Goal: Book appointment/travel/reservation

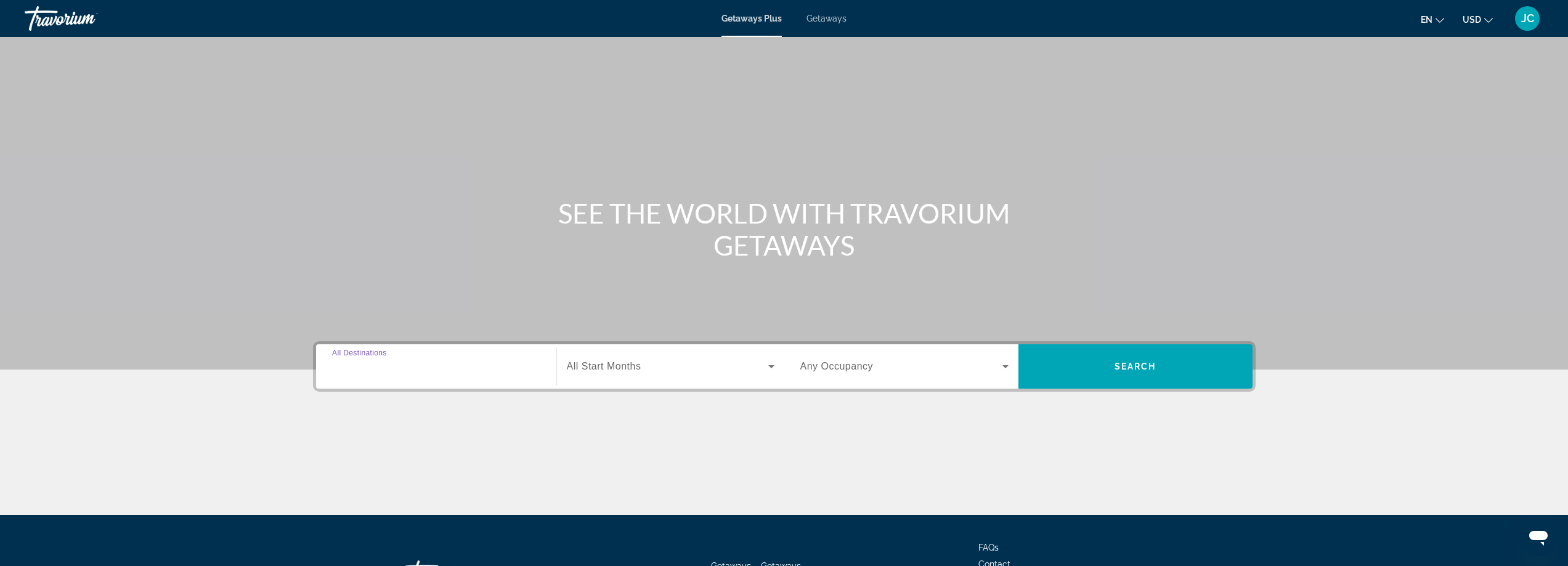
click at [424, 366] on input "Destination All Destinations" at bounding box center [436, 367] width 208 height 15
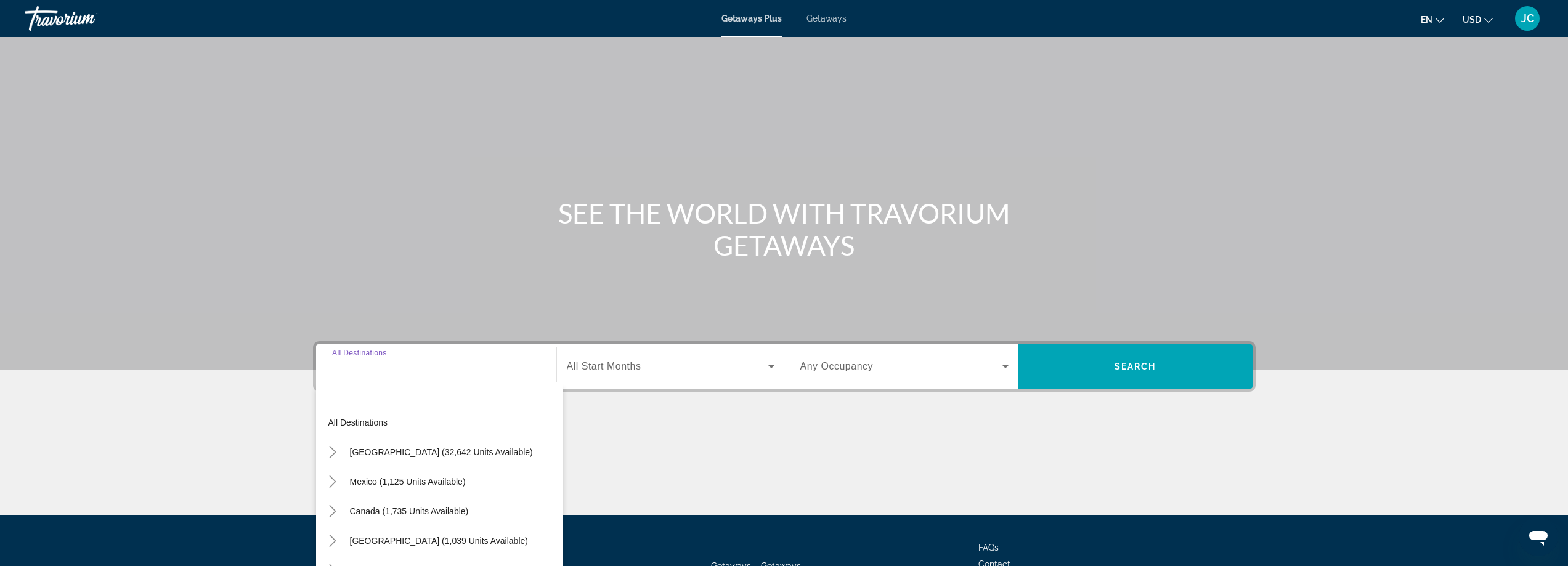
scroll to position [99, 0]
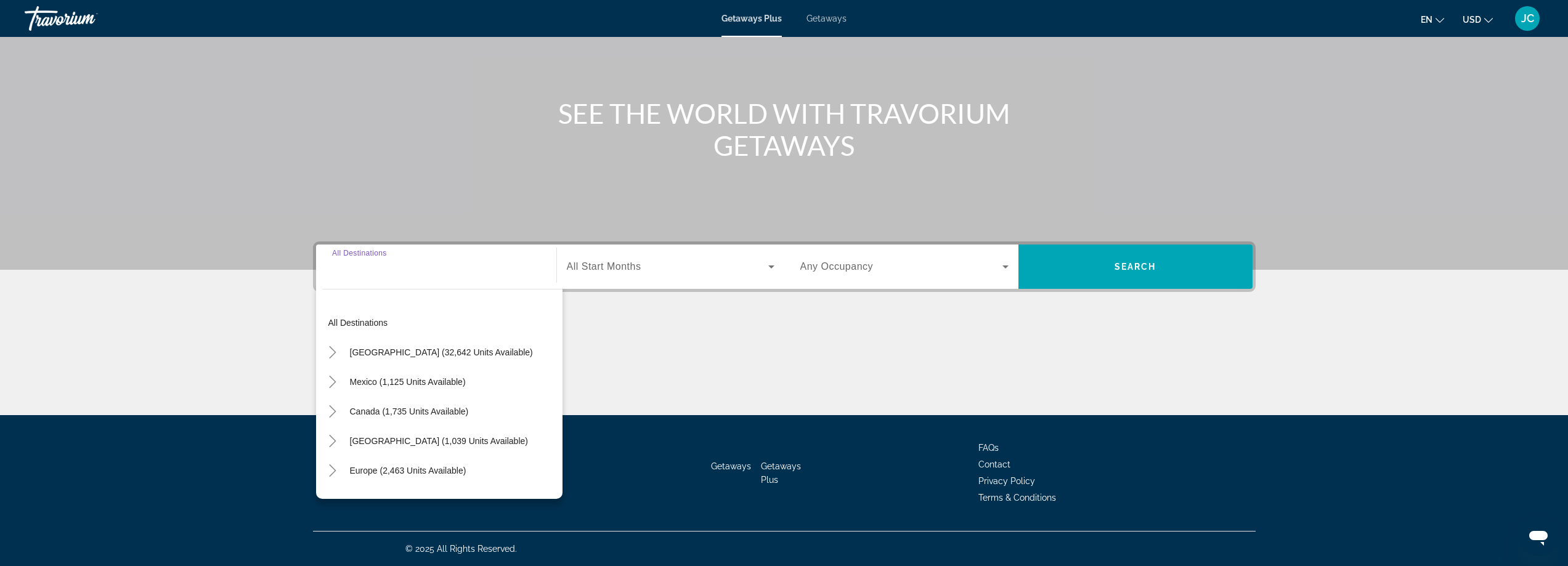
click at [356, 349] on span "[GEOGRAPHIC_DATA] (32,642 units available)" at bounding box center [441, 352] width 183 height 9
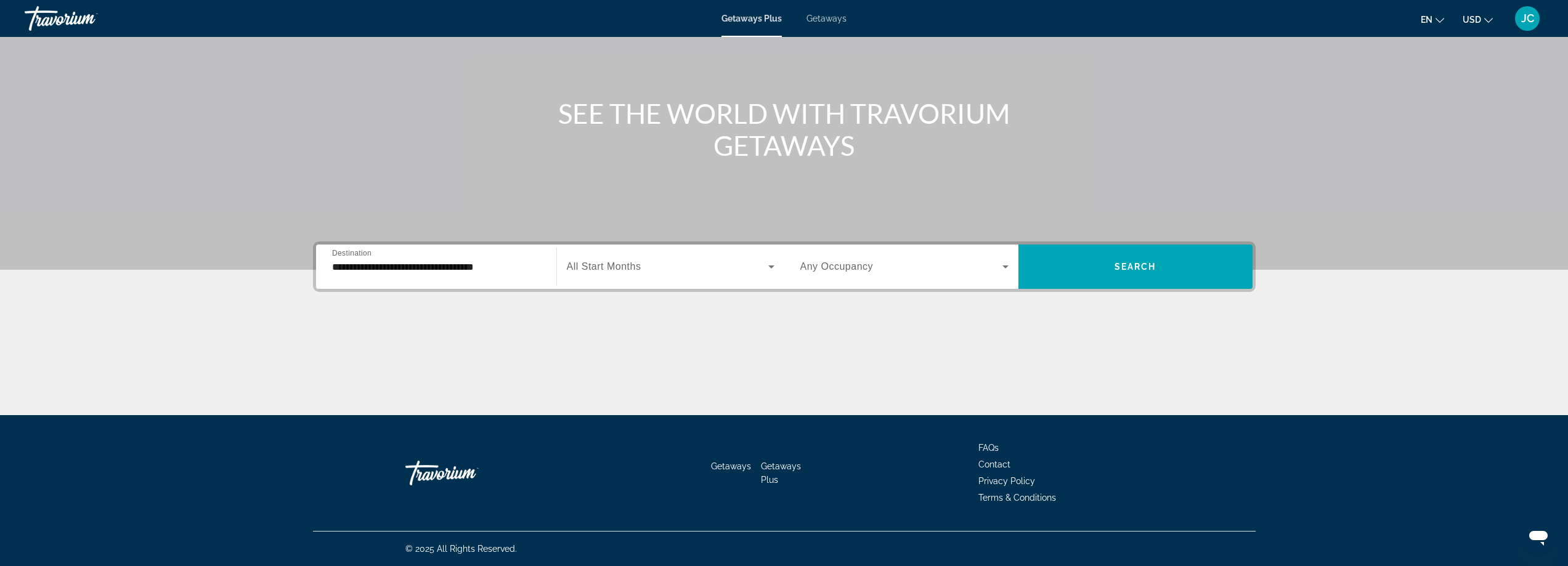
click at [497, 280] on div "**********" at bounding box center [436, 267] width 208 height 35
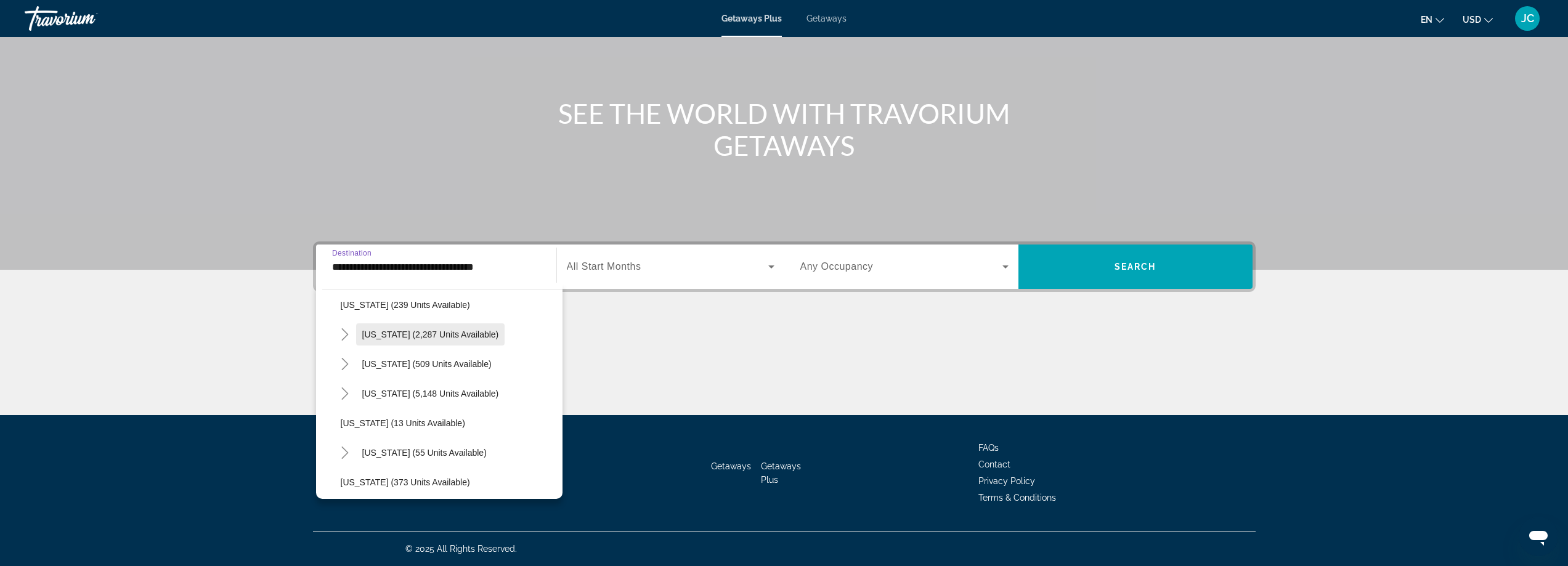
scroll to position [123, 0]
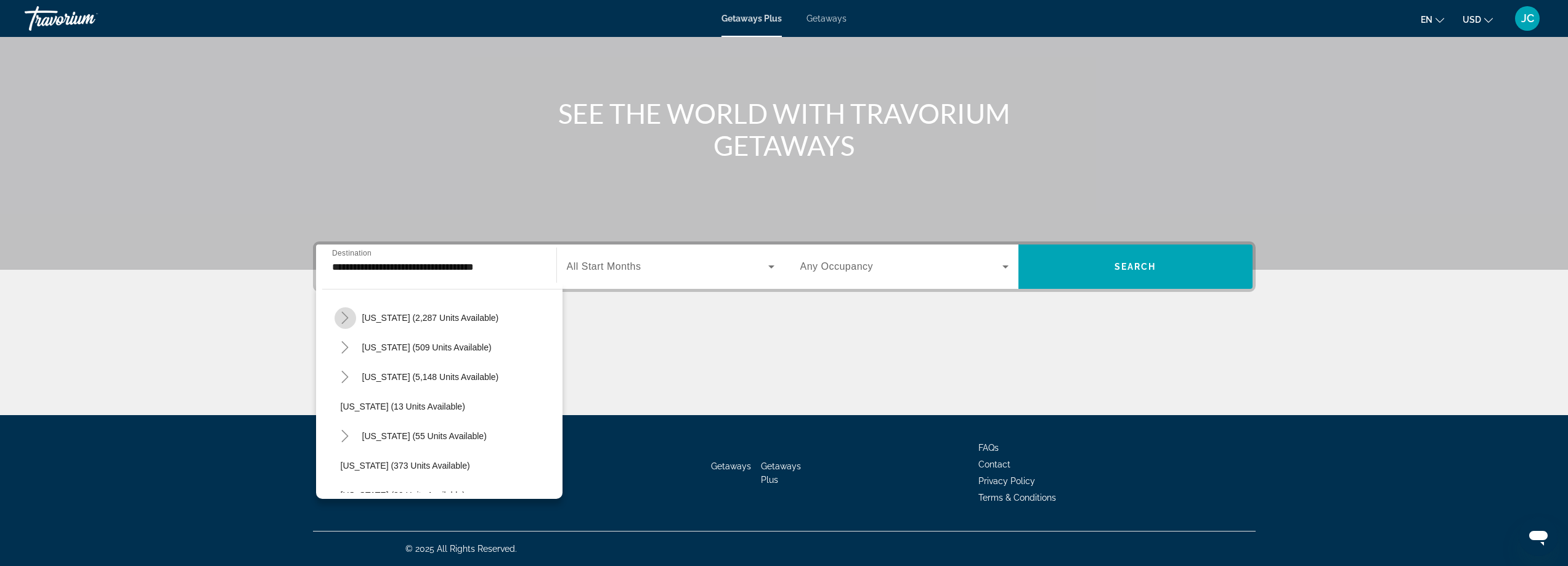
click at [352, 322] on mat-icon "Toggle California (2,287 units available)" at bounding box center [345, 317] width 21 height 21
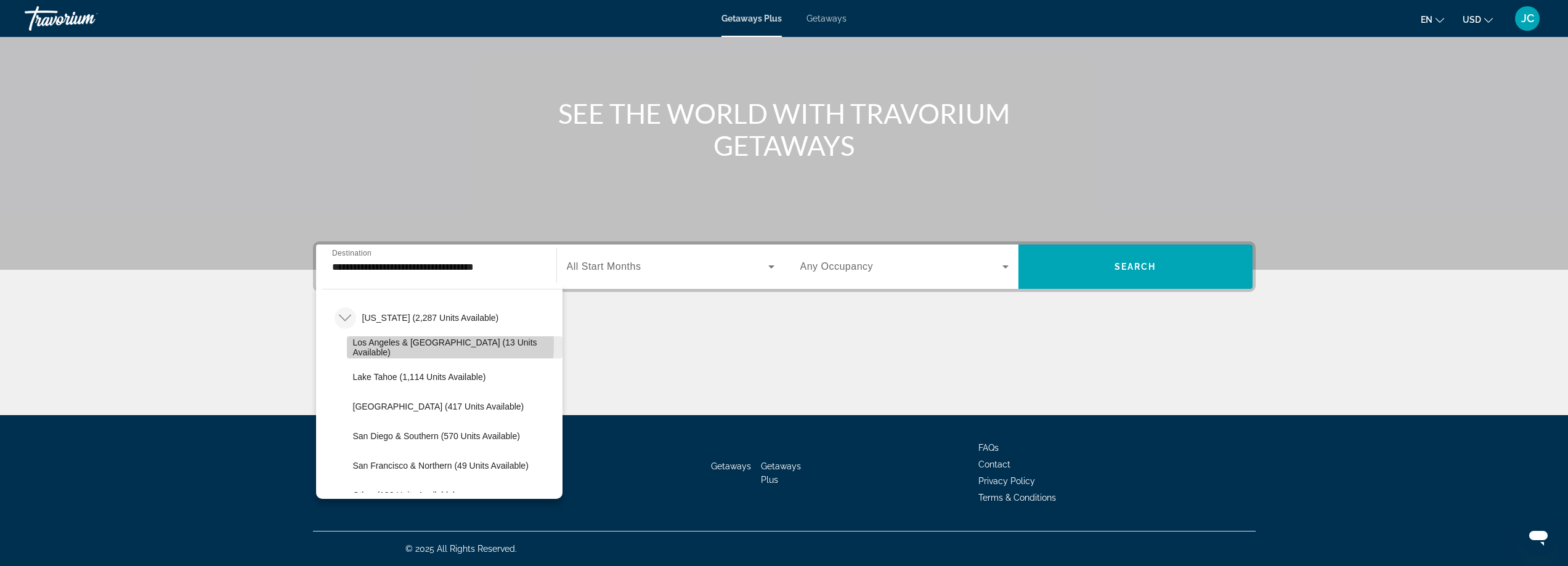
click at [371, 343] on span "Los Angeles & Anaheim (13 units available)" at bounding box center [455, 347] width 203 height 20
type input "**********"
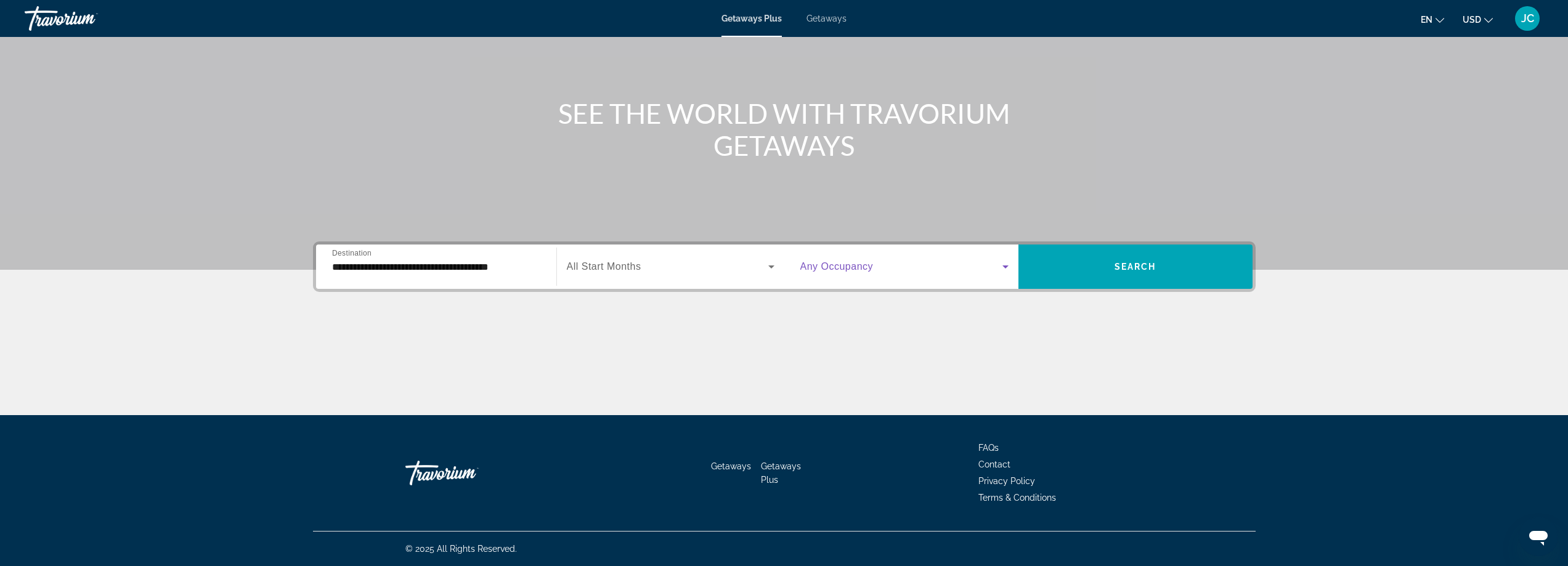
click at [1002, 264] on icon "Search widget" at bounding box center [1005, 266] width 15 height 15
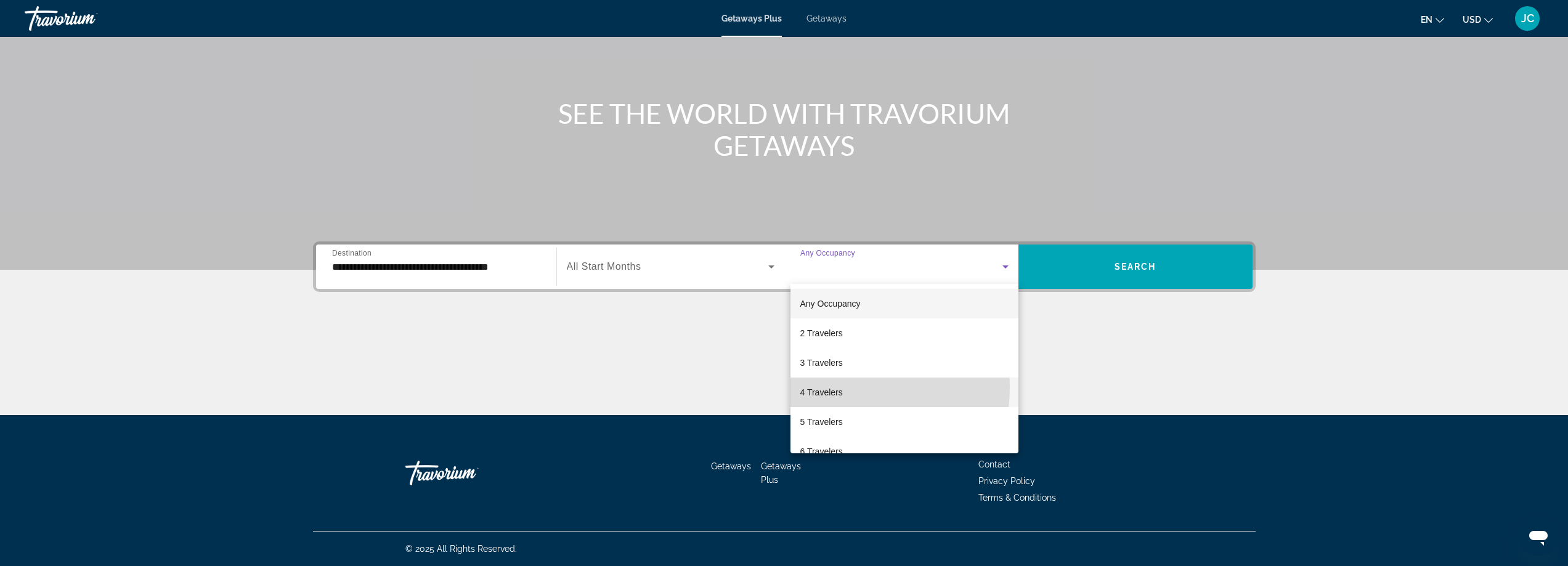
click at [829, 387] on span "4 Travelers" at bounding box center [822, 392] width 43 height 15
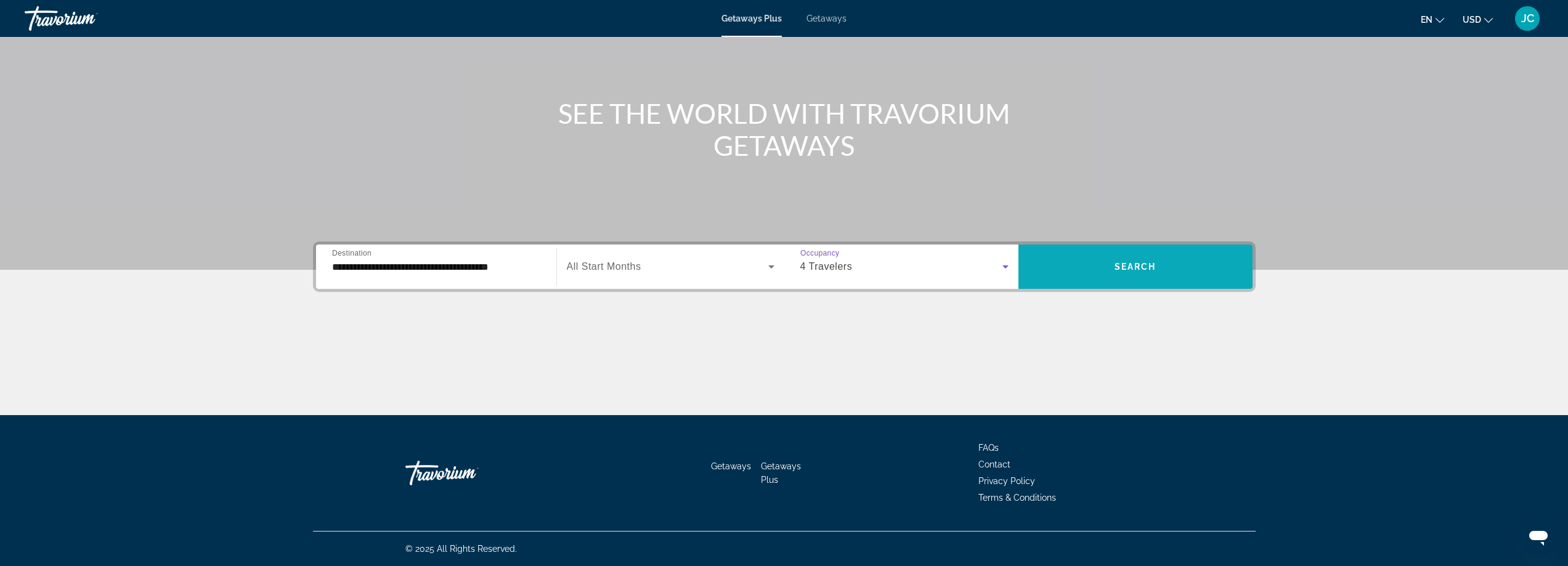
click at [1106, 266] on span "Search widget" at bounding box center [1135, 267] width 234 height 29
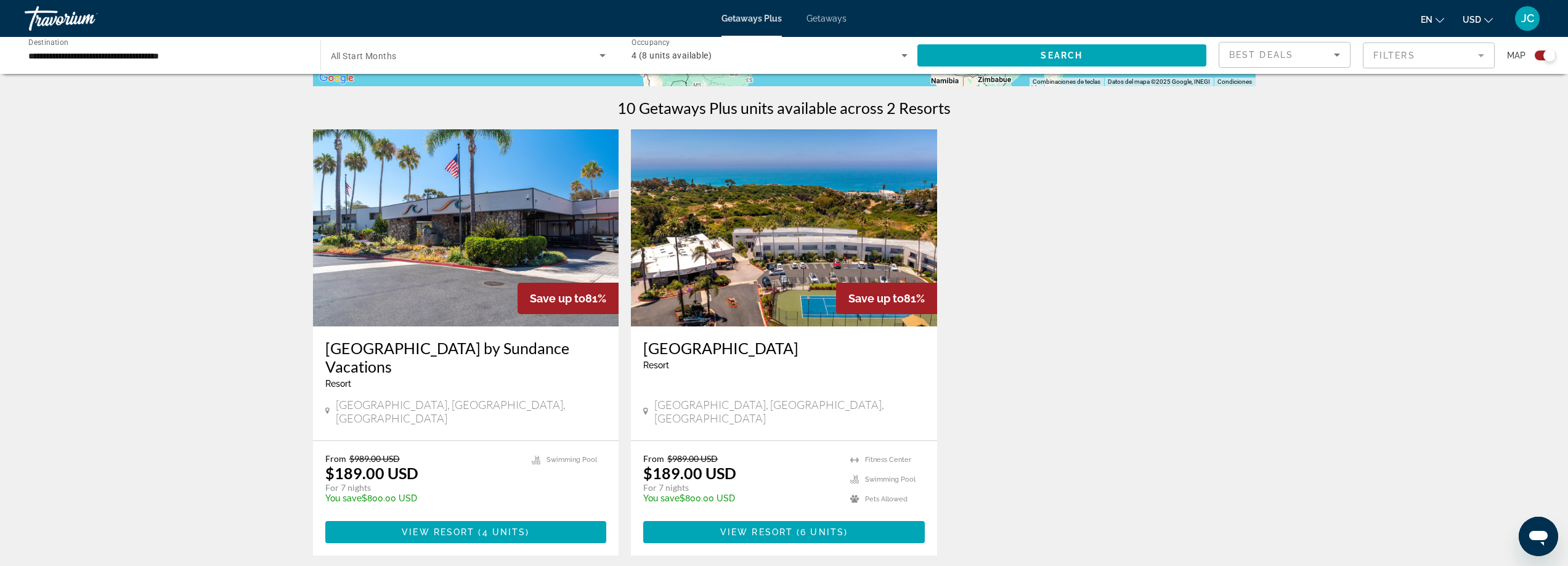
scroll to position [308, 0]
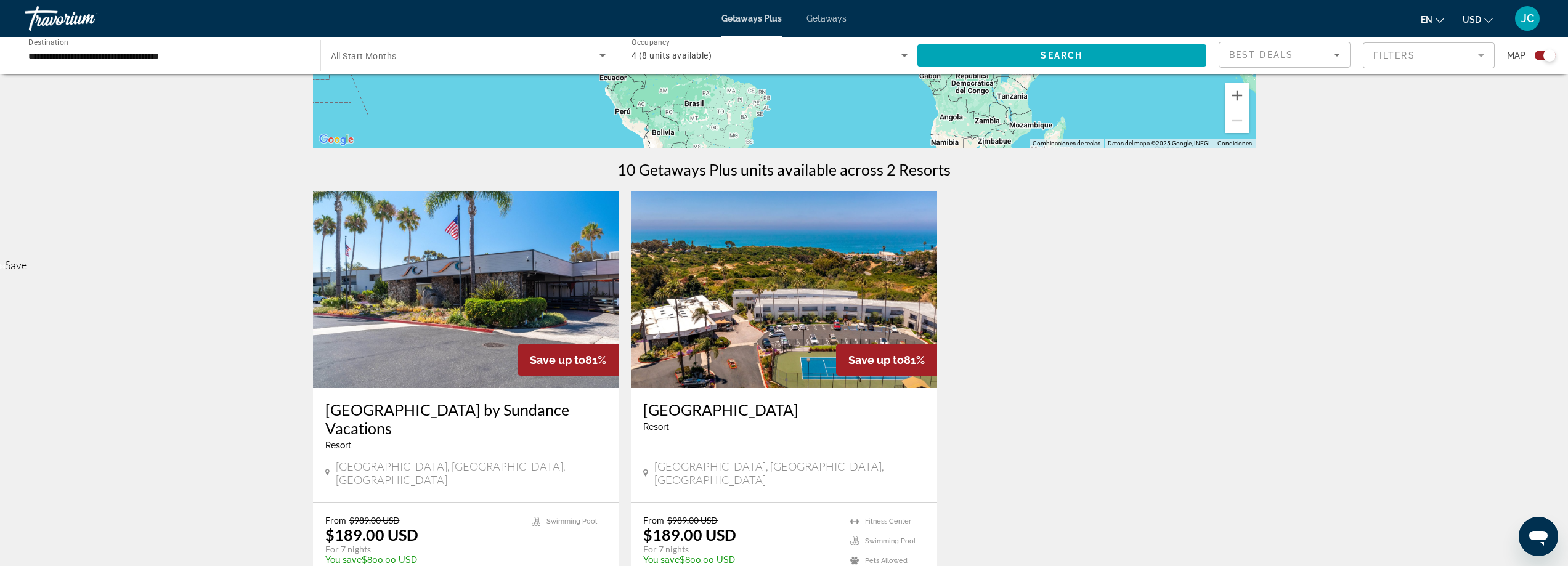
click at [750, 276] on img "Main content" at bounding box center [784, 290] width 306 height 197
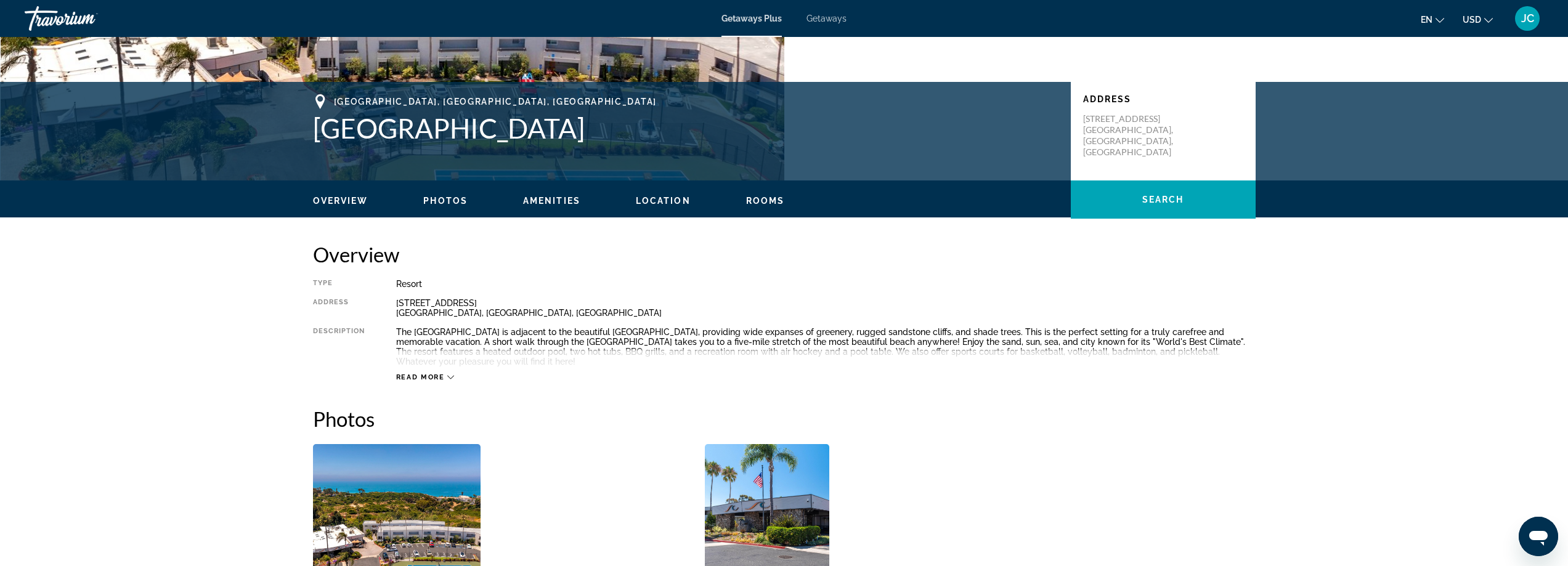
scroll to position [246, 0]
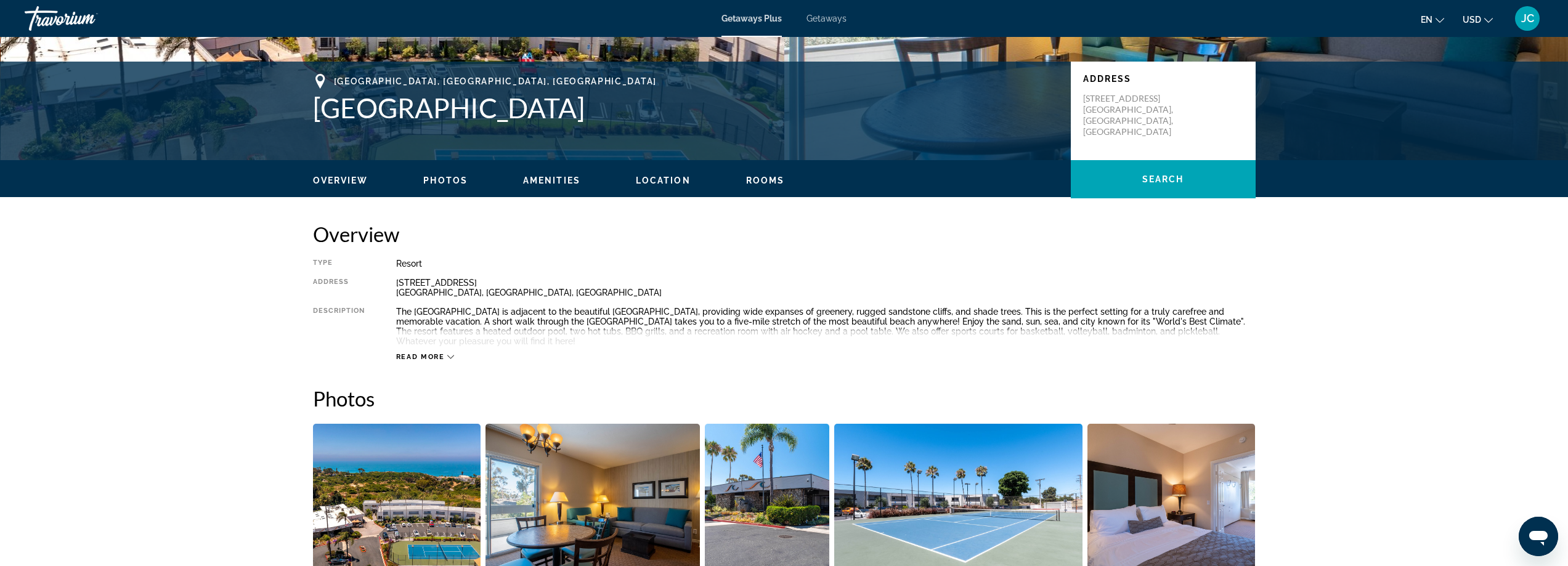
click at [448, 355] on icon "Main content" at bounding box center [451, 357] width 7 height 7
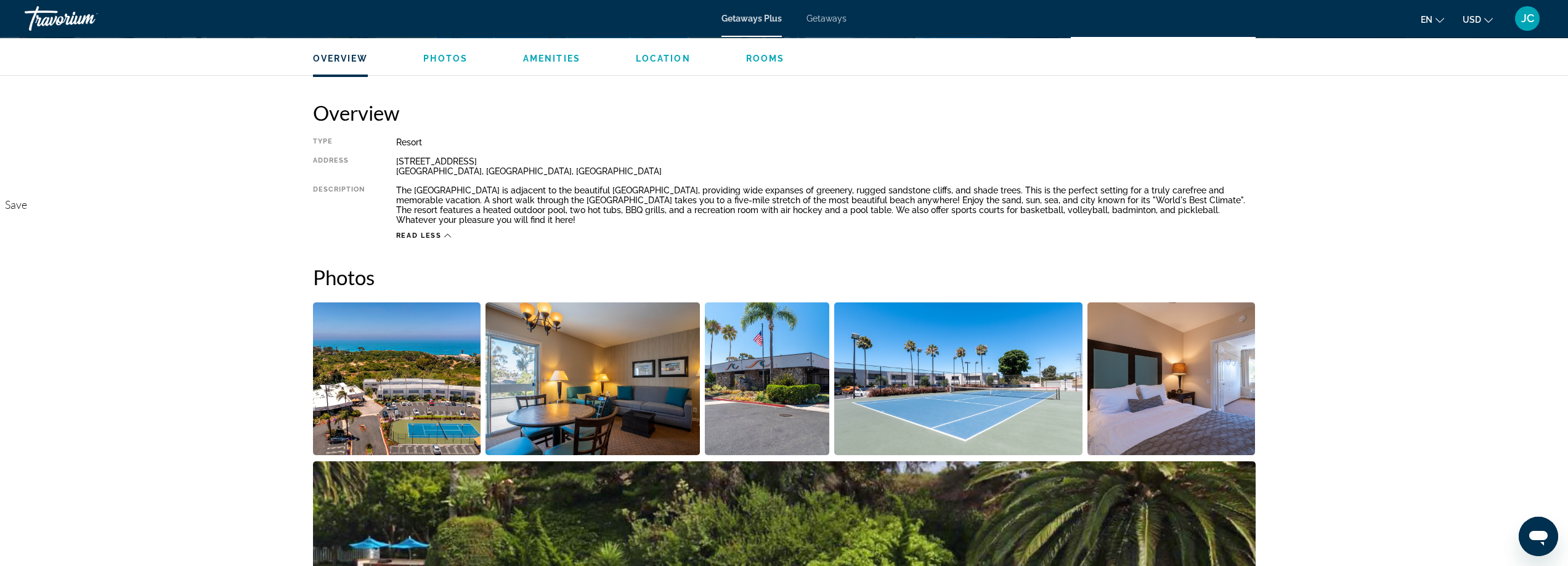
scroll to position [370, 0]
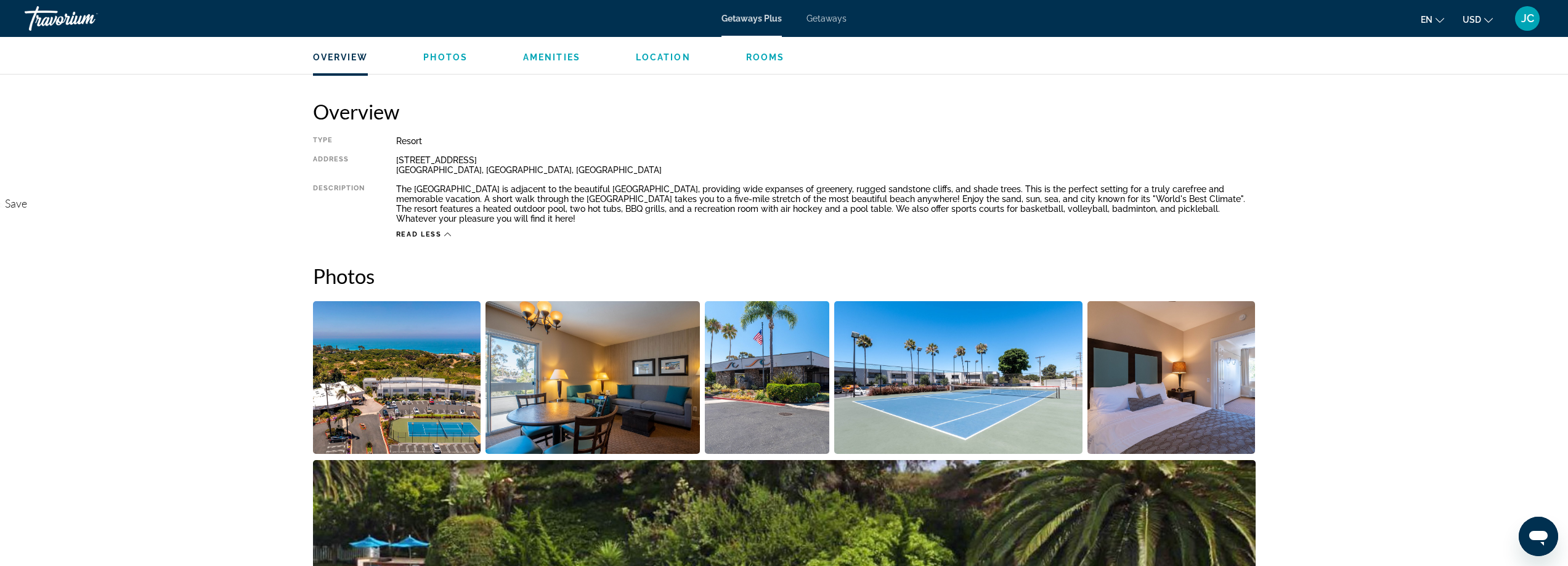
click at [1169, 429] on img "Open full-screen image slider" at bounding box center [1172, 377] width 168 height 153
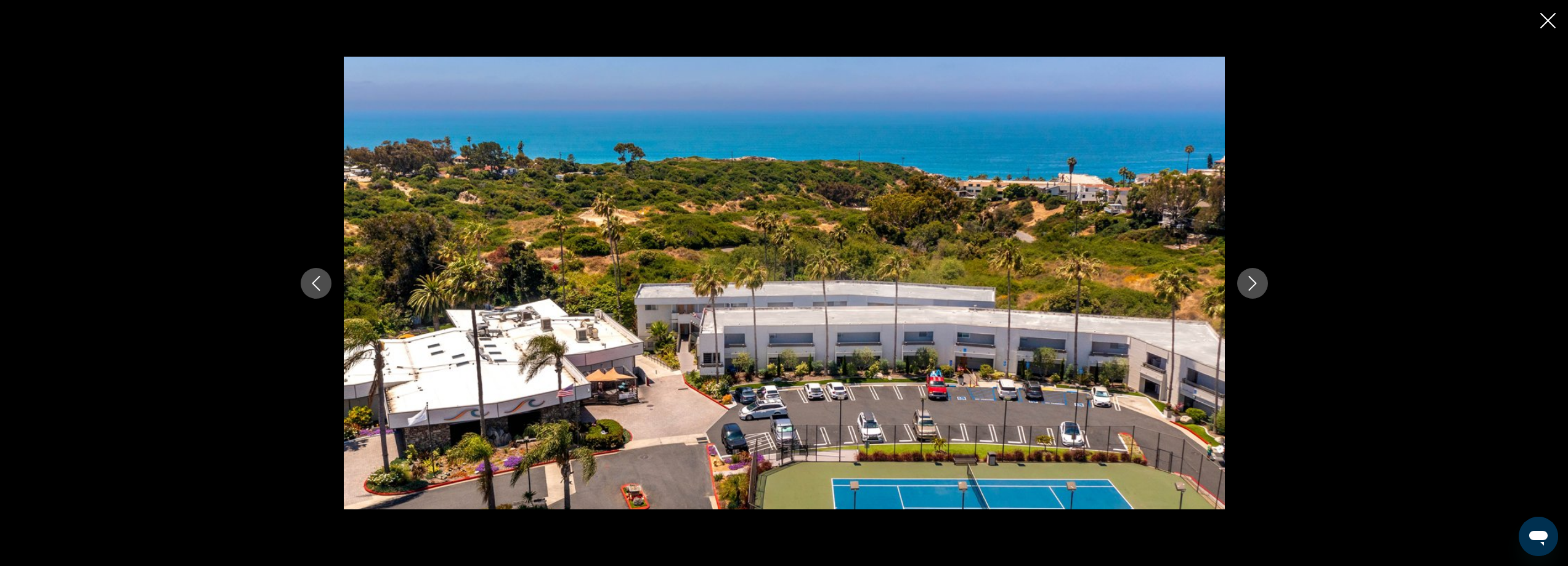
scroll to position [739, 0]
click at [1251, 290] on icon "Next image" at bounding box center [1252, 283] width 15 height 15
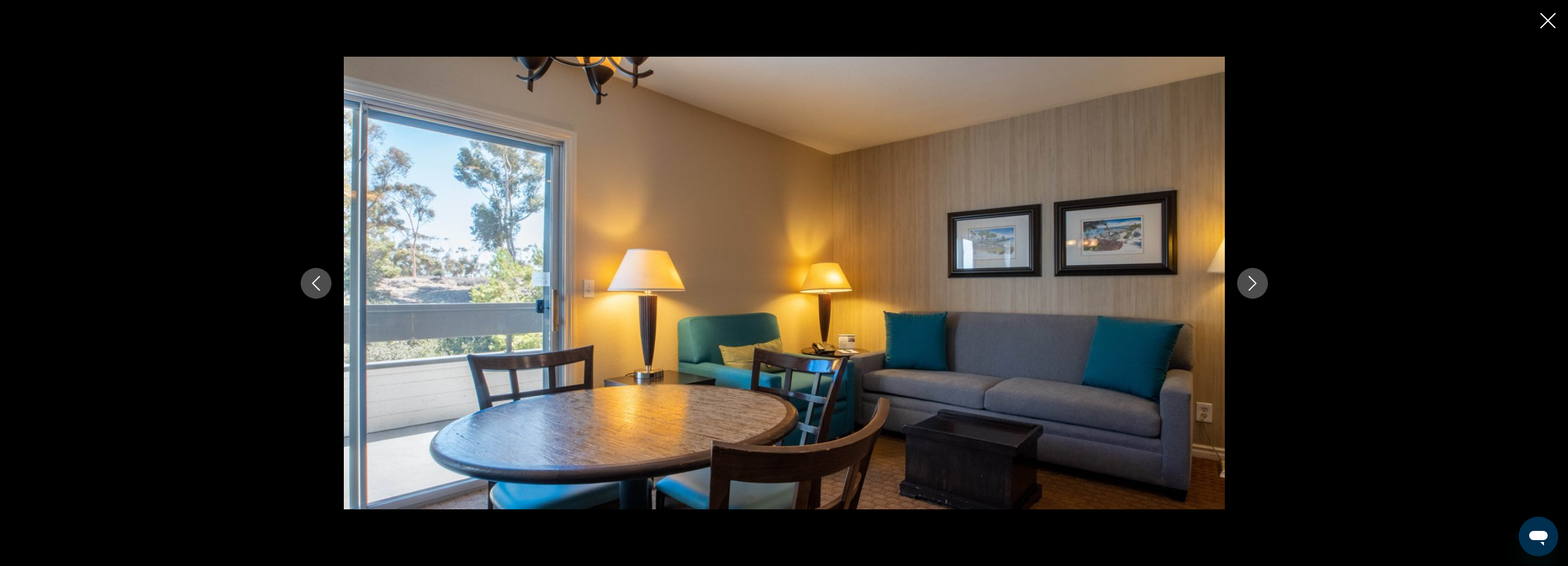
click at [1251, 290] on icon "Next image" at bounding box center [1252, 283] width 15 height 15
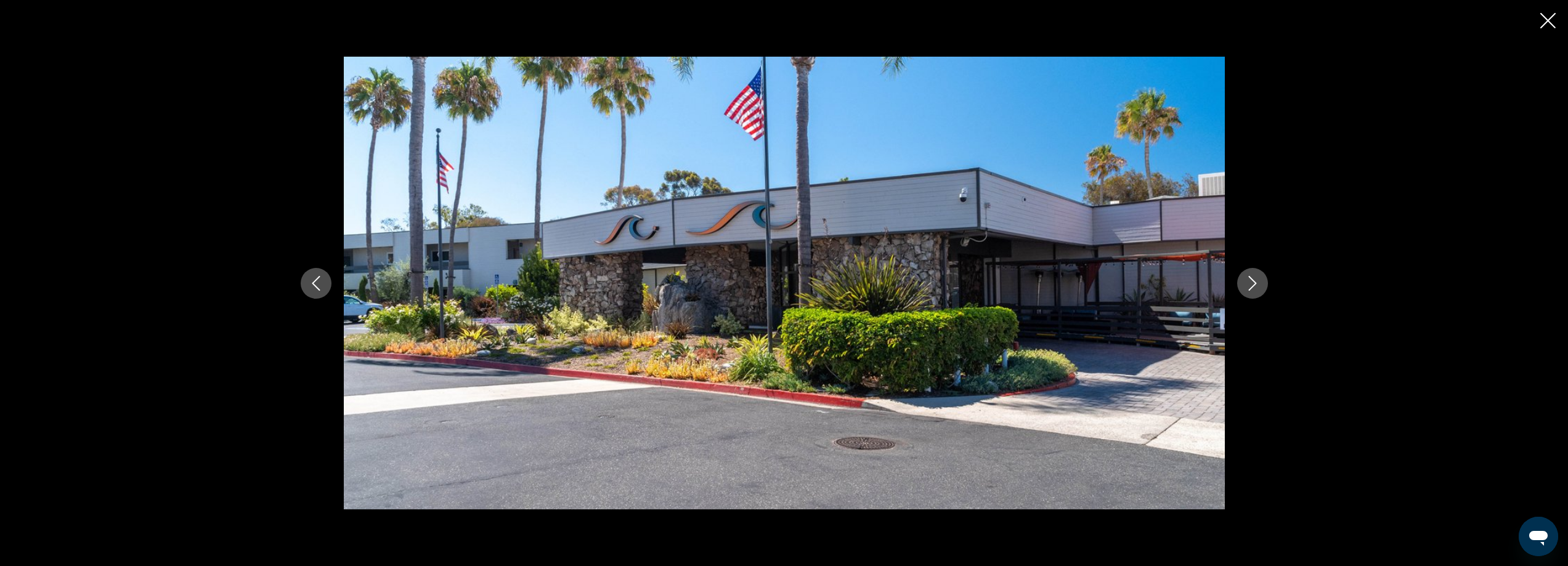
click at [1251, 290] on icon "Next image" at bounding box center [1252, 283] width 15 height 15
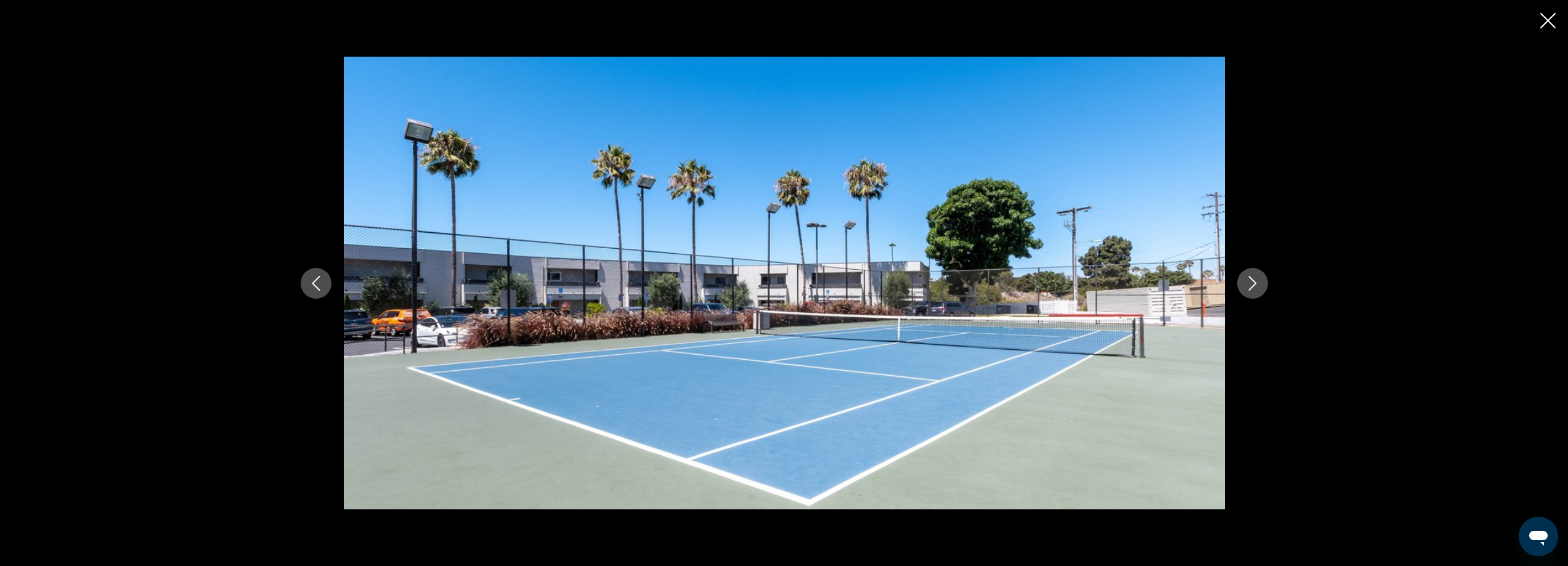
click at [1251, 291] on button "Next image" at bounding box center [1253, 283] width 31 height 31
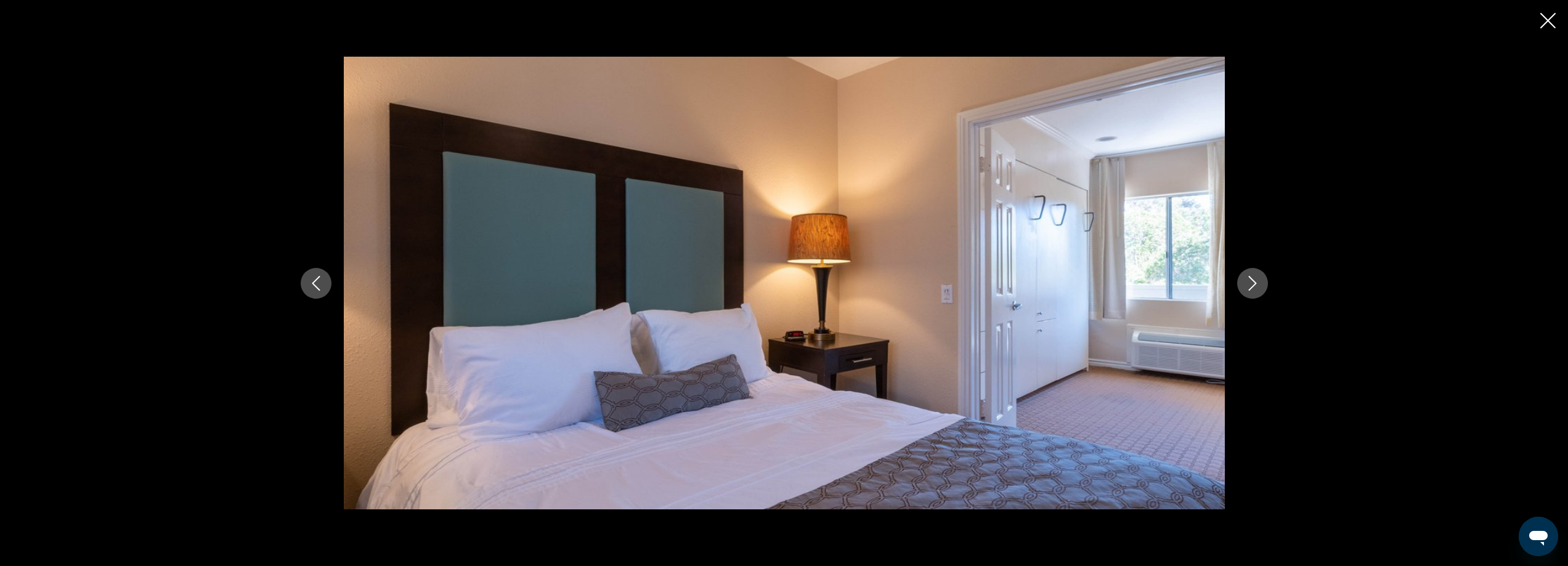
click at [1251, 291] on button "Next image" at bounding box center [1253, 283] width 31 height 31
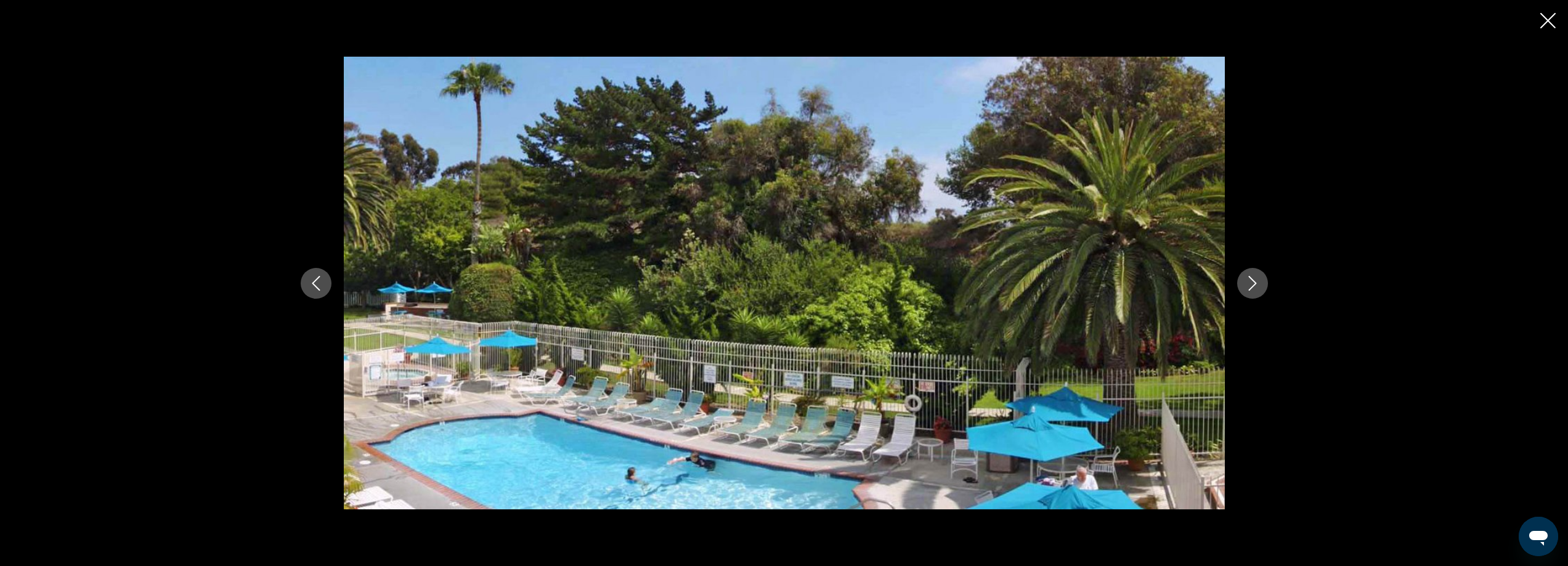
click at [1251, 291] on button "Next image" at bounding box center [1253, 283] width 31 height 31
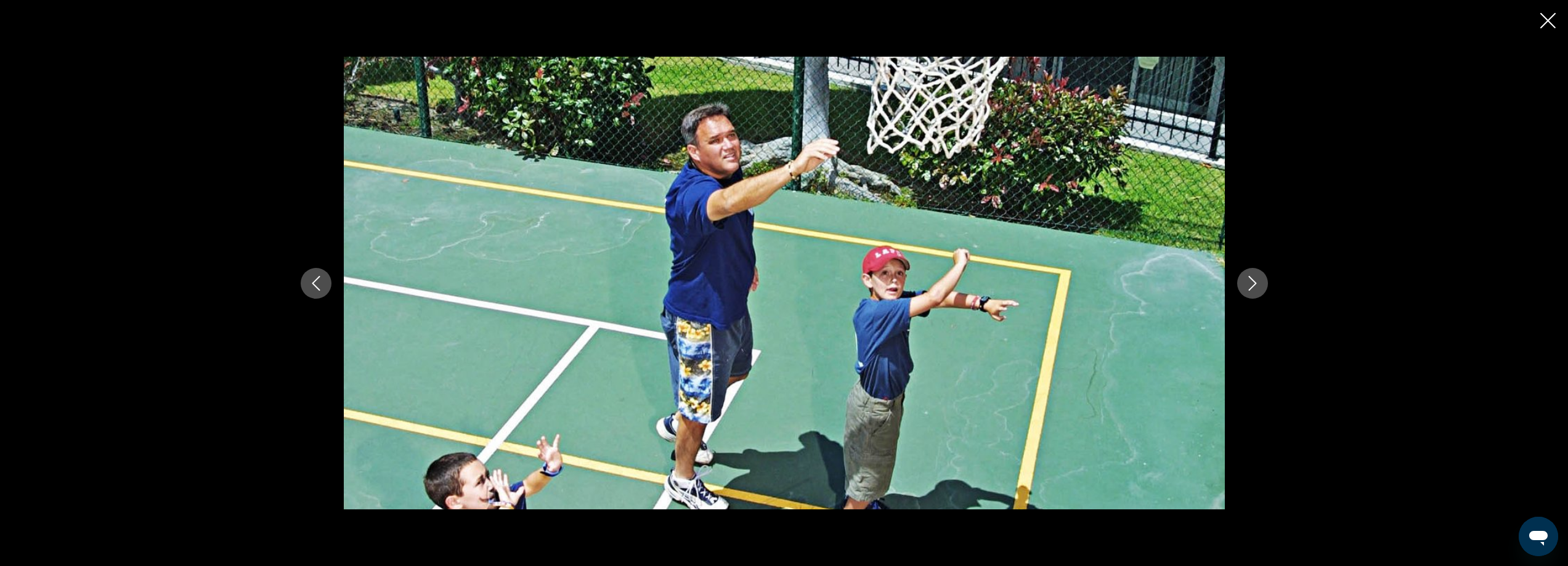
click at [1251, 291] on button "Next image" at bounding box center [1253, 283] width 31 height 31
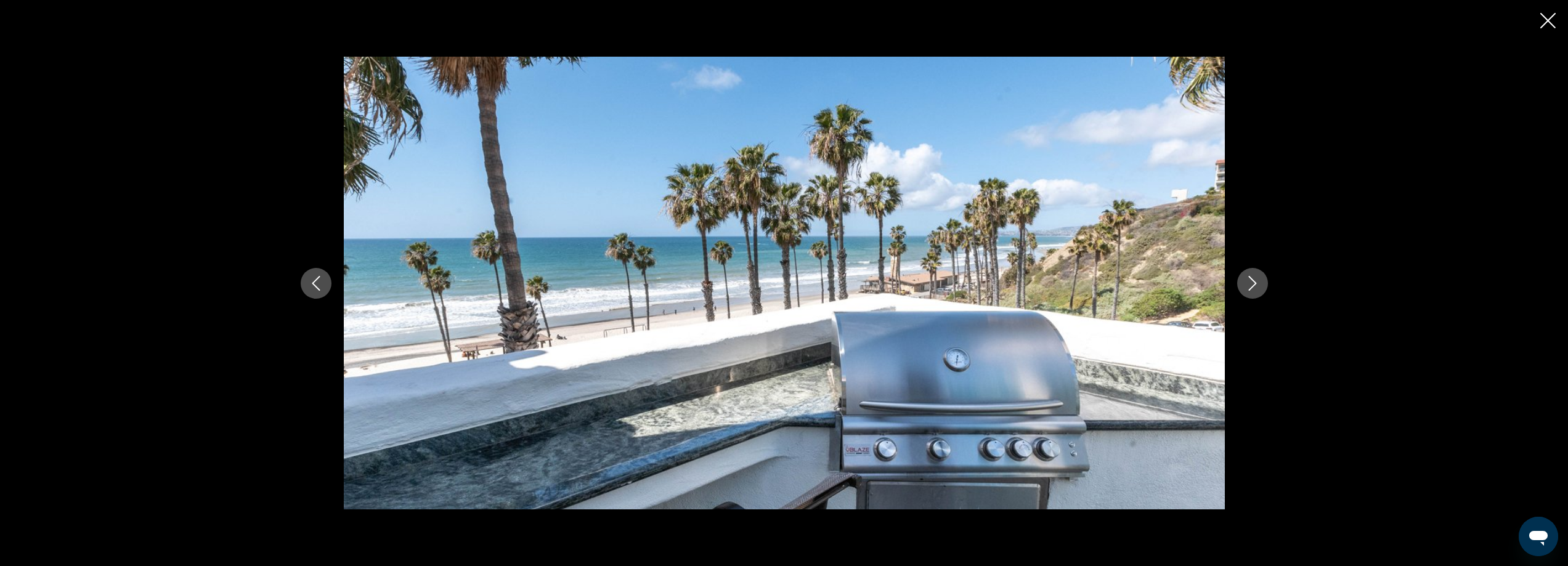
click at [1238, 286] on button "Next image" at bounding box center [1253, 283] width 31 height 31
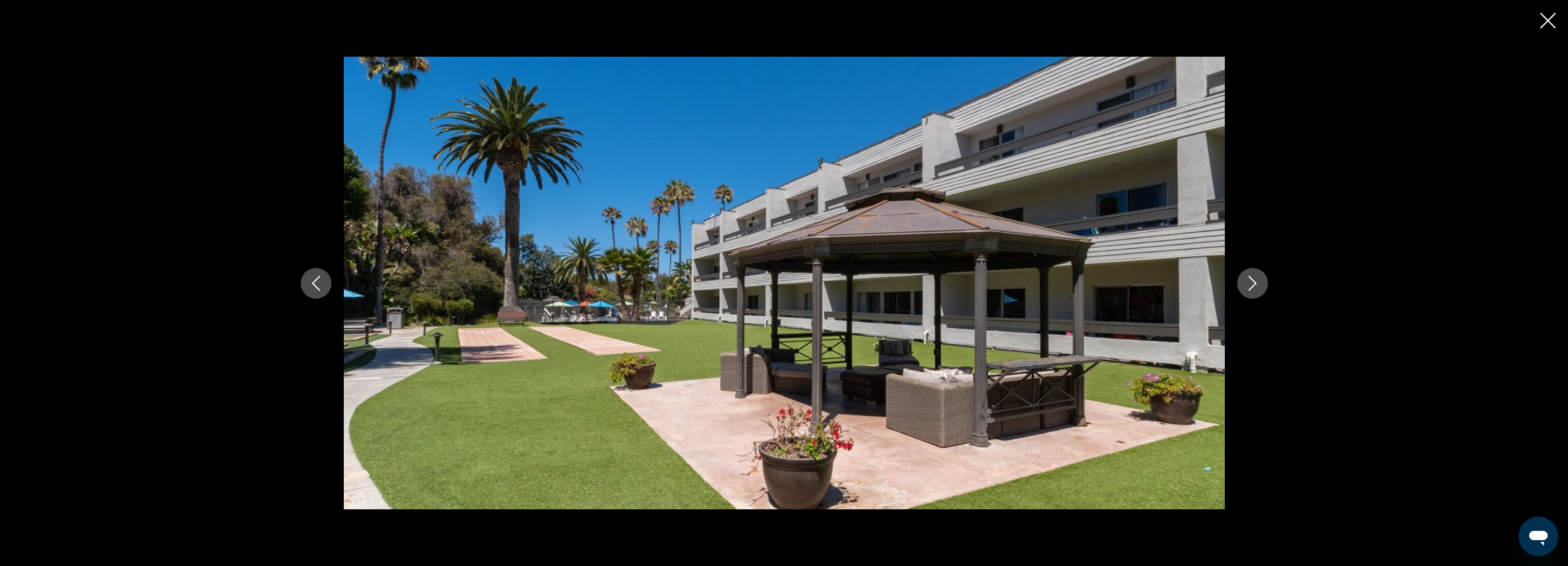
click at [1238, 286] on button "Next image" at bounding box center [1253, 283] width 31 height 31
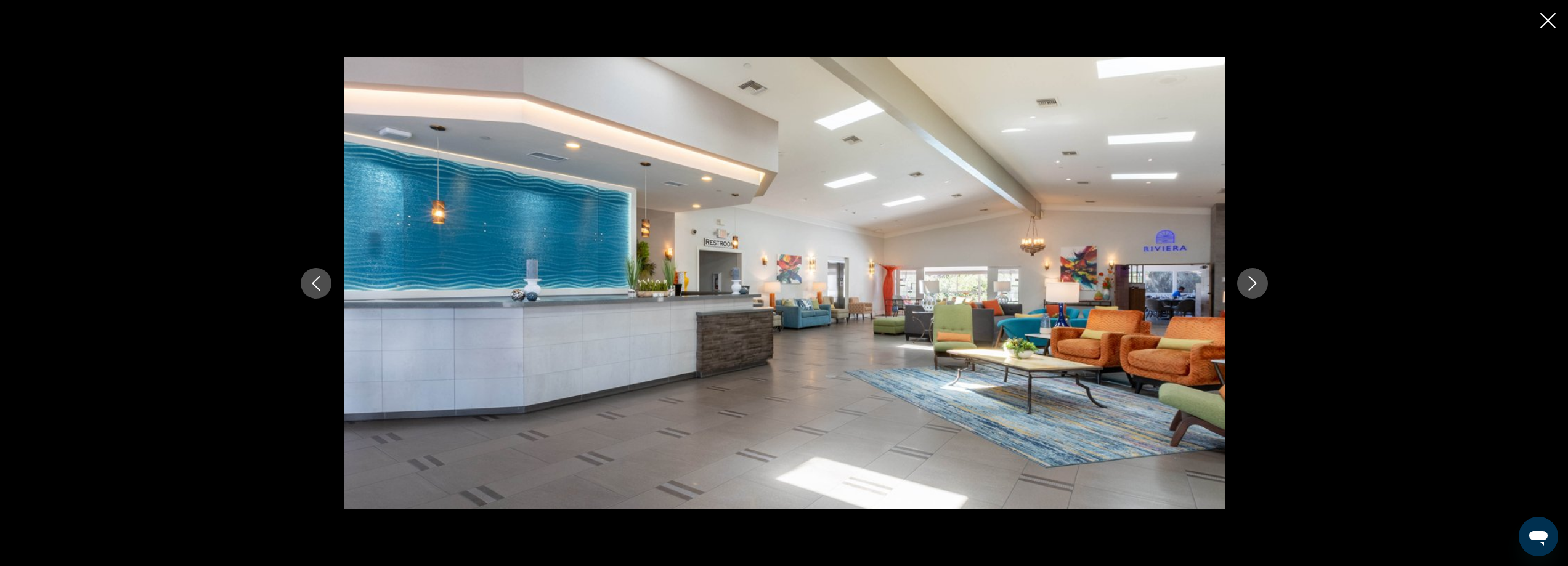
click at [1238, 286] on button "Next image" at bounding box center [1253, 283] width 31 height 31
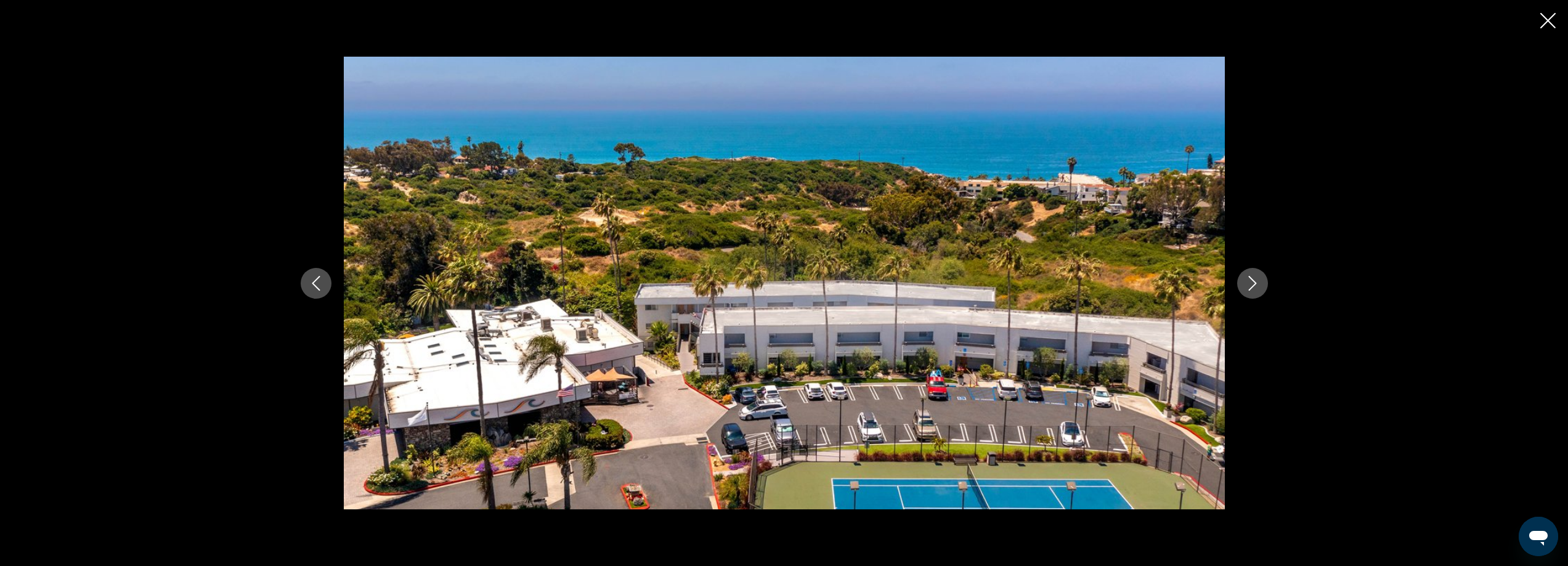
click at [1238, 286] on button "Next image" at bounding box center [1253, 283] width 31 height 31
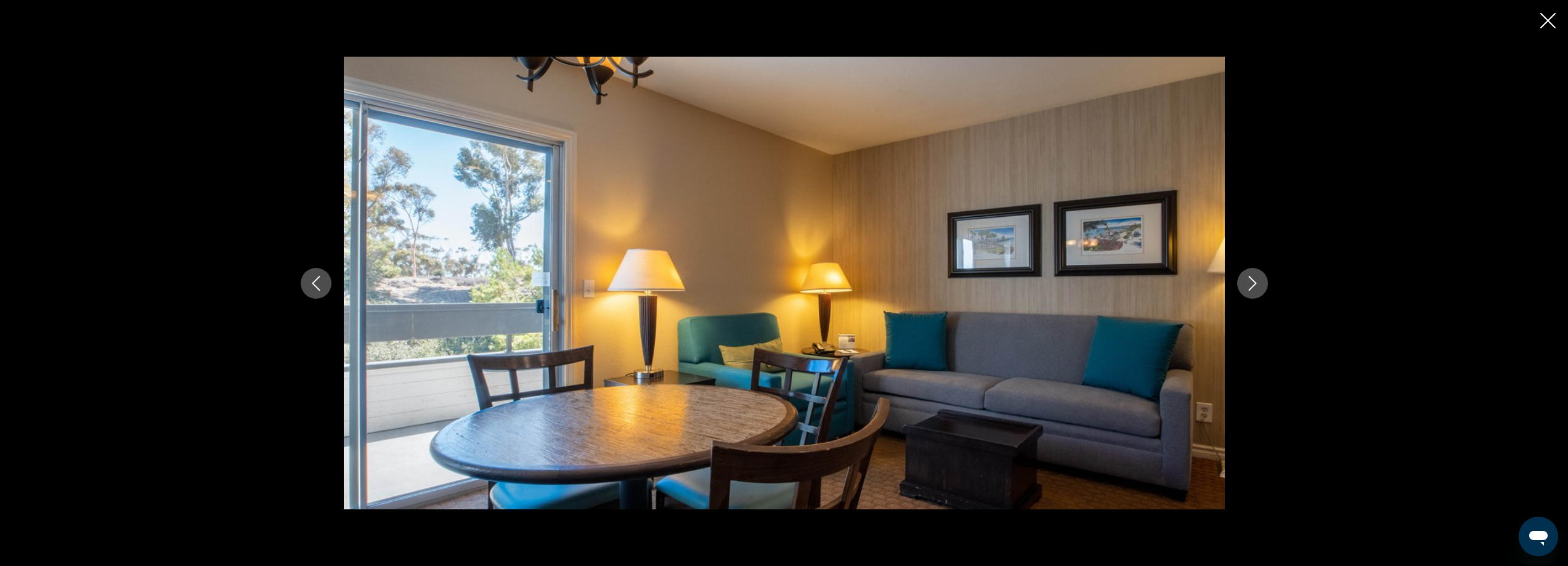
click at [1238, 286] on button "Next image" at bounding box center [1253, 283] width 31 height 31
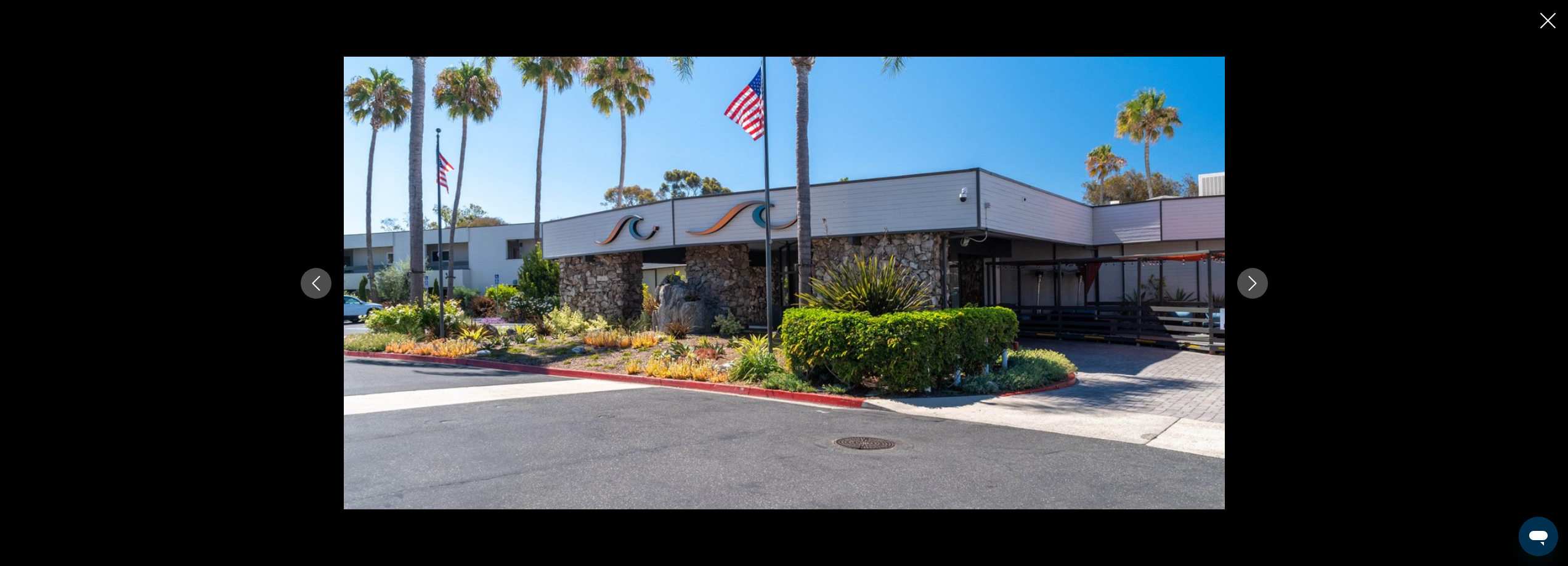
click at [1538, 19] on div "prev next" at bounding box center [784, 283] width 1568 height 566
click at [1550, 22] on icon "Close slideshow" at bounding box center [1548, 21] width 15 height 15
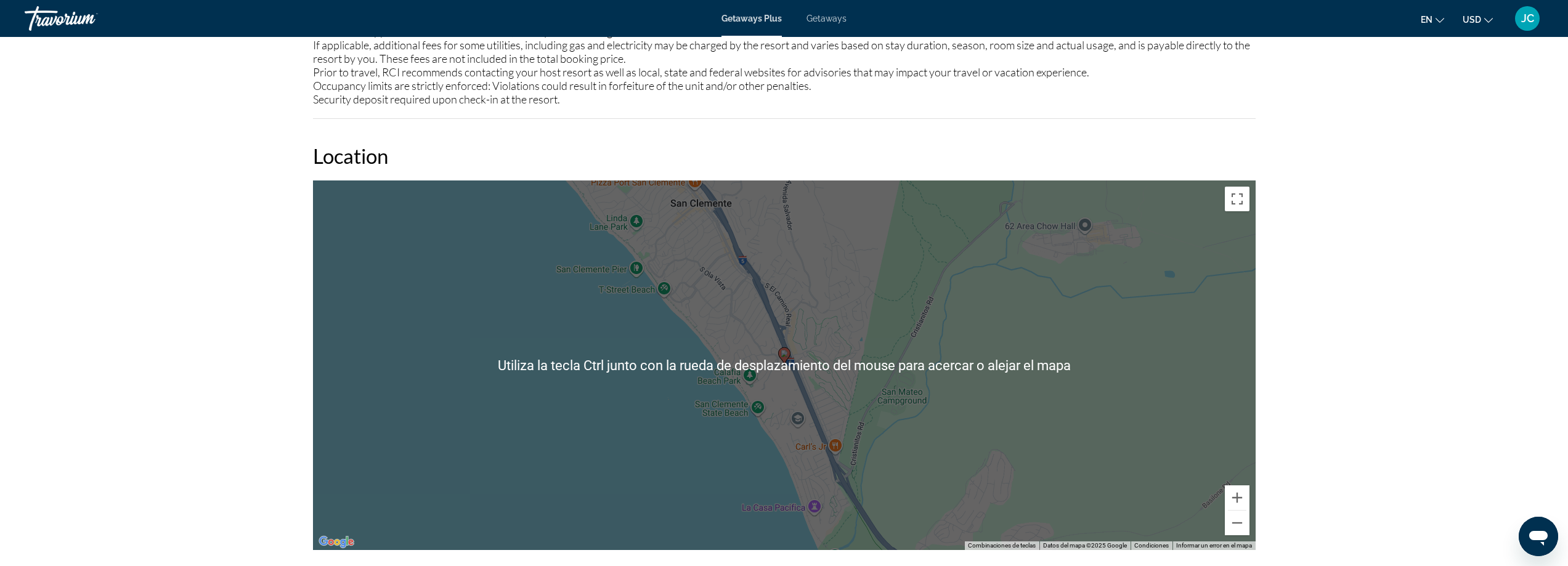
scroll to position [1664, 0]
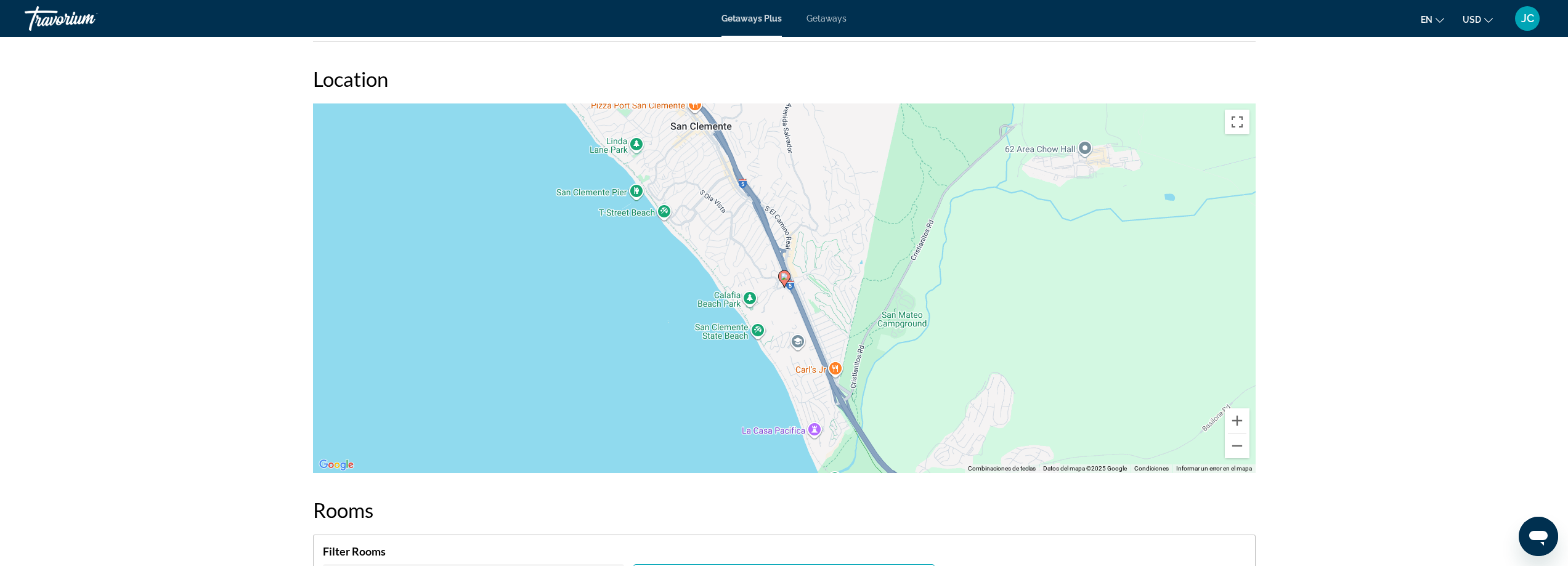
click at [1393, 190] on div "prev next San Clemente, CA, USA San Clemente Inn Address 2600 Avenida del Presi…" at bounding box center [784, 164] width 1568 height 3581
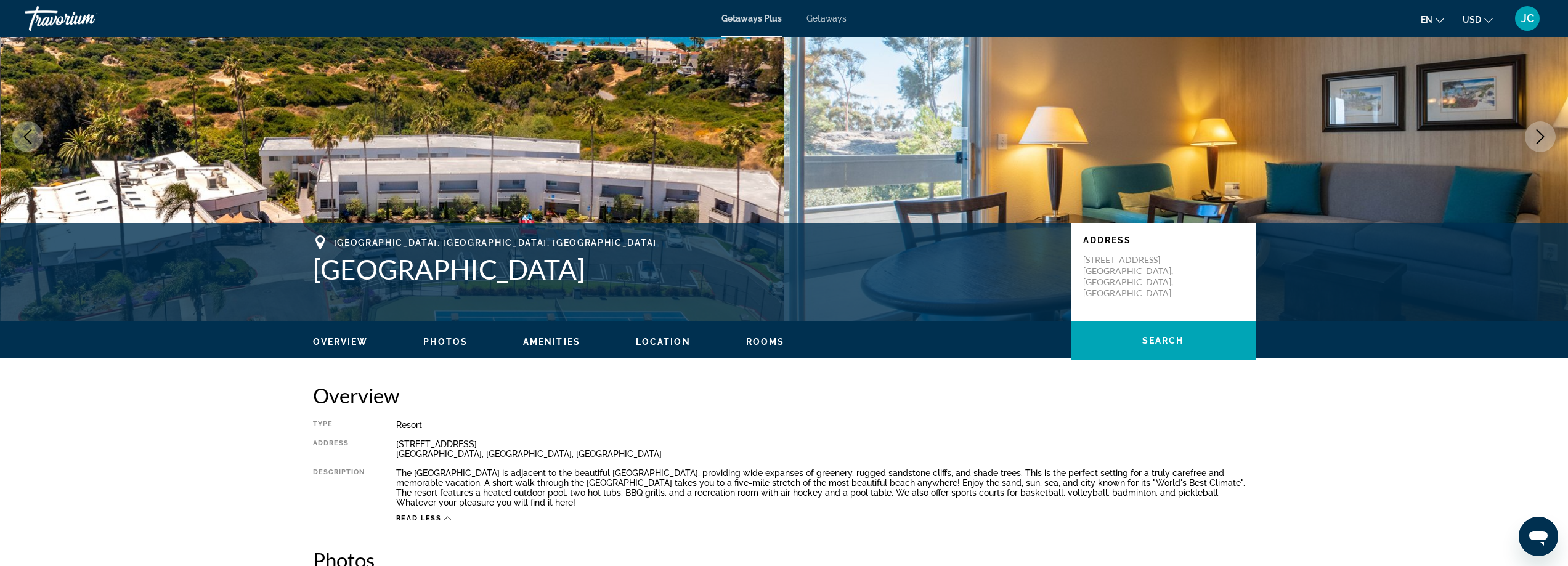
scroll to position [0, 0]
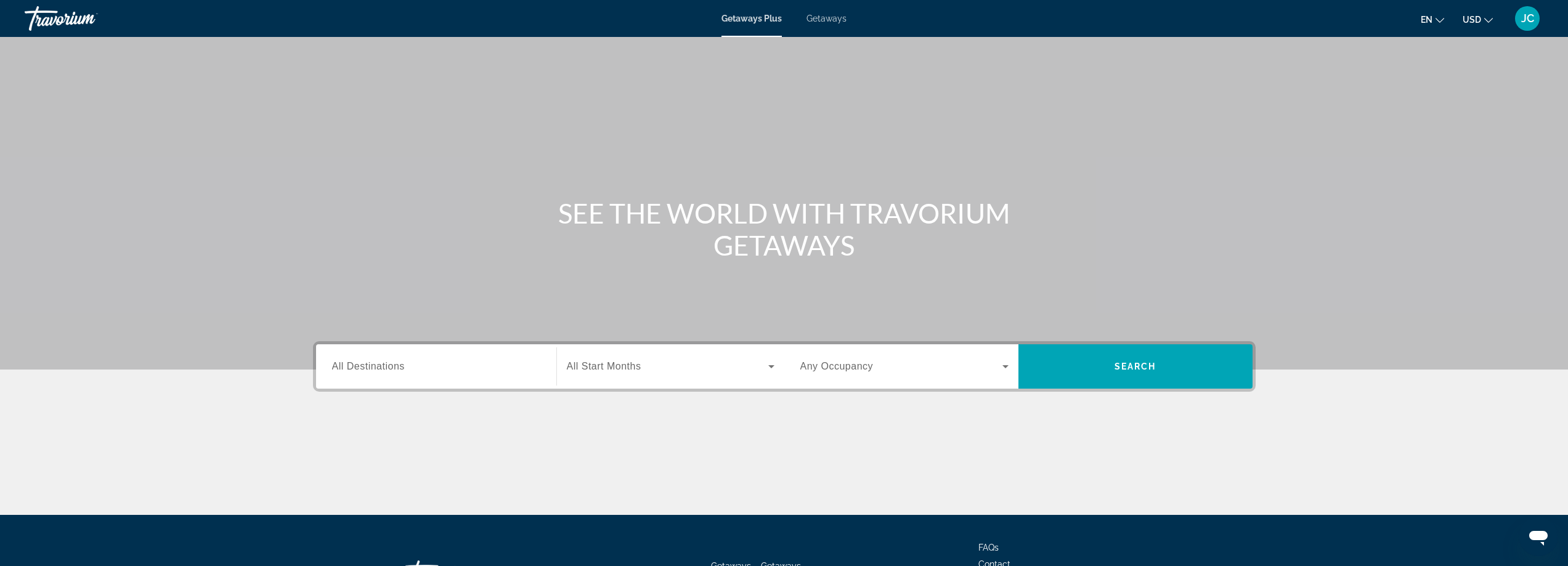
click at [372, 375] on div "Search widget" at bounding box center [436, 366] width 208 height 35
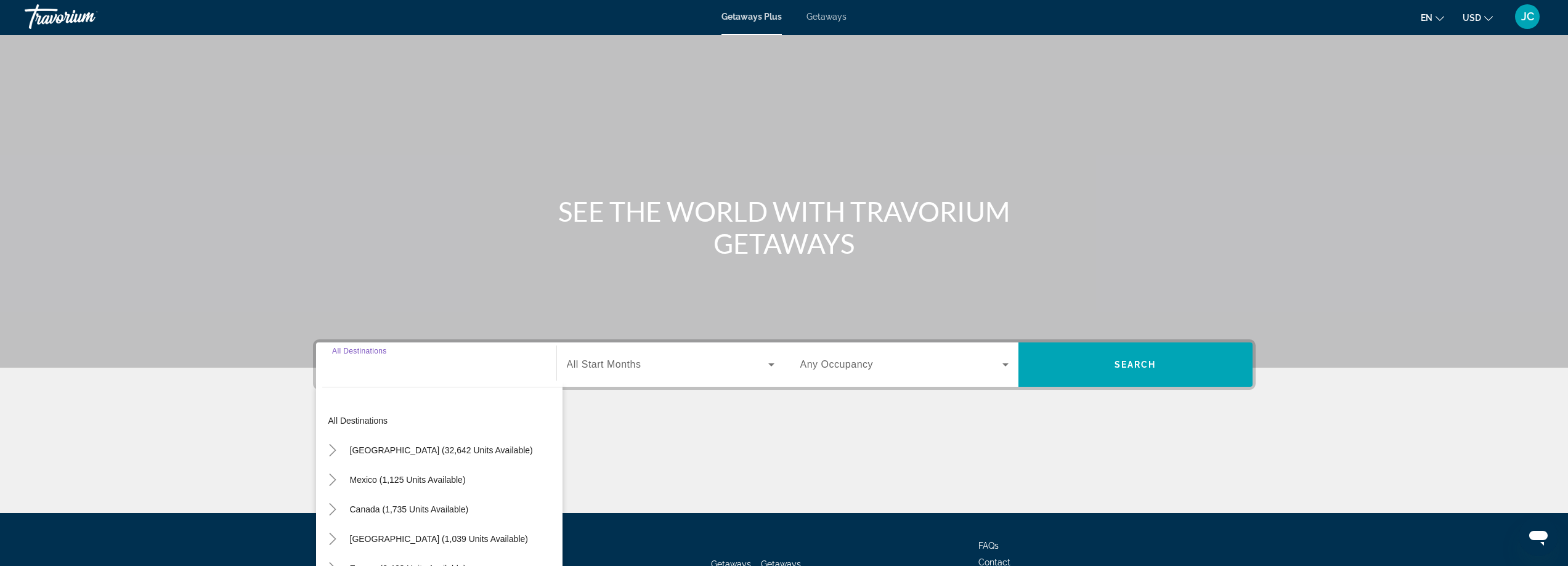
scroll to position [99, 0]
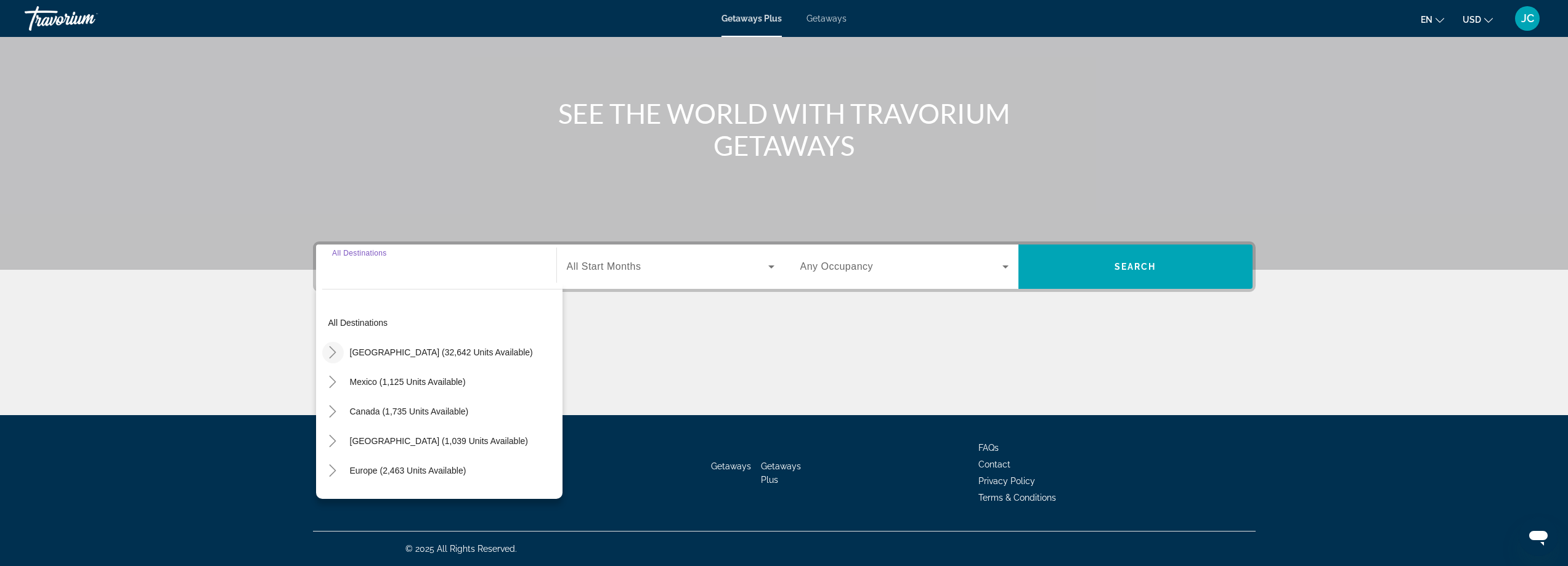
click at [334, 358] on icon "Toggle United States (32,642 units available)" at bounding box center [333, 352] width 12 height 12
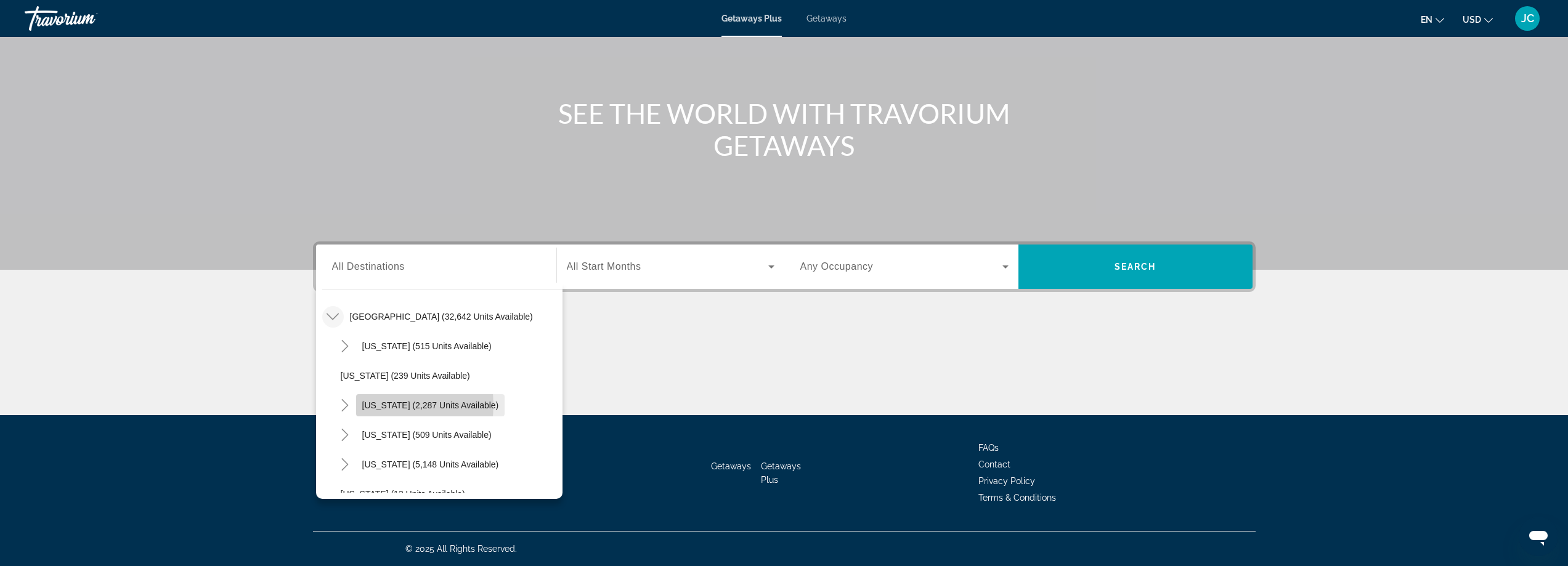
click at [380, 406] on span "California (2,287 units available)" at bounding box center [430, 405] width 136 height 9
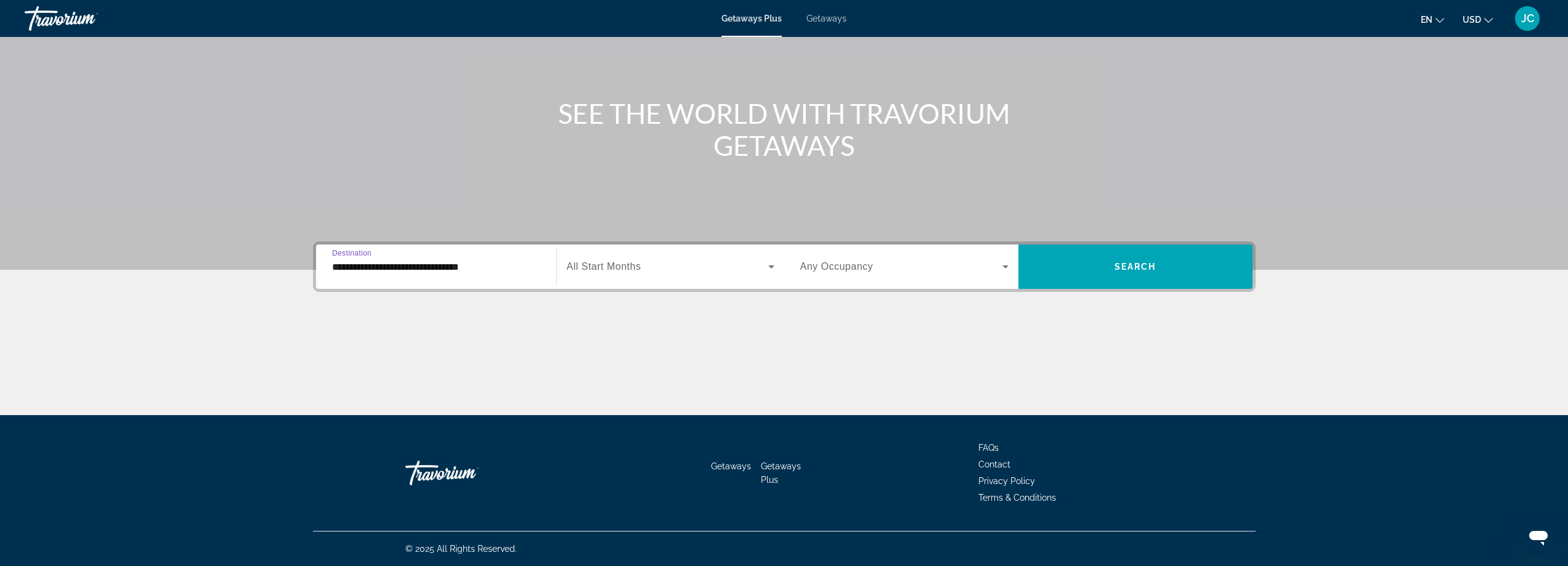
click at [403, 272] on input "**********" at bounding box center [436, 267] width 208 height 15
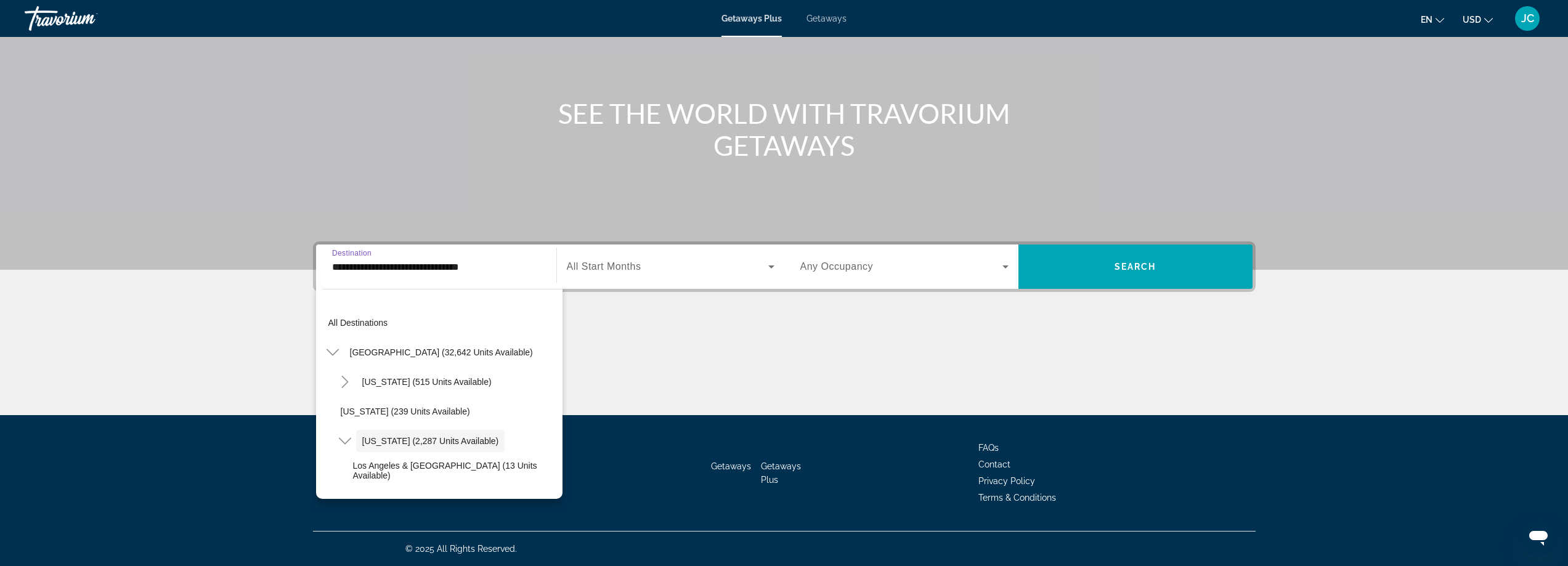
scroll to position [44, 0]
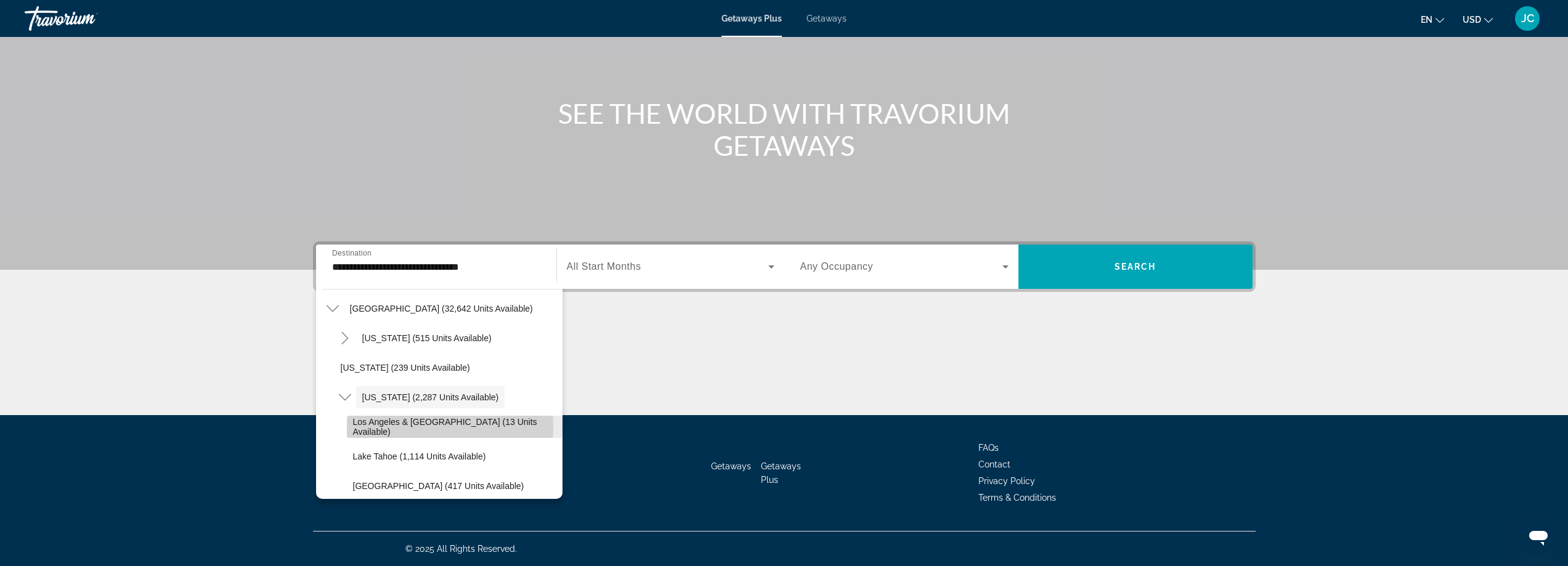
click at [393, 427] on span "Los Angeles & Anaheim (13 units available)" at bounding box center [455, 426] width 203 height 20
type input "**********"
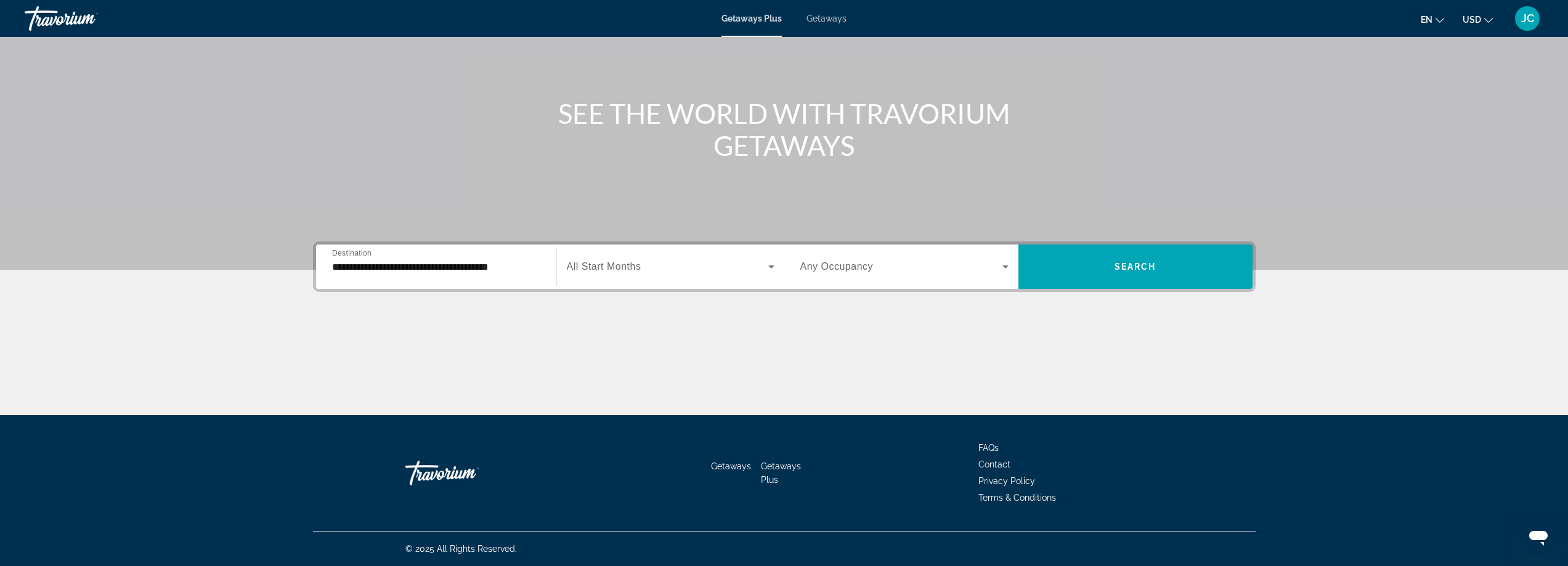
click at [906, 274] on div "Search widget" at bounding box center [904, 267] width 208 height 34
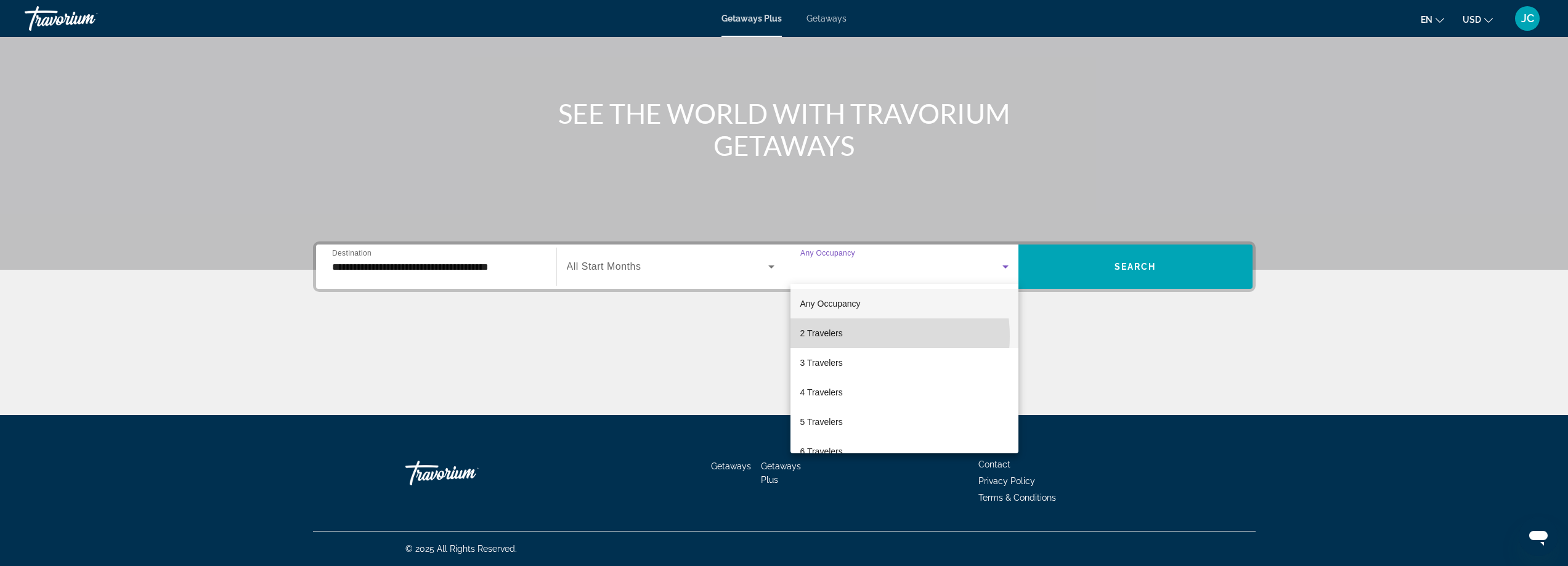
click at [855, 336] on mat-option "2 Travelers" at bounding box center [905, 333] width 228 height 29
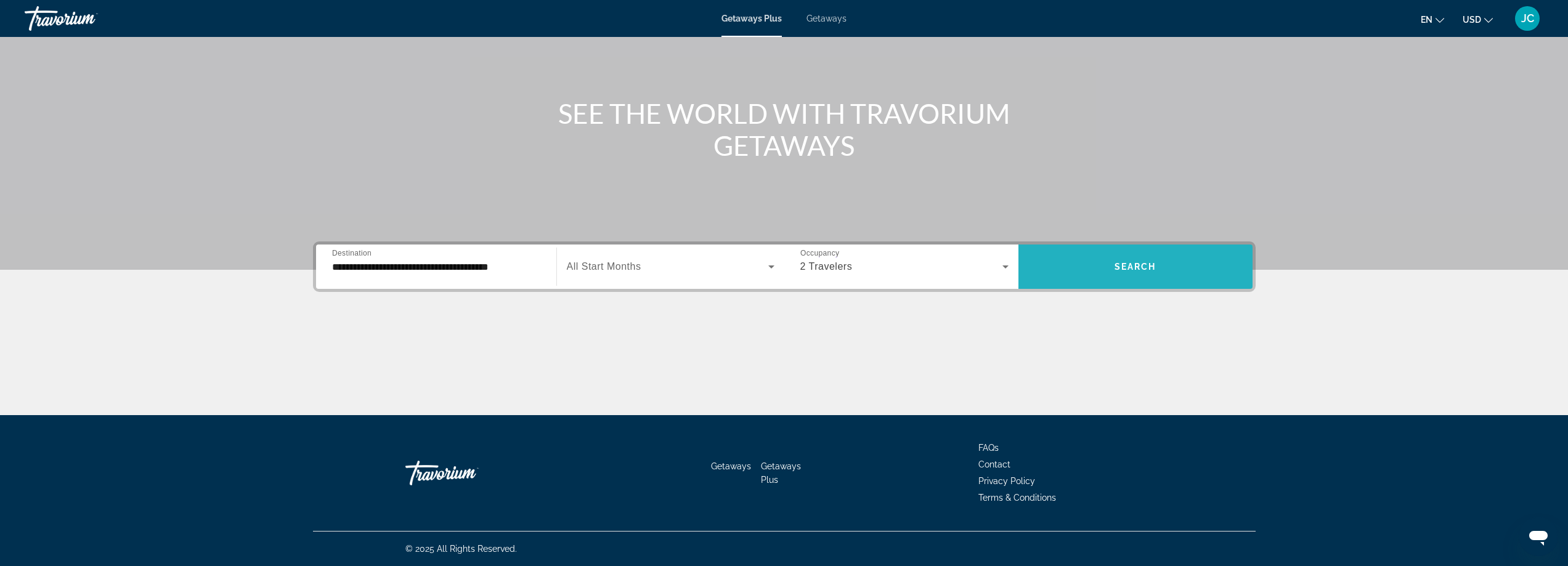
click at [1093, 274] on span "Search widget" at bounding box center [1135, 267] width 234 height 29
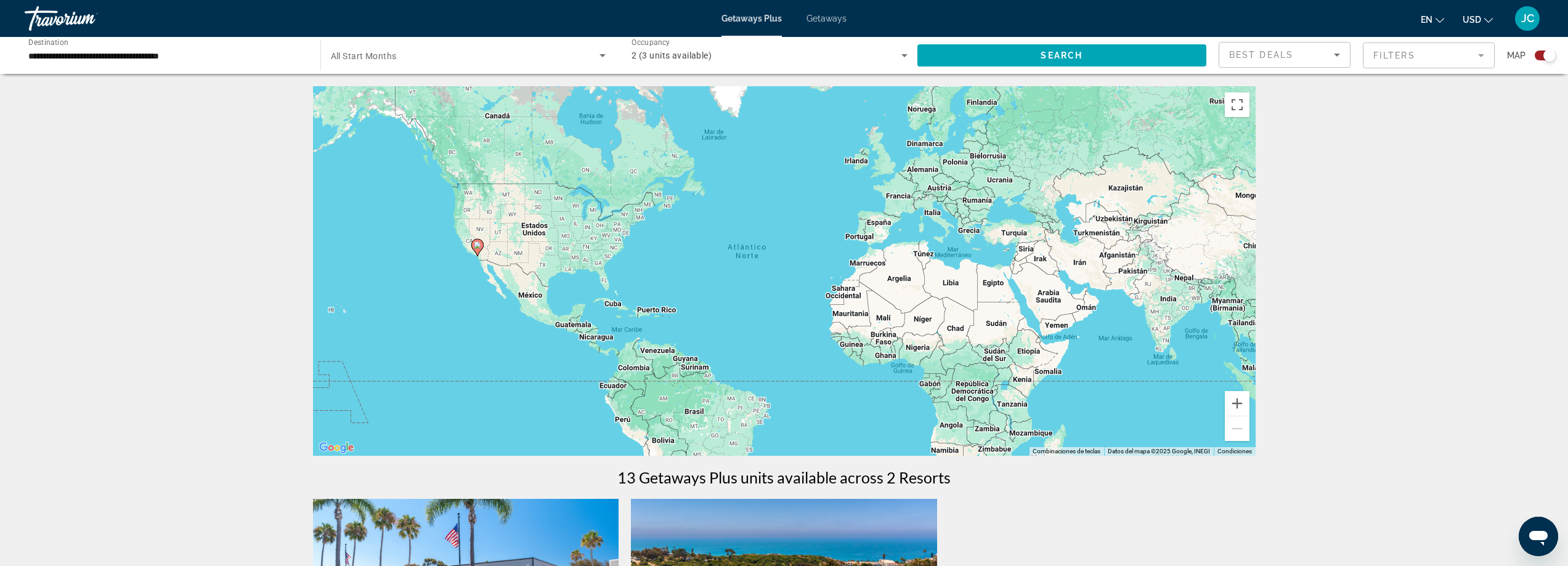
click at [196, 69] on div "**********" at bounding box center [166, 56] width 276 height 35
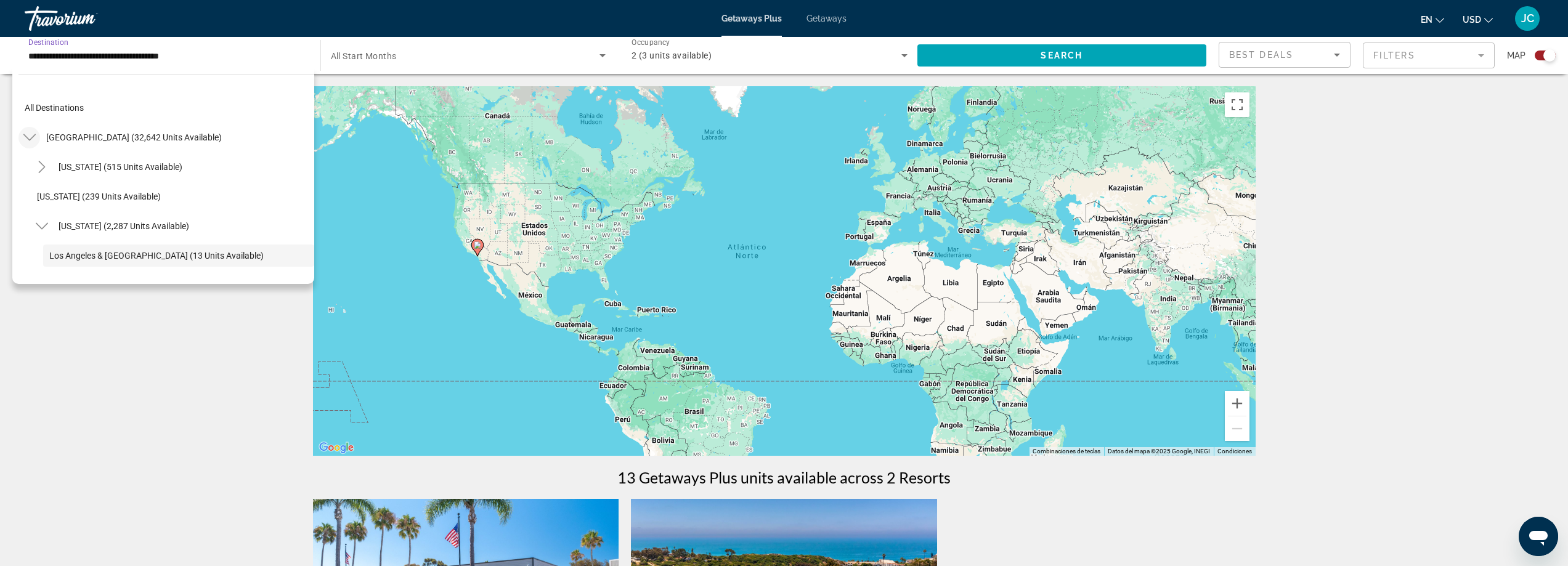
click at [29, 133] on icon "Toggle United States (32,642 units available)" at bounding box center [29, 137] width 12 height 12
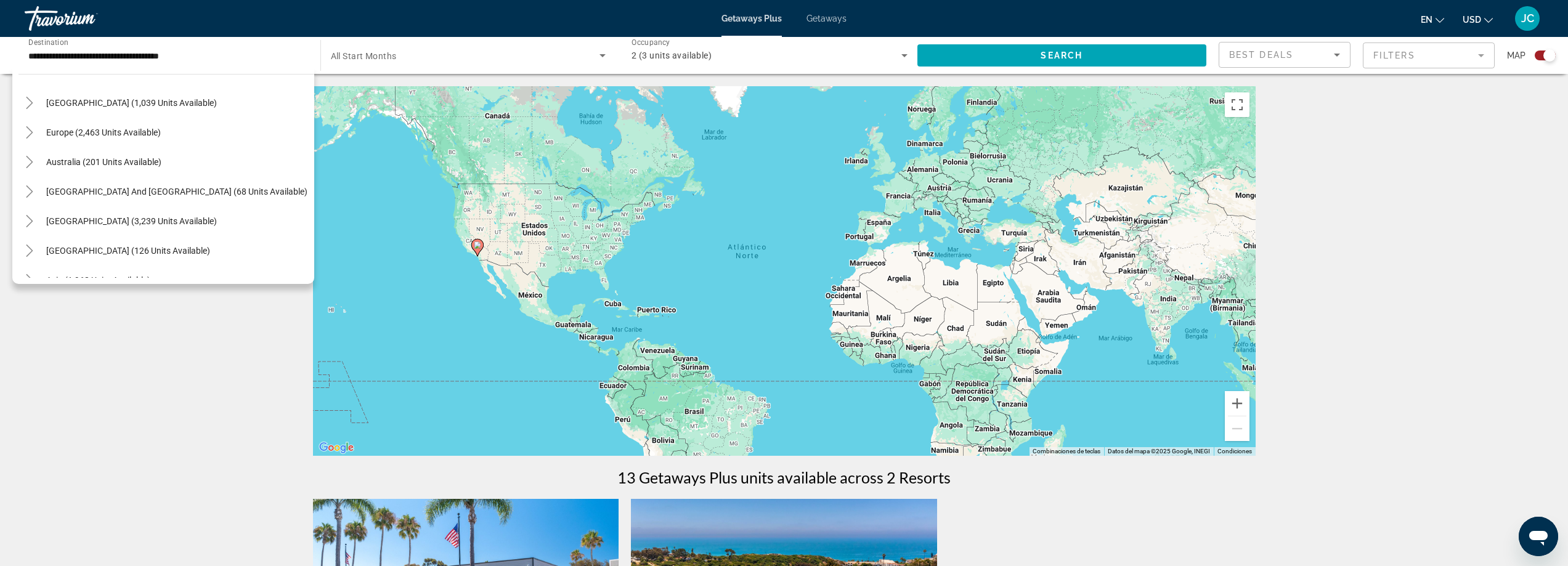
click at [96, 219] on span "[GEOGRAPHIC_DATA] (3,239 units available)" at bounding box center [131, 220] width 171 height 9
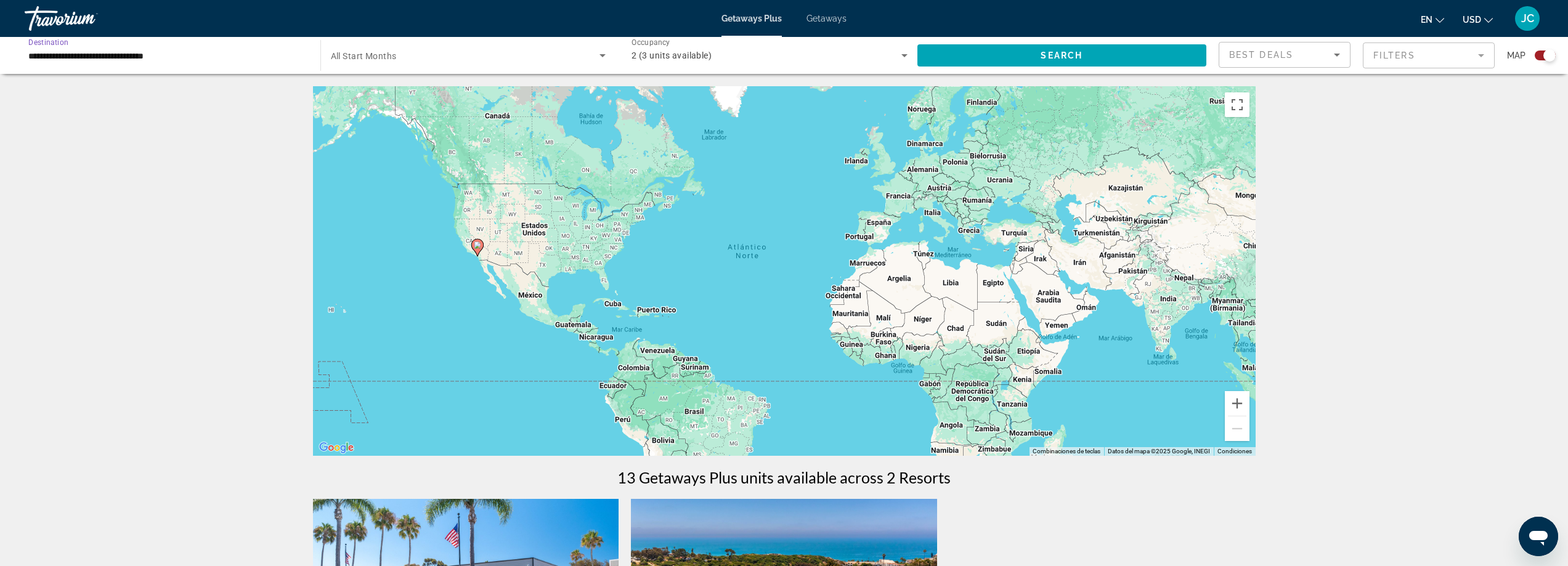
click at [41, 58] on input "**********" at bounding box center [166, 56] width 276 height 15
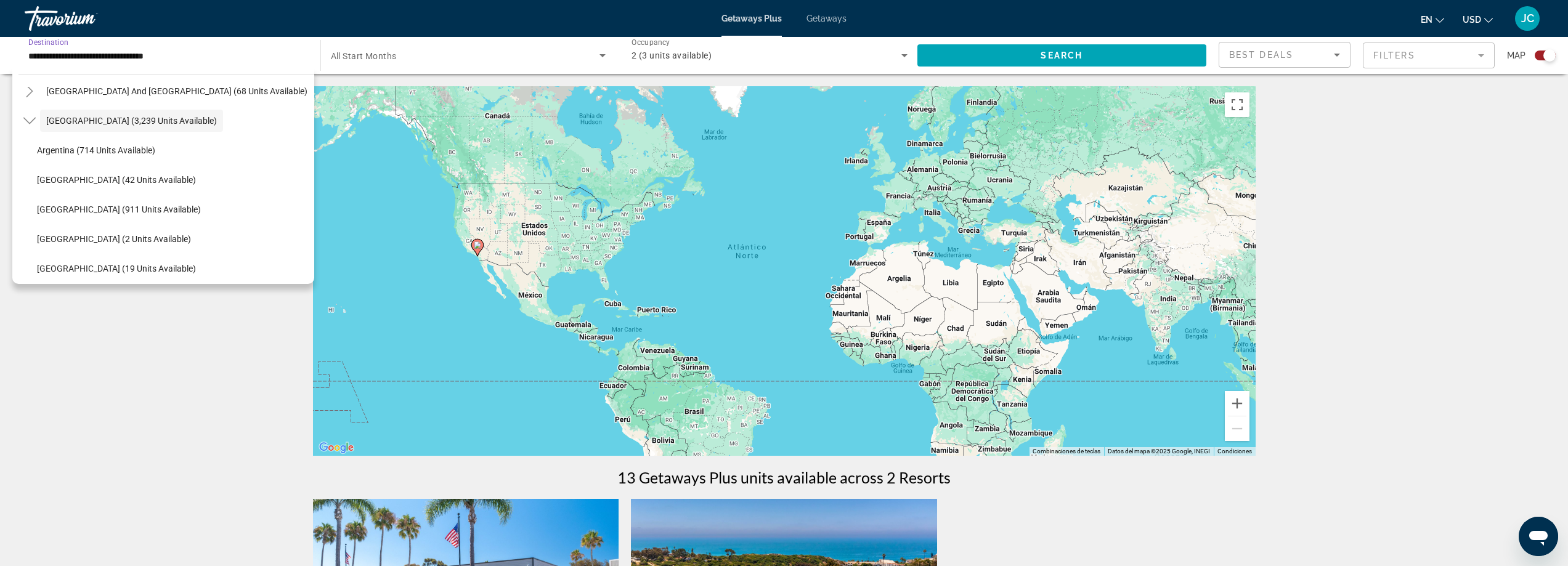
scroll to position [286, 0]
click at [51, 205] on span "Colombia (19 units available)" at bounding box center [116, 207] width 159 height 9
type input "**********"
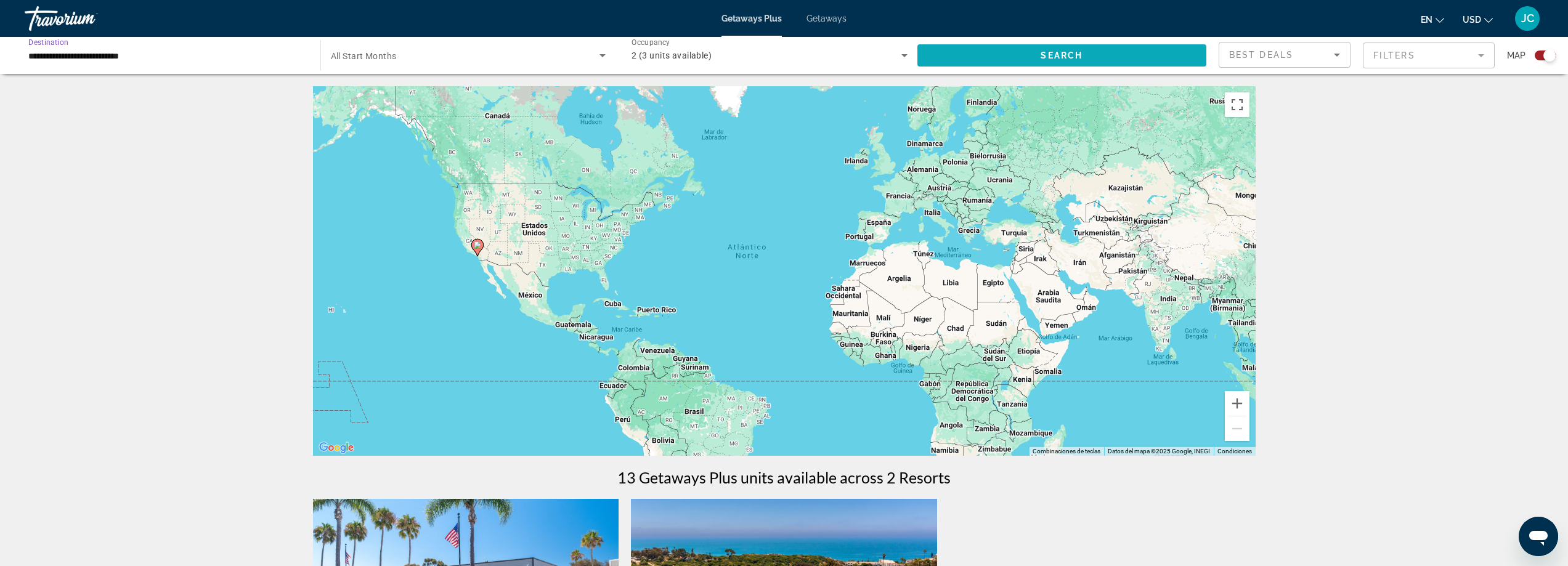
click at [974, 58] on span "Search widget" at bounding box center [1063, 55] width 290 height 29
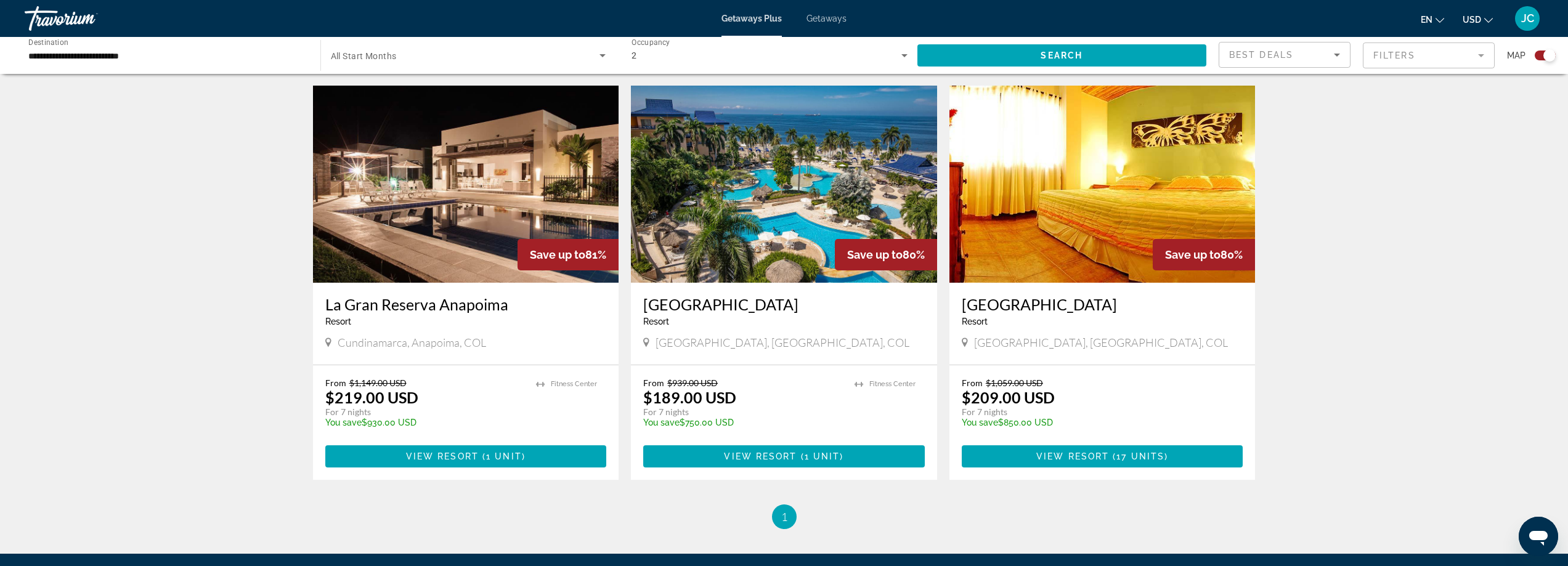
scroll to position [367, 0]
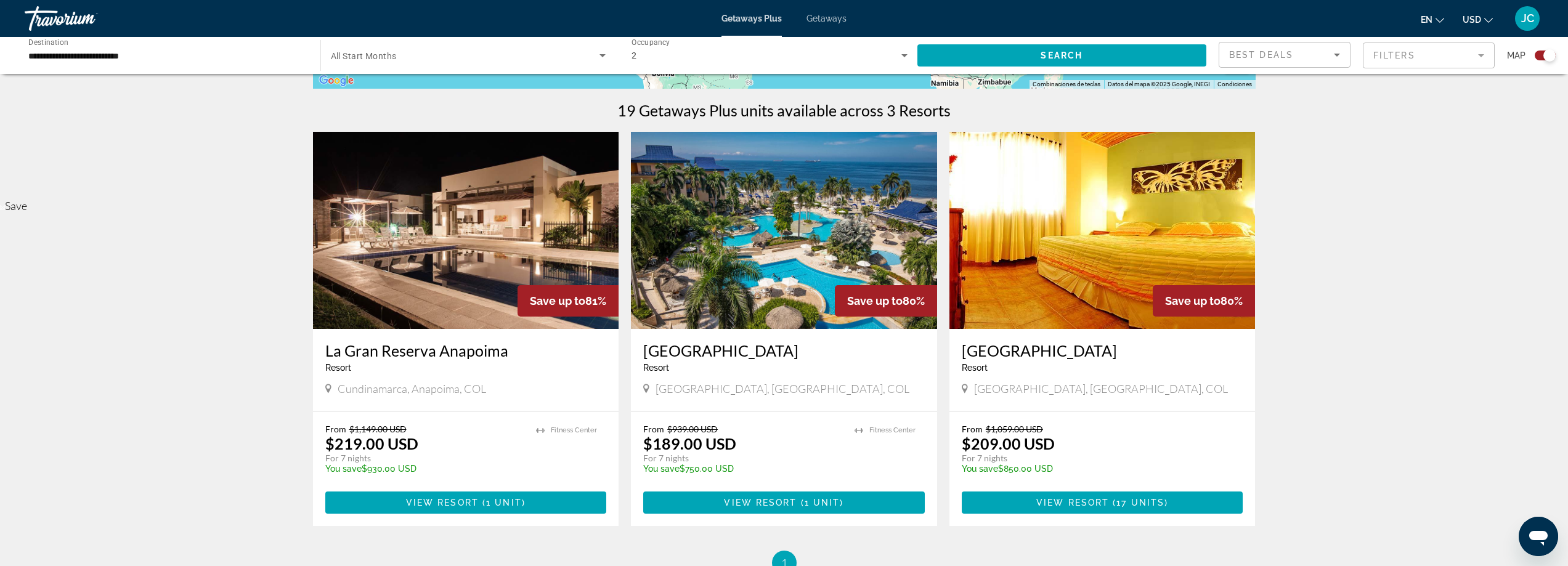
click at [805, 201] on img "Main content" at bounding box center [784, 231] width 306 height 197
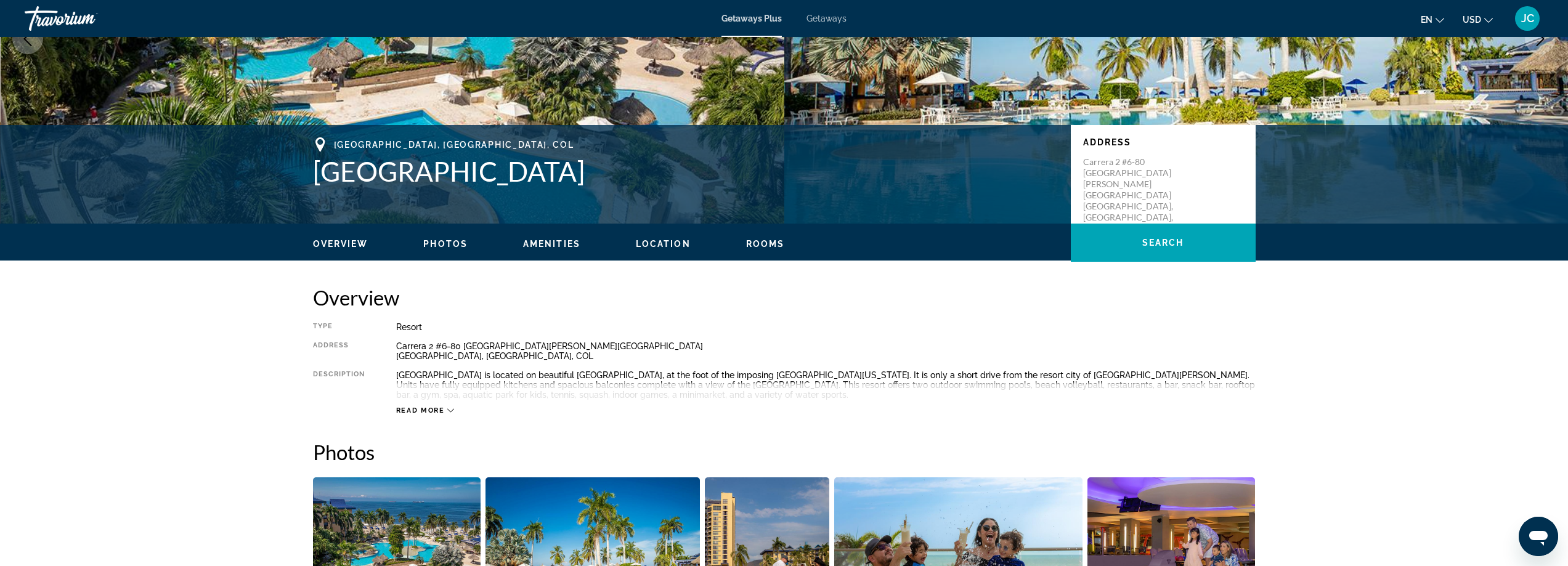
scroll to position [246, 0]
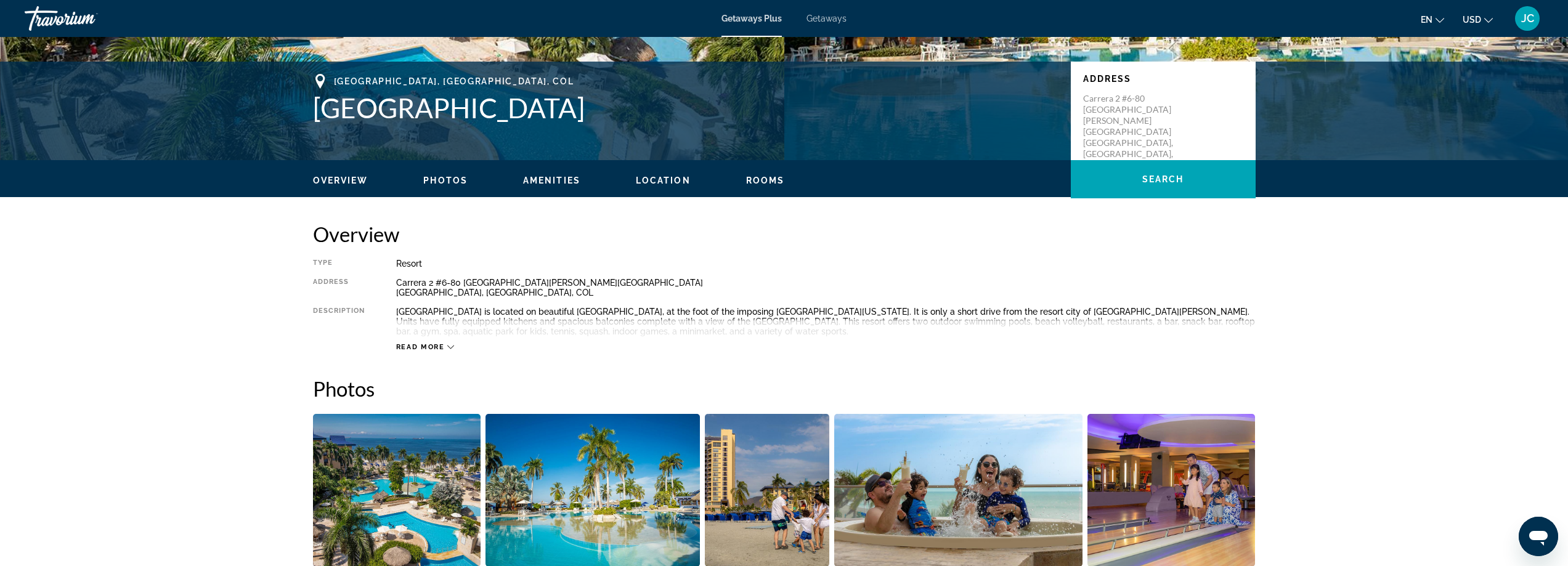
click at [449, 349] on icon "Main content" at bounding box center [451, 347] width 7 height 7
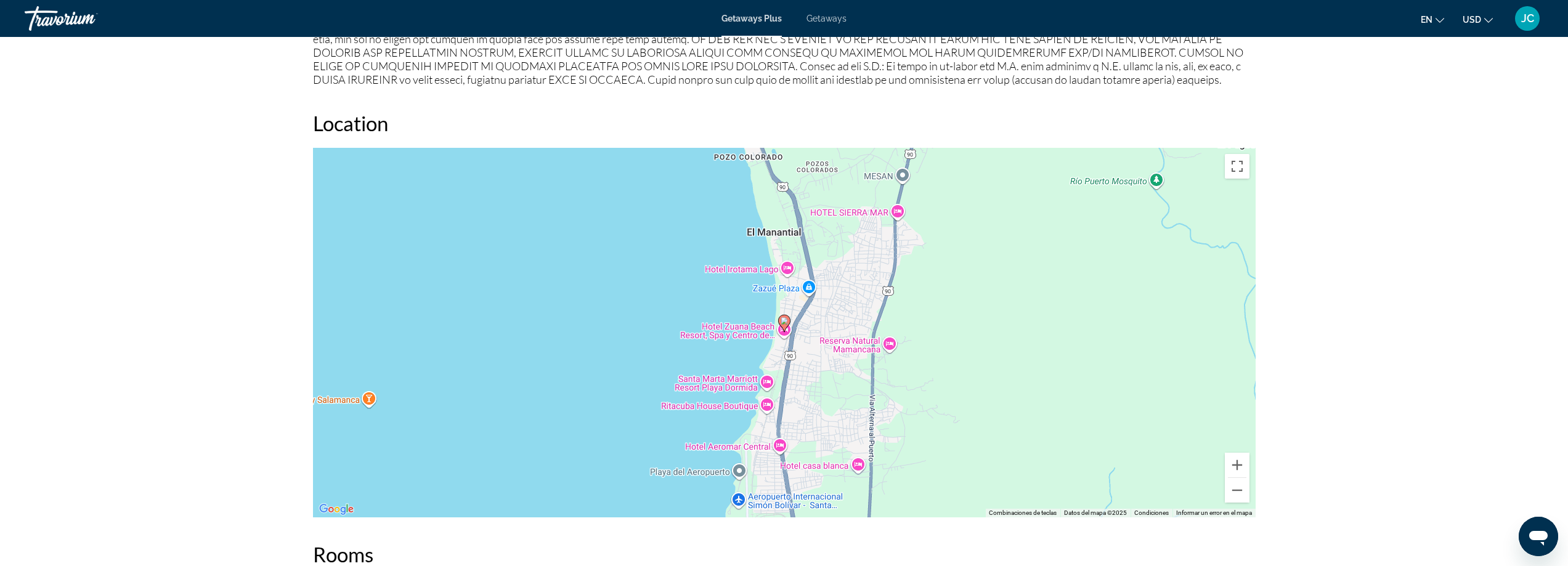
scroll to position [1417, 0]
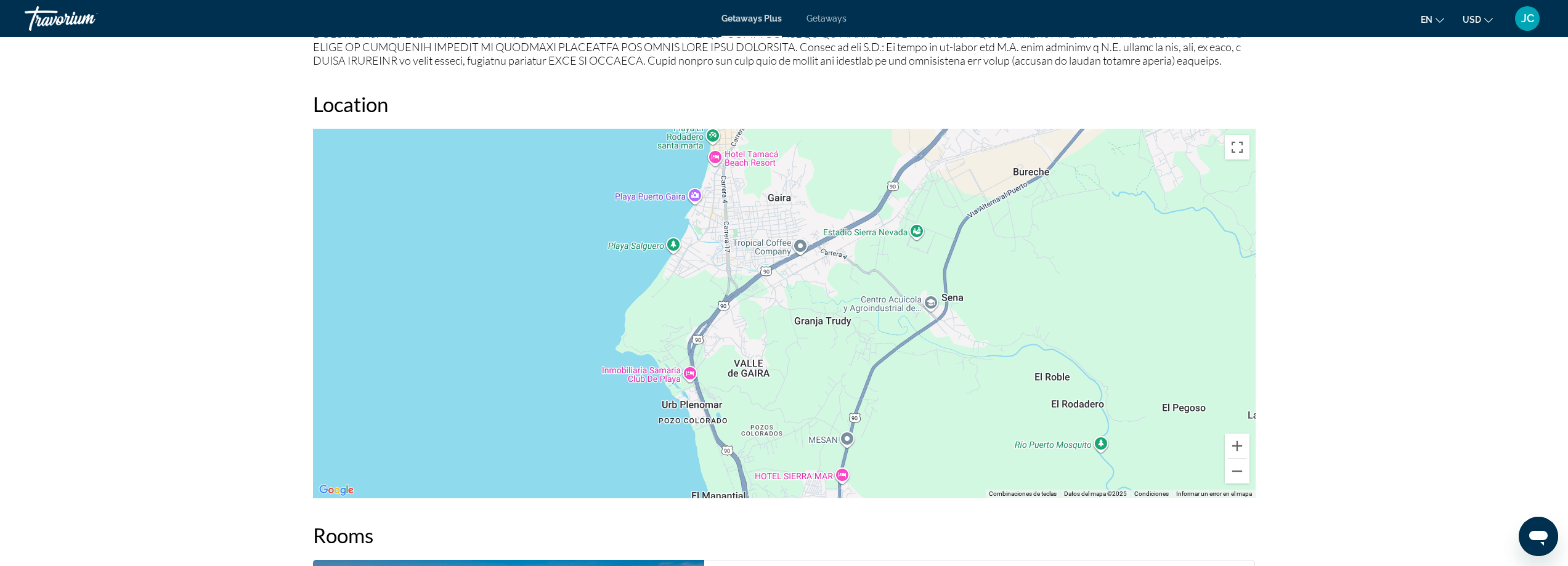
drag, startPoint x: 1047, startPoint y: 305, endPoint x: 992, endPoint y: 585, distance: 285.4
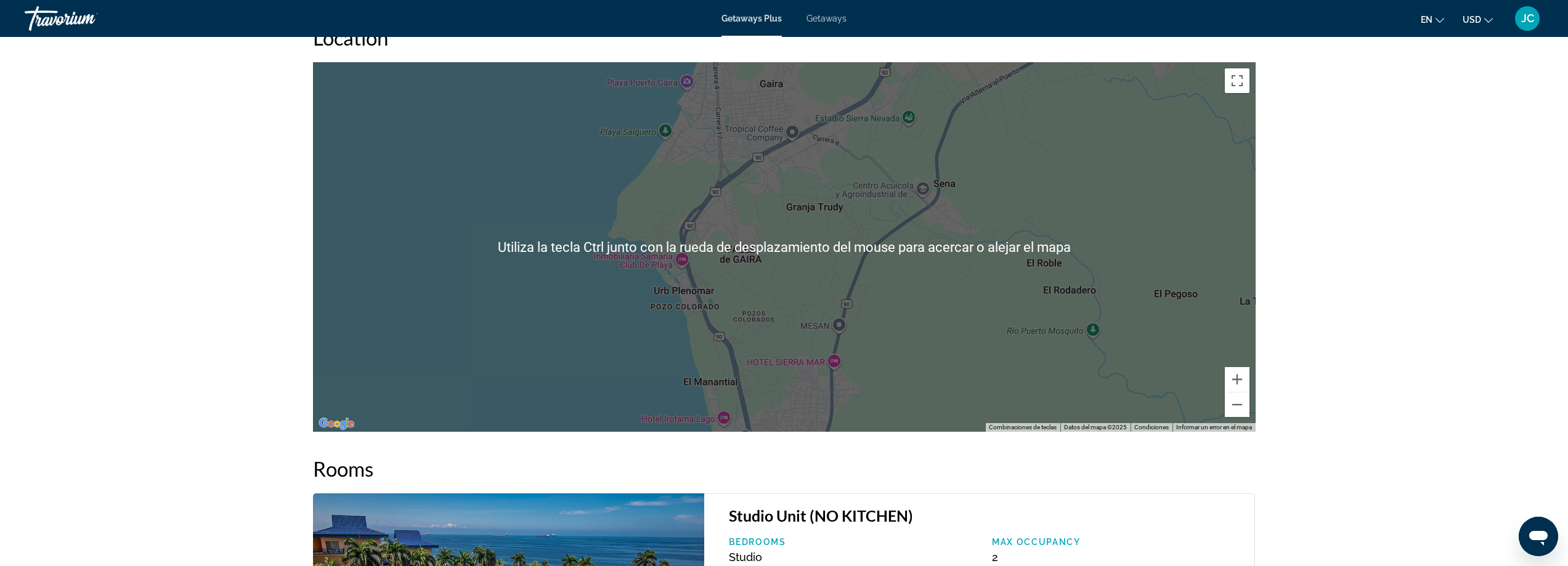
scroll to position [1478, 0]
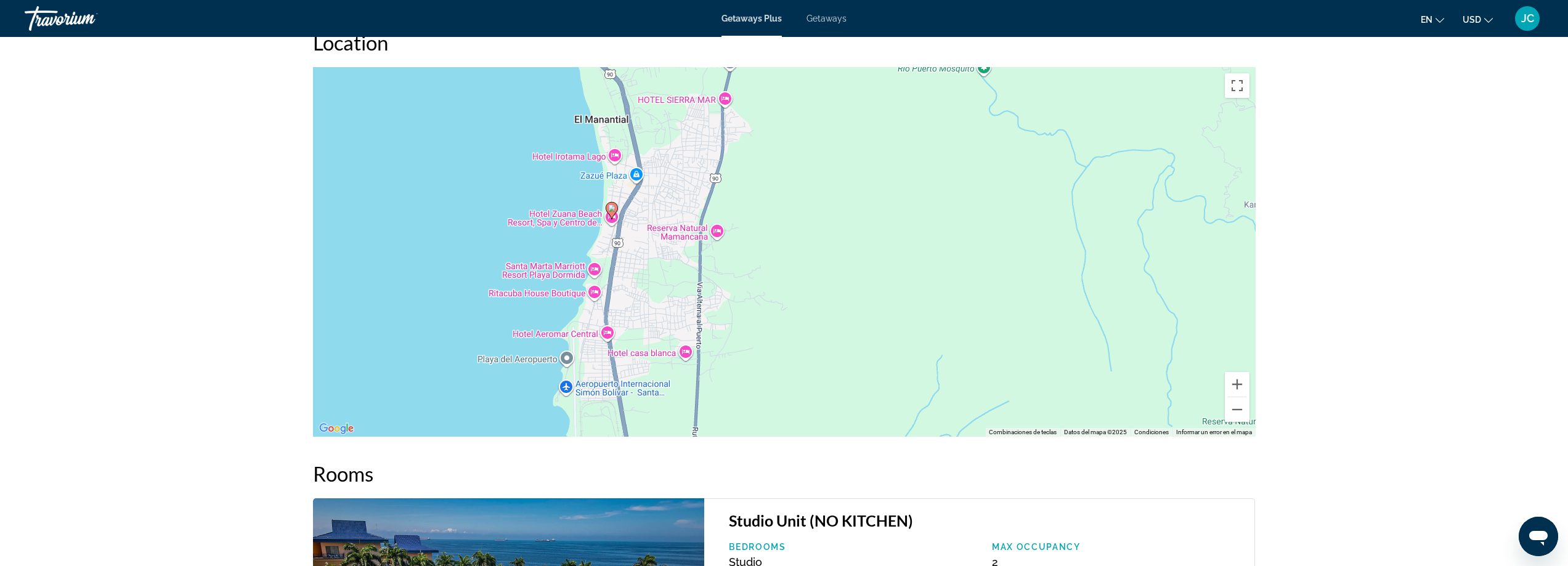
drag, startPoint x: 1000, startPoint y: 191, endPoint x: 892, endPoint y: -75, distance: 287.1
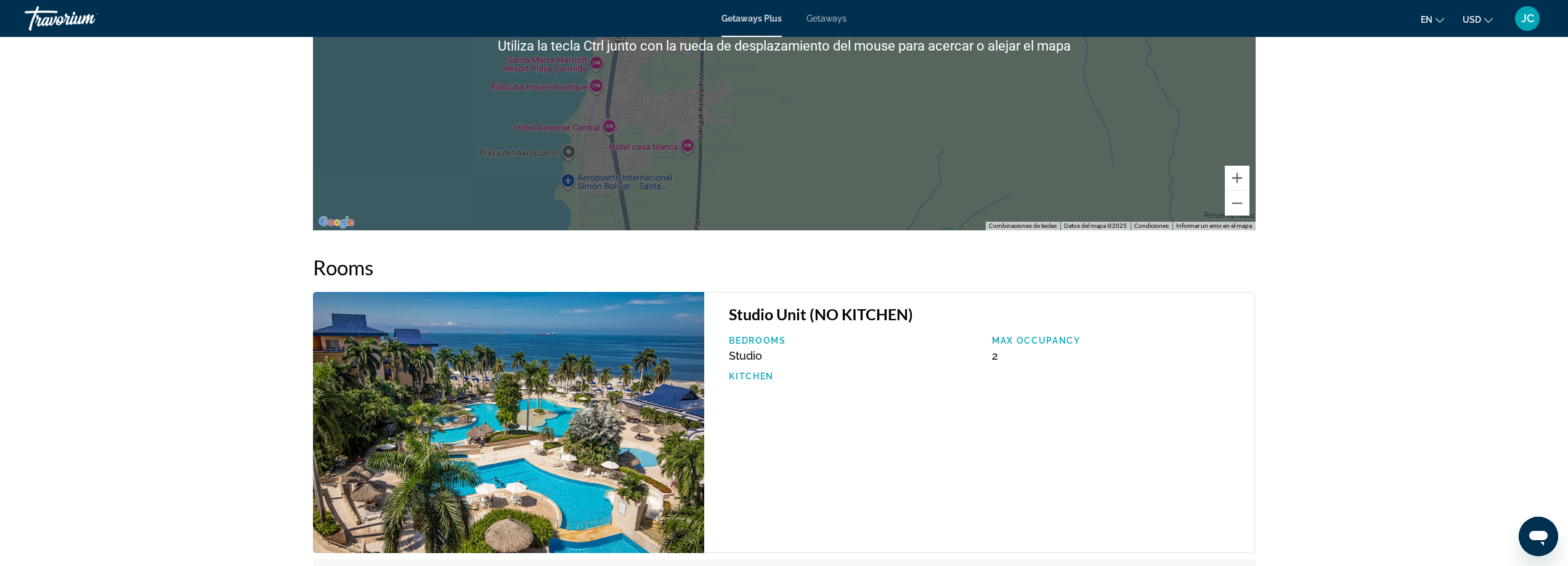
scroll to position [1664, 0]
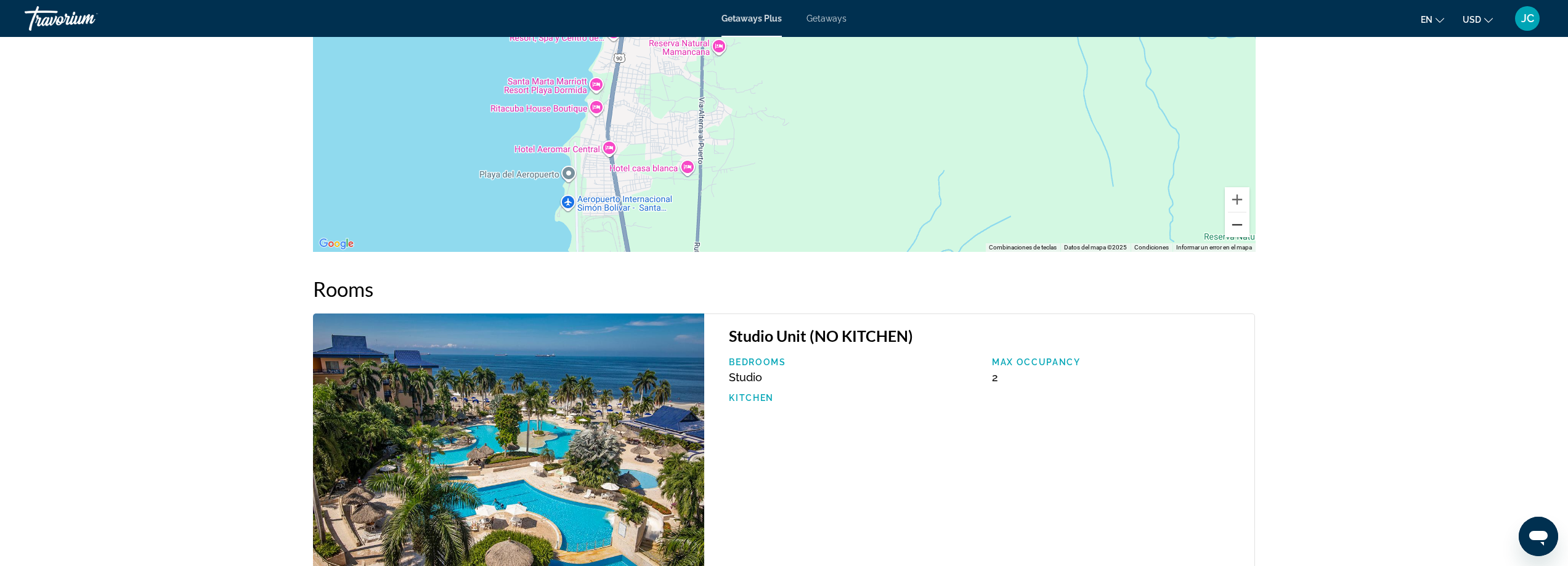
click at [1240, 224] on button "Alejar" at bounding box center [1237, 225] width 25 height 25
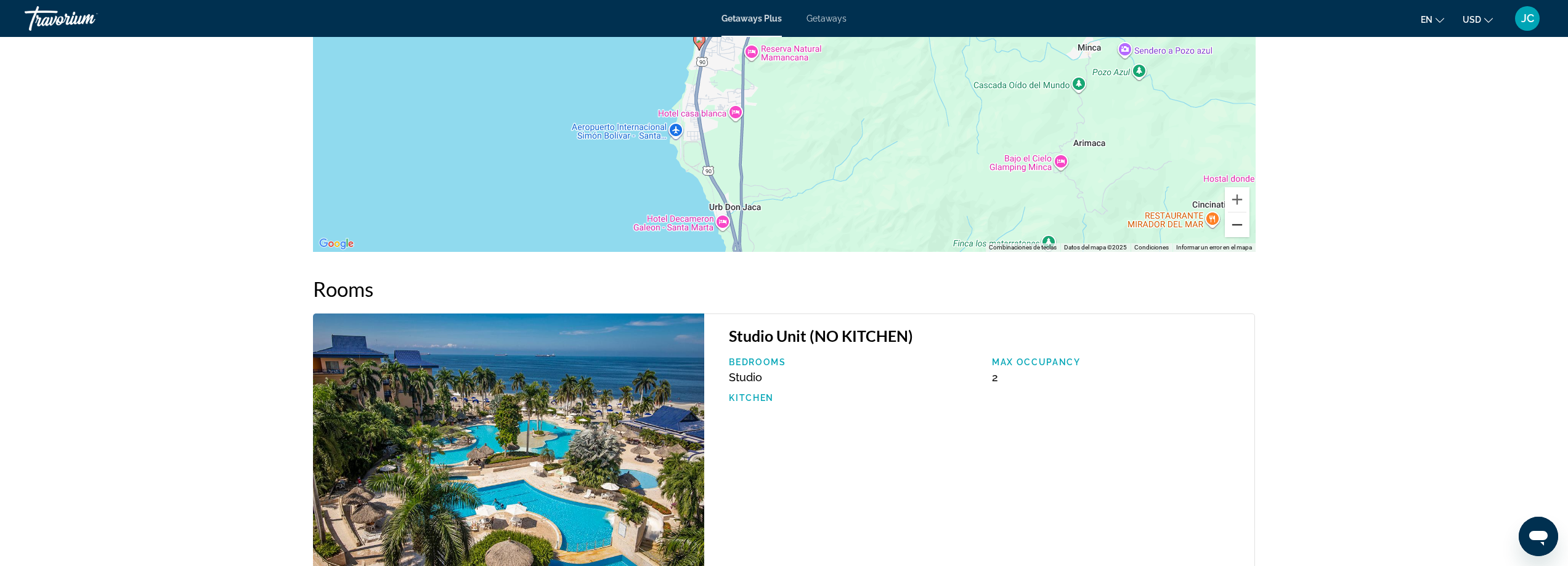
click at [1240, 224] on button "Alejar" at bounding box center [1237, 225] width 25 height 25
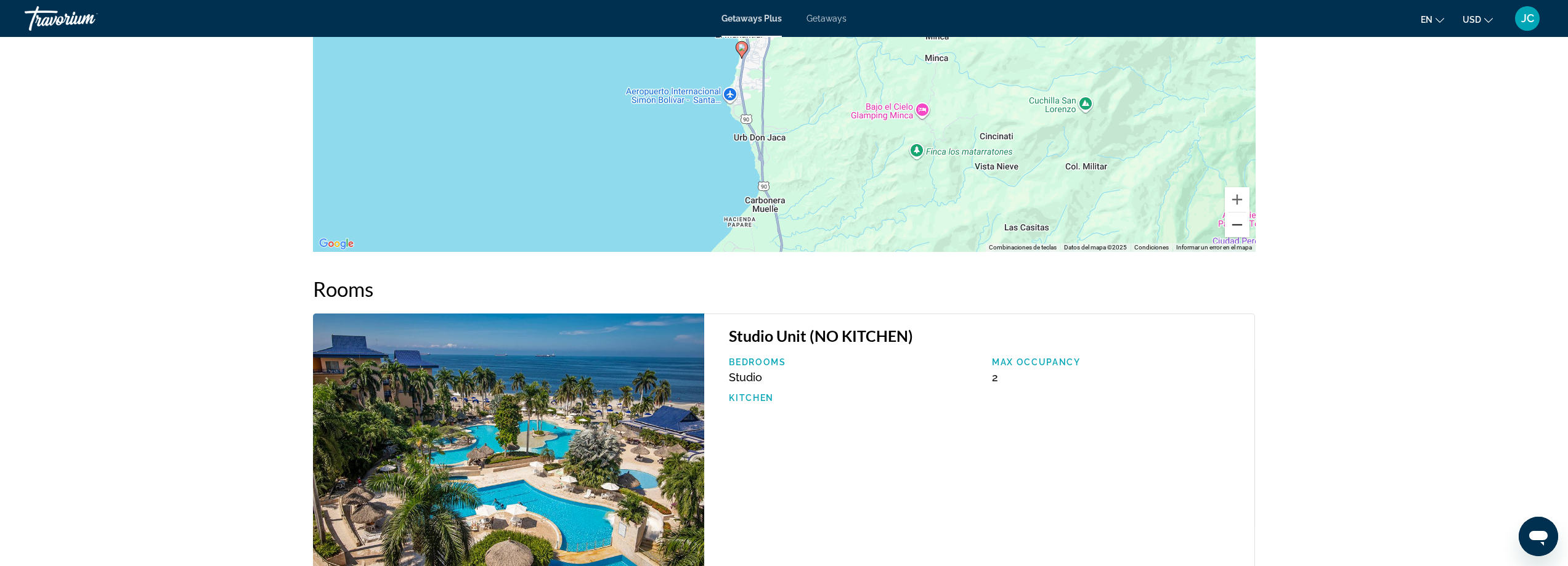
click at [1239, 223] on button "Alejar" at bounding box center [1237, 225] width 25 height 25
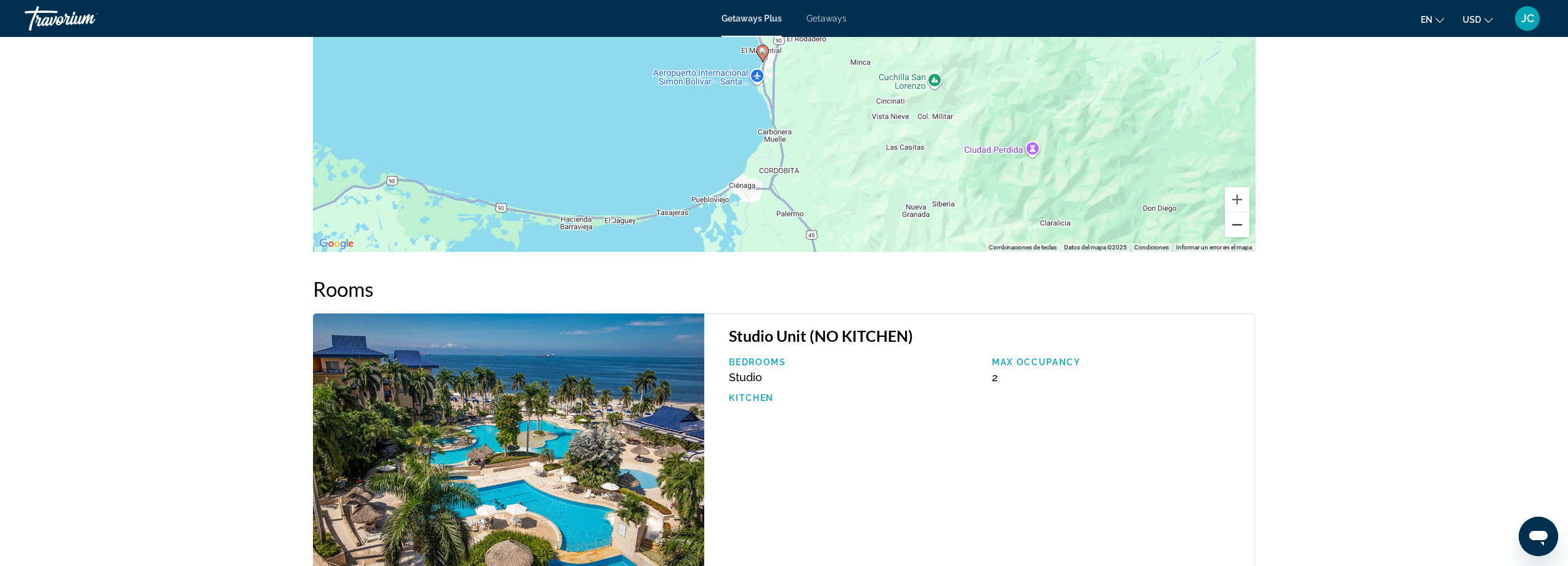
click at [1239, 223] on button "Alejar" at bounding box center [1237, 225] width 25 height 25
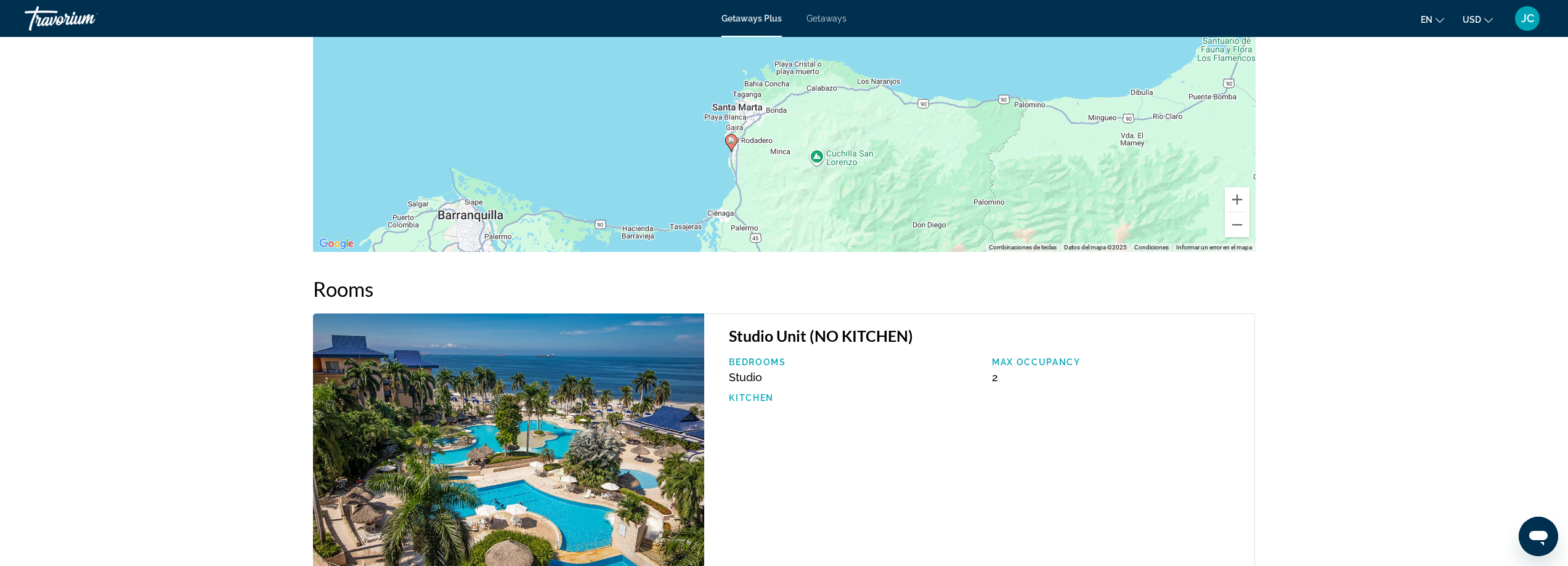
drag, startPoint x: 954, startPoint y: 80, endPoint x: 909, endPoint y: 164, distance: 95.3
click at [909, 170] on div "Para activar la función de arrastrar con el teclado, presiona Alt + Intro. Una …" at bounding box center [784, 67] width 943 height 370
click at [1239, 229] on button "Alejar" at bounding box center [1237, 225] width 25 height 25
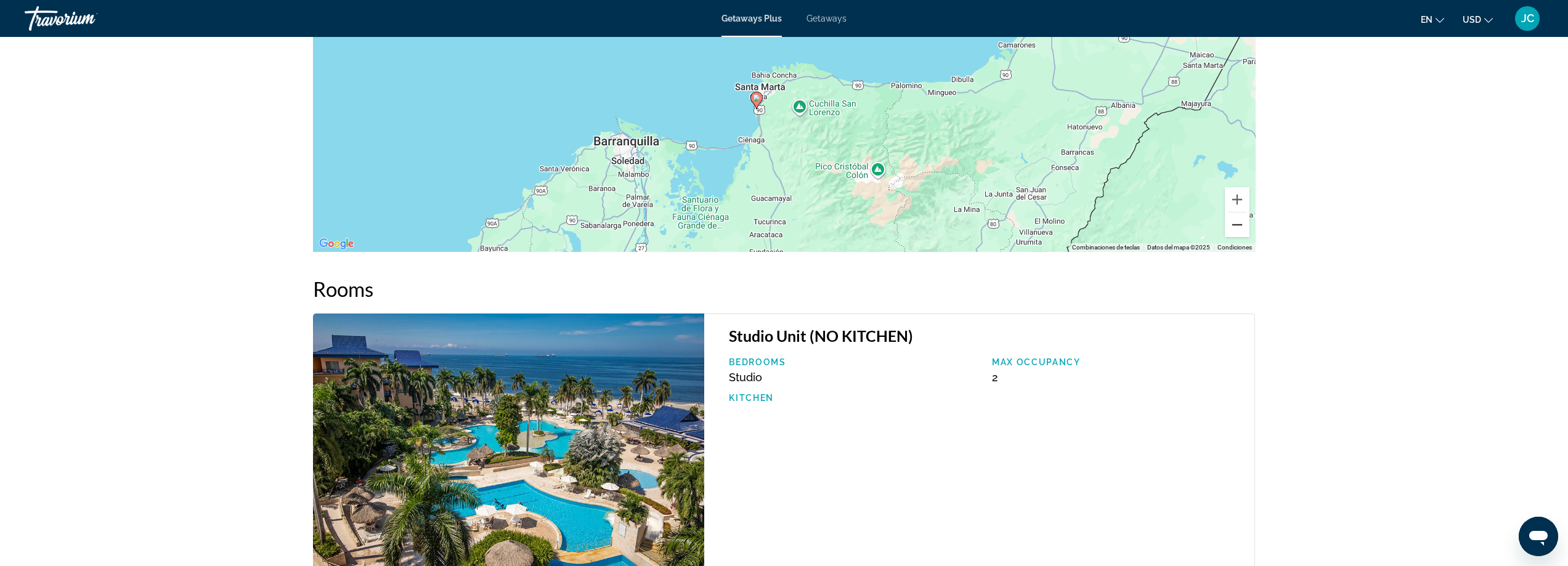
click at [1239, 229] on button "Alejar" at bounding box center [1237, 225] width 25 height 25
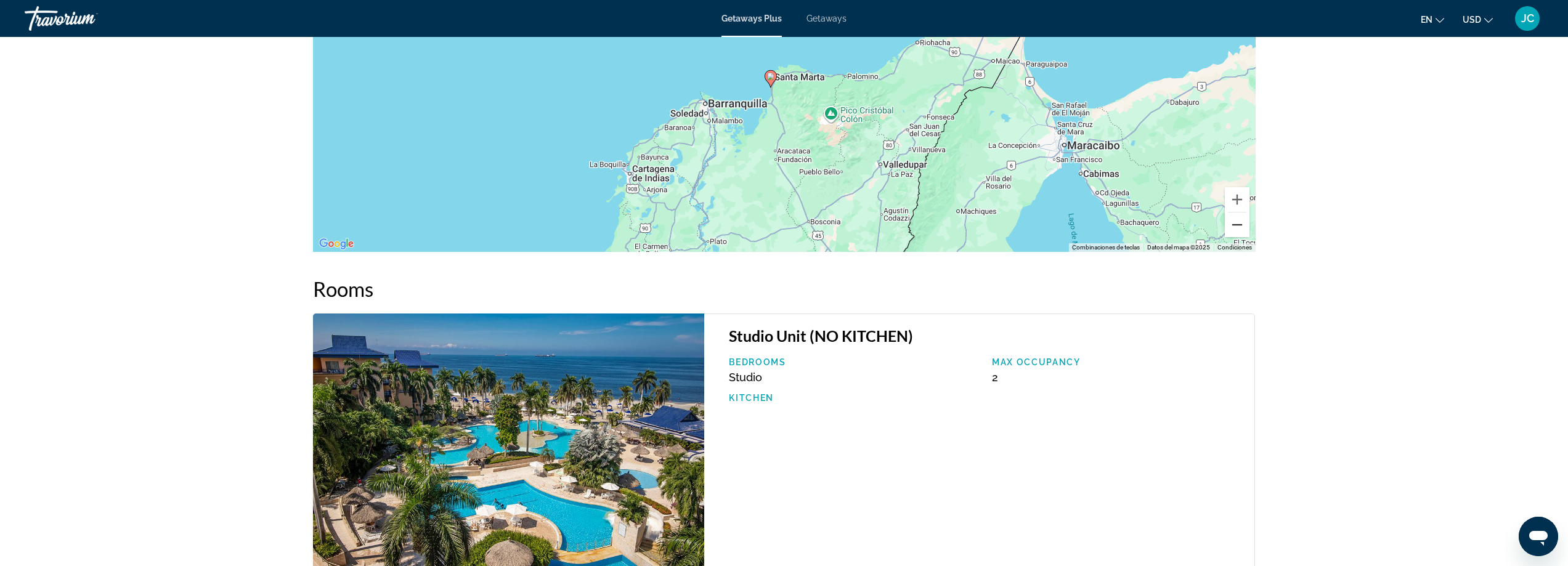
click at [1239, 229] on button "Alejar" at bounding box center [1237, 225] width 25 height 25
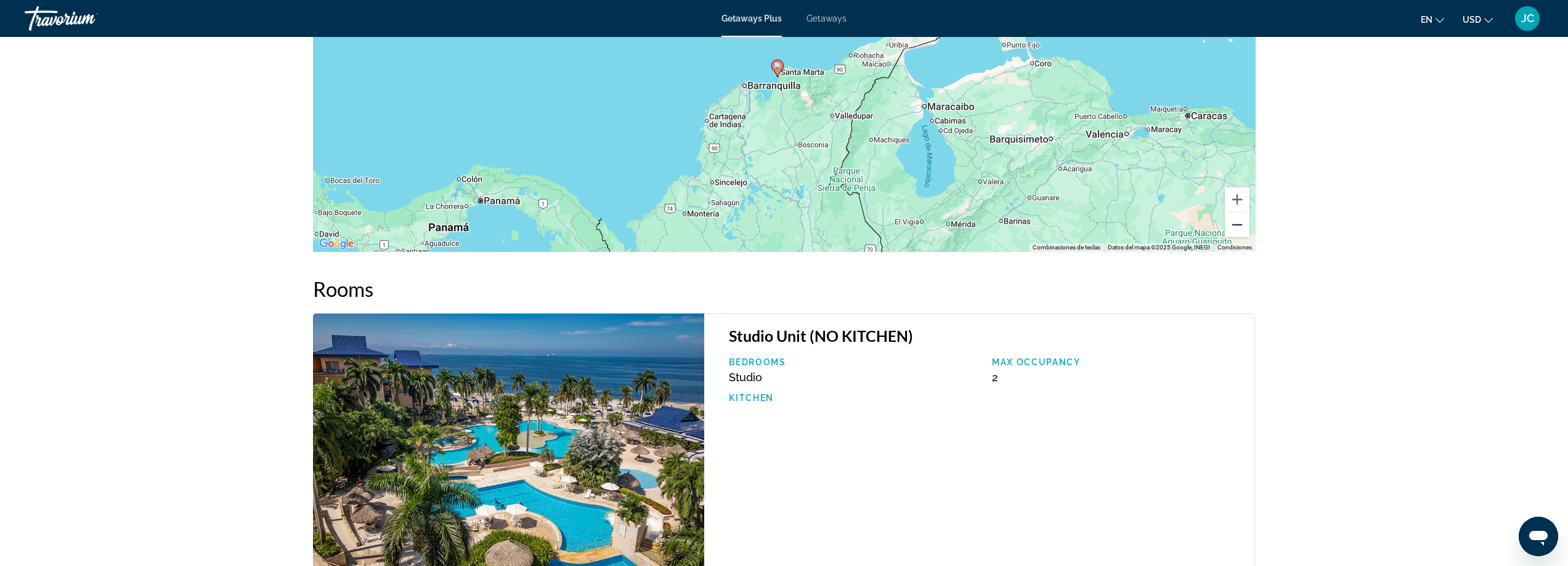
click at [1230, 224] on button "Alejar" at bounding box center [1237, 225] width 25 height 25
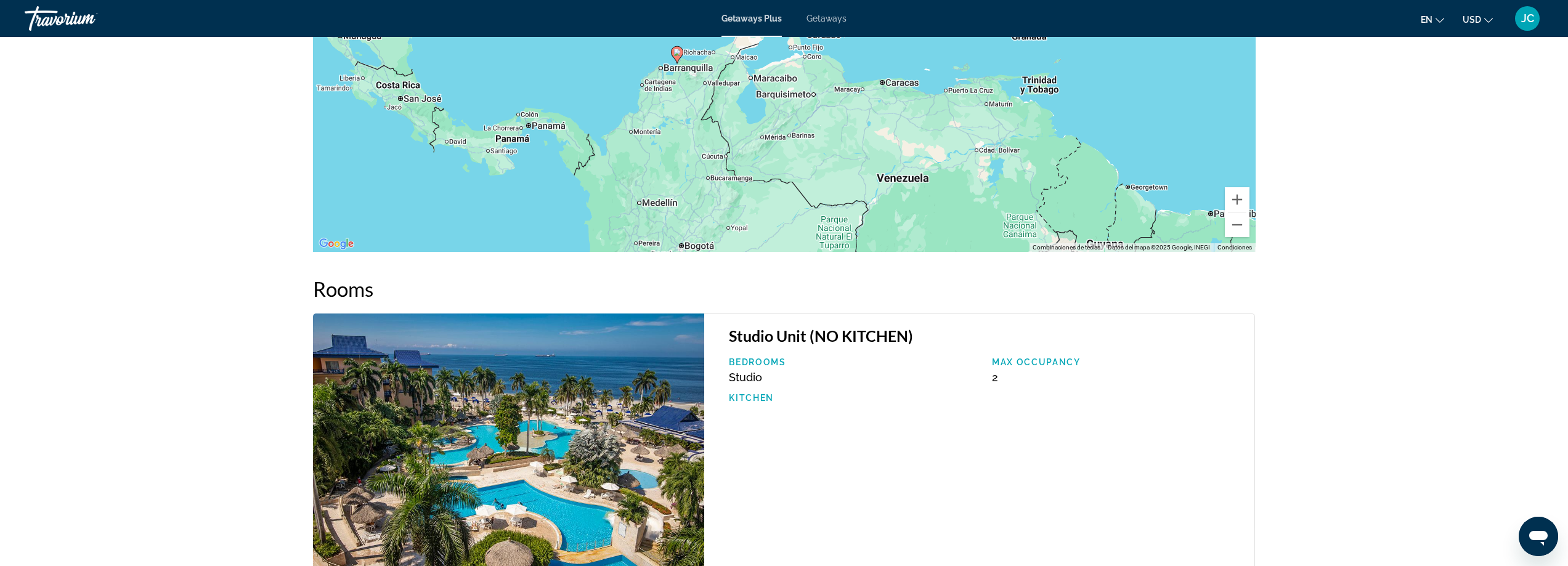
drag, startPoint x: 774, startPoint y: 230, endPoint x: 665, endPoint y: 220, distance: 109.5
click at [667, 220] on div "Para activar la función de arrastrar con el teclado, presiona Alt + Intro. Una …" at bounding box center [784, 67] width 943 height 370
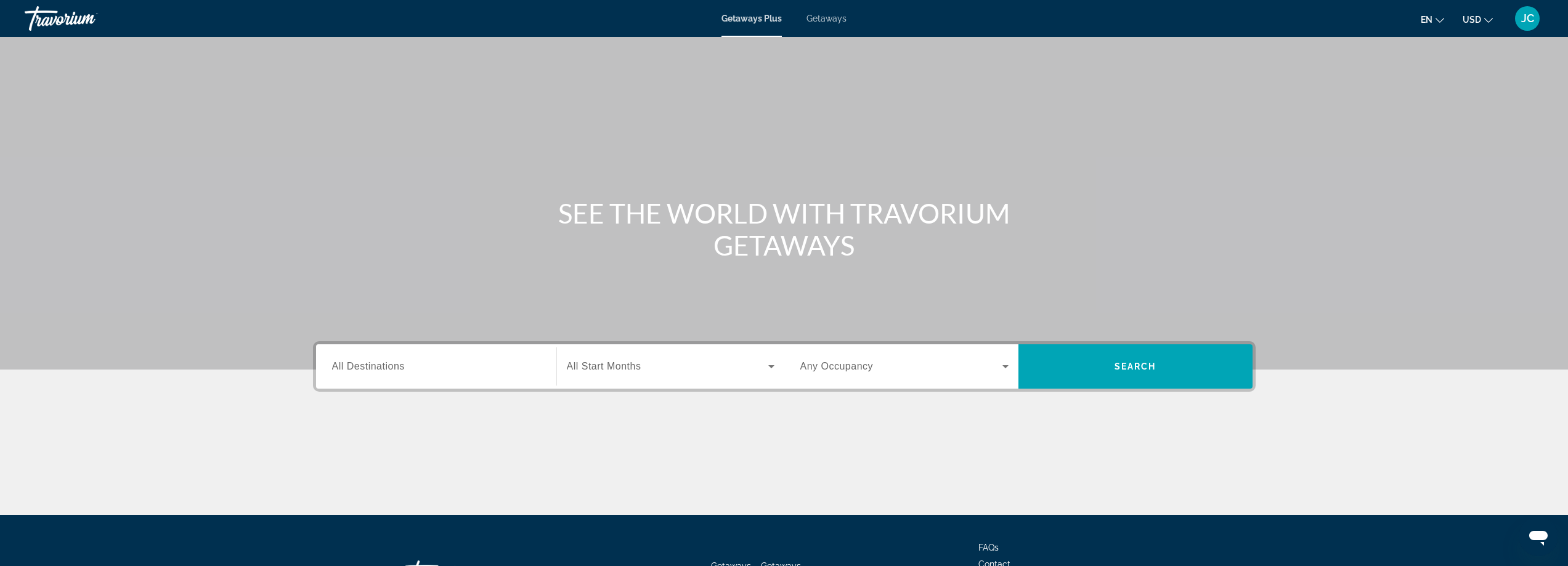
click at [412, 375] on div "Search widget" at bounding box center [436, 366] width 208 height 35
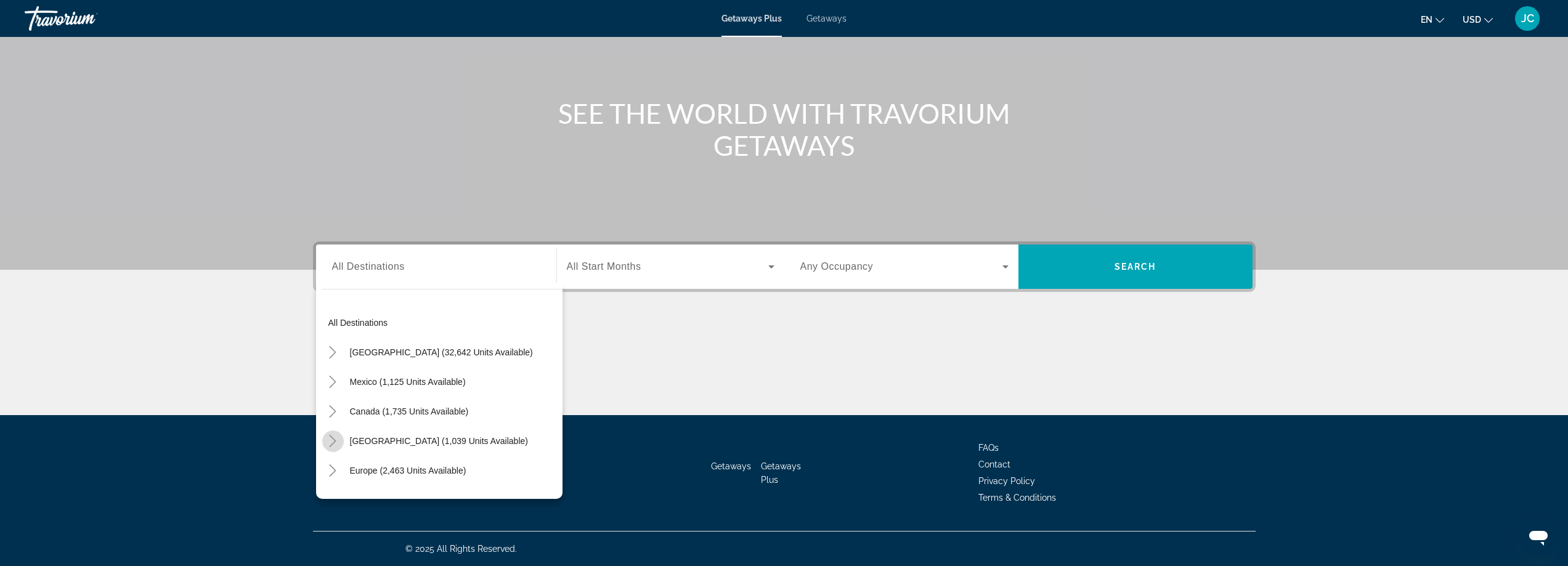
click at [331, 438] on icon "Toggle Caribbean & Atlantic Islands (1,039 units available)" at bounding box center [333, 441] width 12 height 12
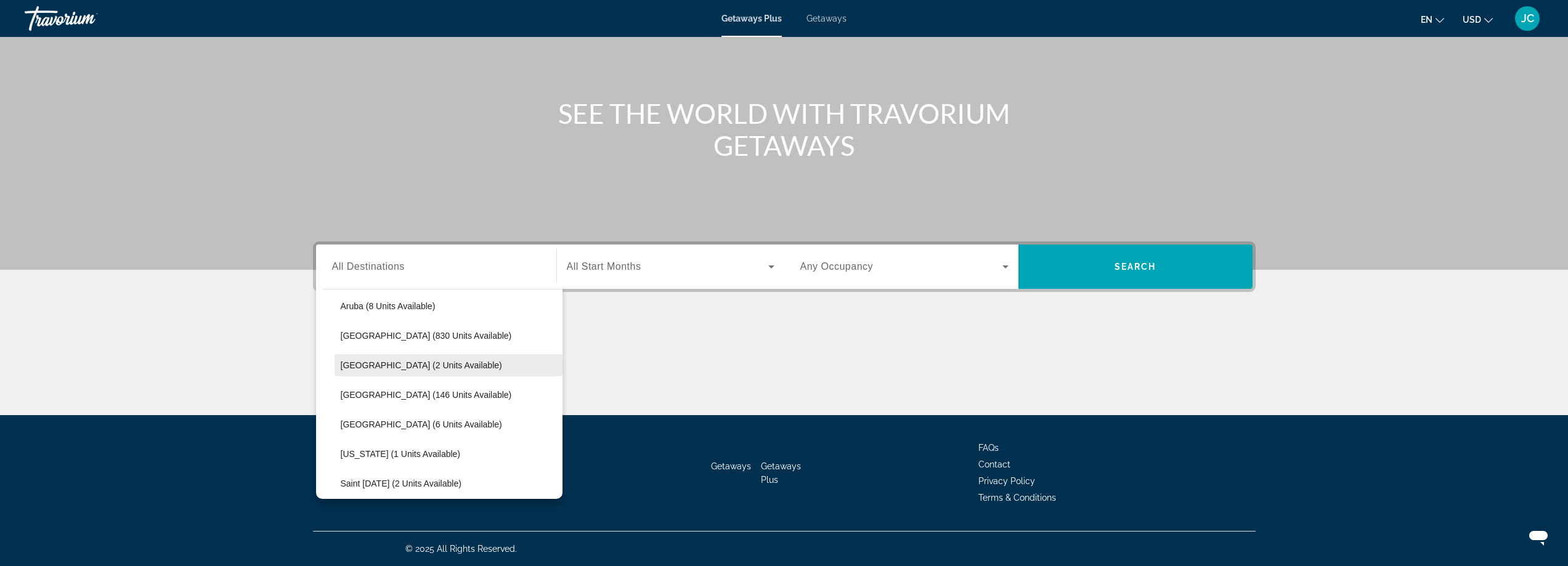
scroll to position [186, 0]
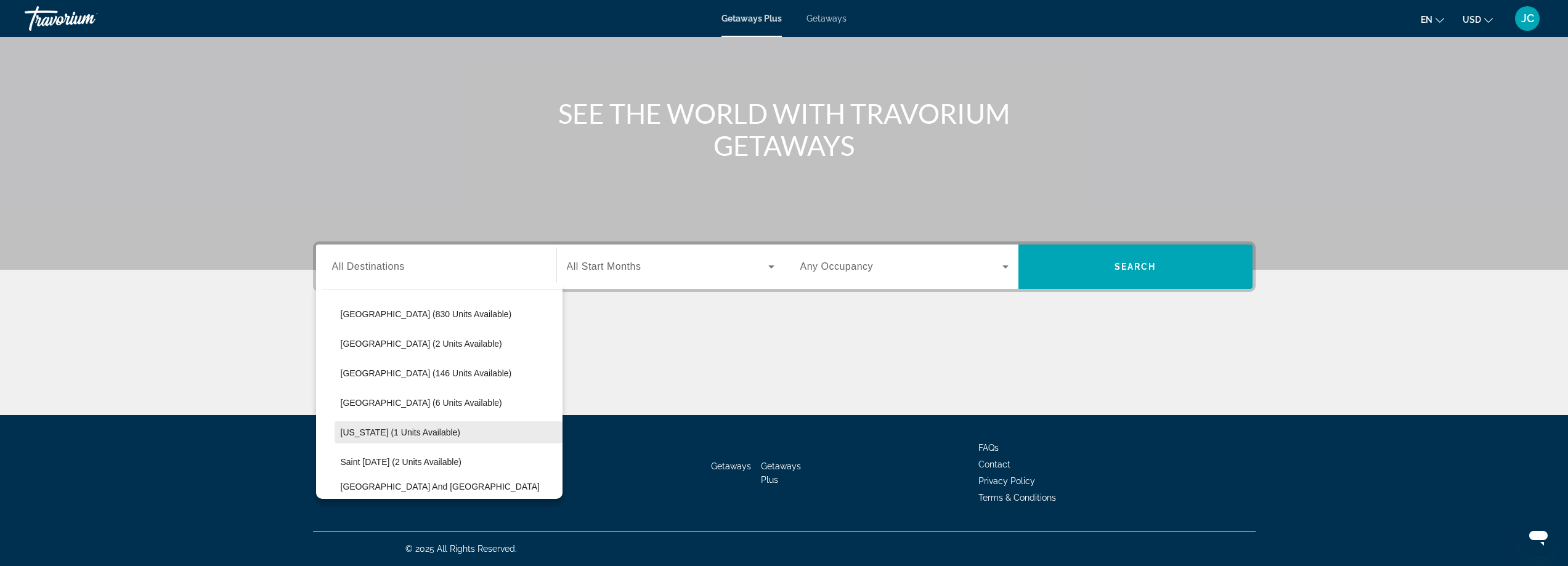
click at [399, 428] on span "Puerto Rico (1 units available)" at bounding box center [401, 432] width 120 height 9
type input "**********"
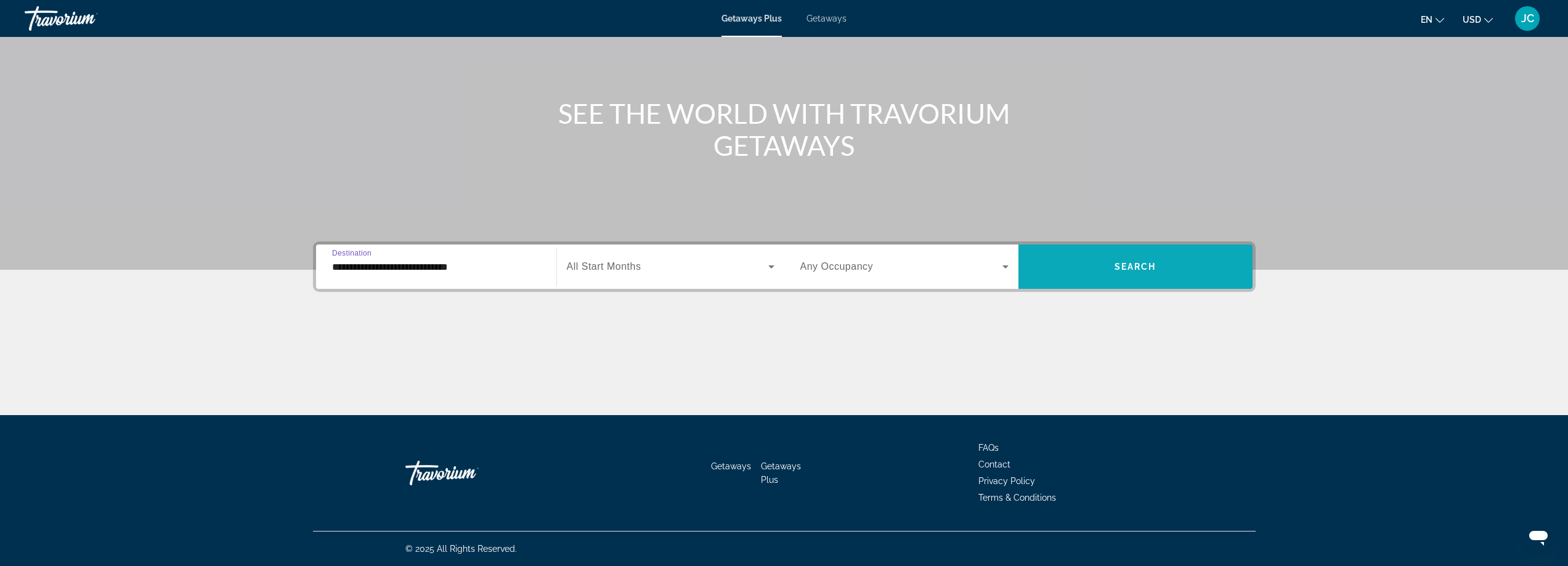
click at [1111, 266] on span "Search widget" at bounding box center [1135, 267] width 234 height 29
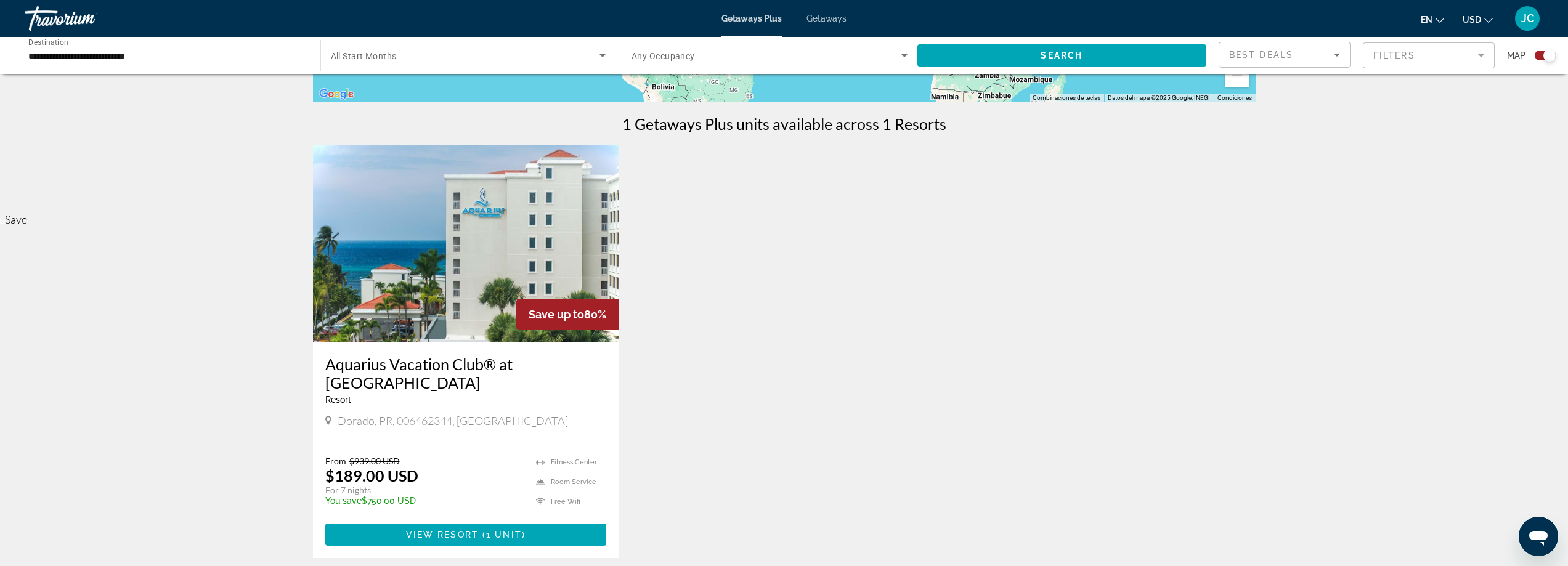
scroll to position [431, 0]
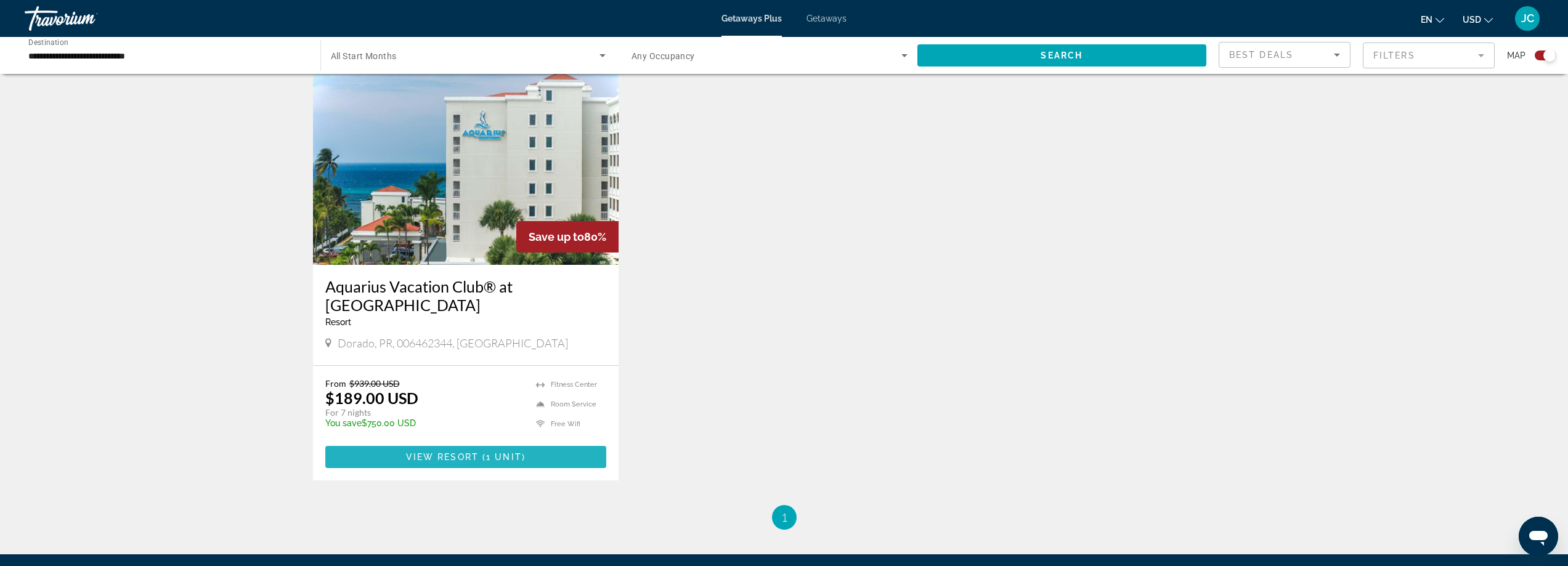
click at [509, 454] on span "1 unit" at bounding box center [504, 456] width 36 height 9
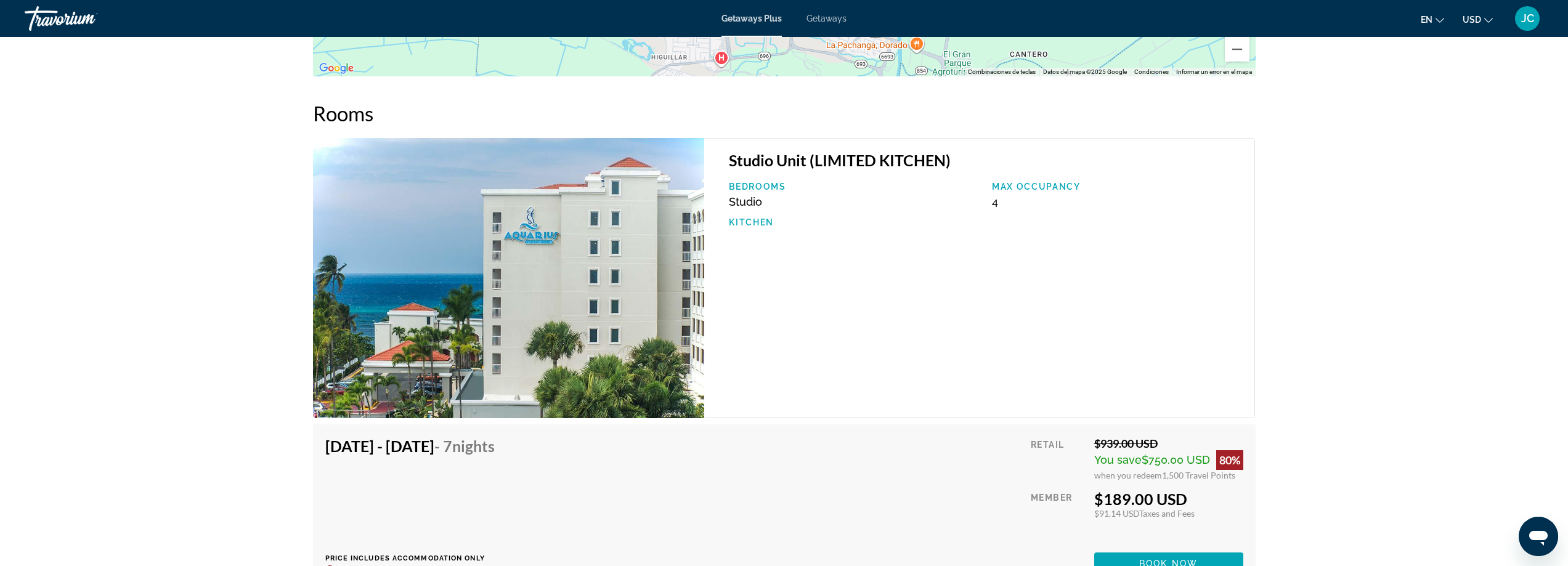
scroll to position [1848, 0]
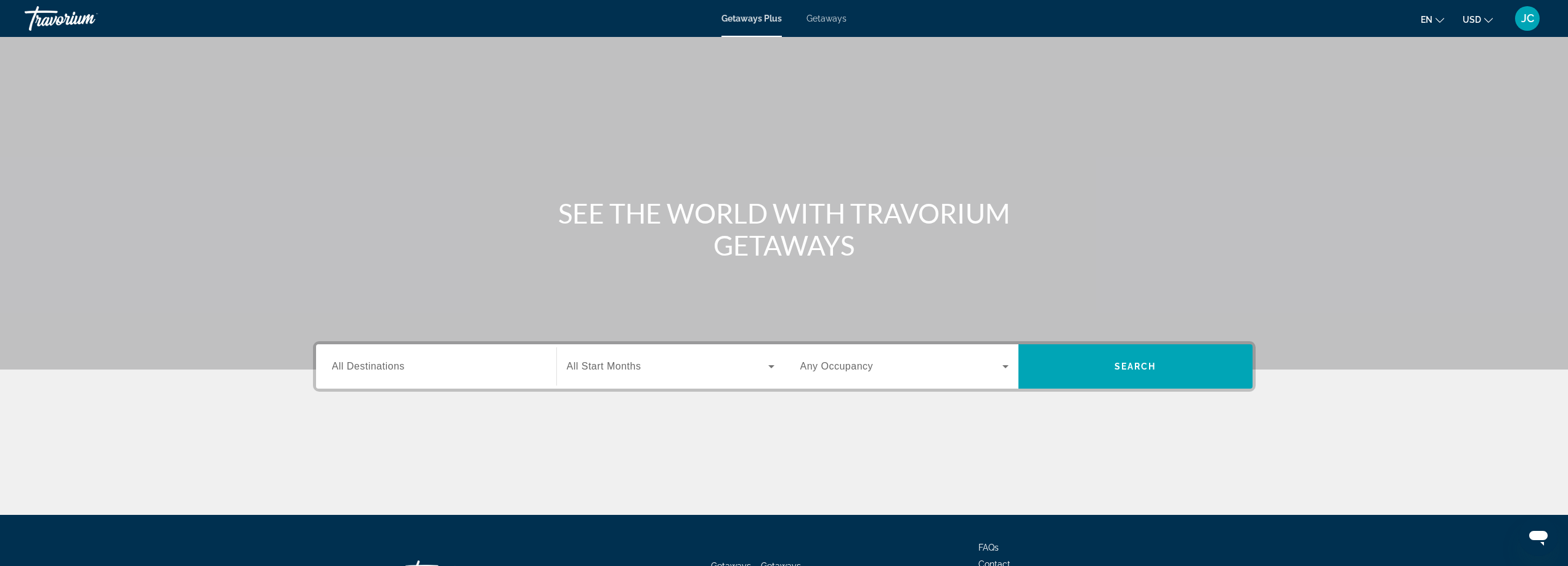
click at [388, 365] on span "All Destinations" at bounding box center [368, 366] width 73 height 10
click at [388, 365] on input "Destination All Destinations" at bounding box center [436, 367] width 208 height 15
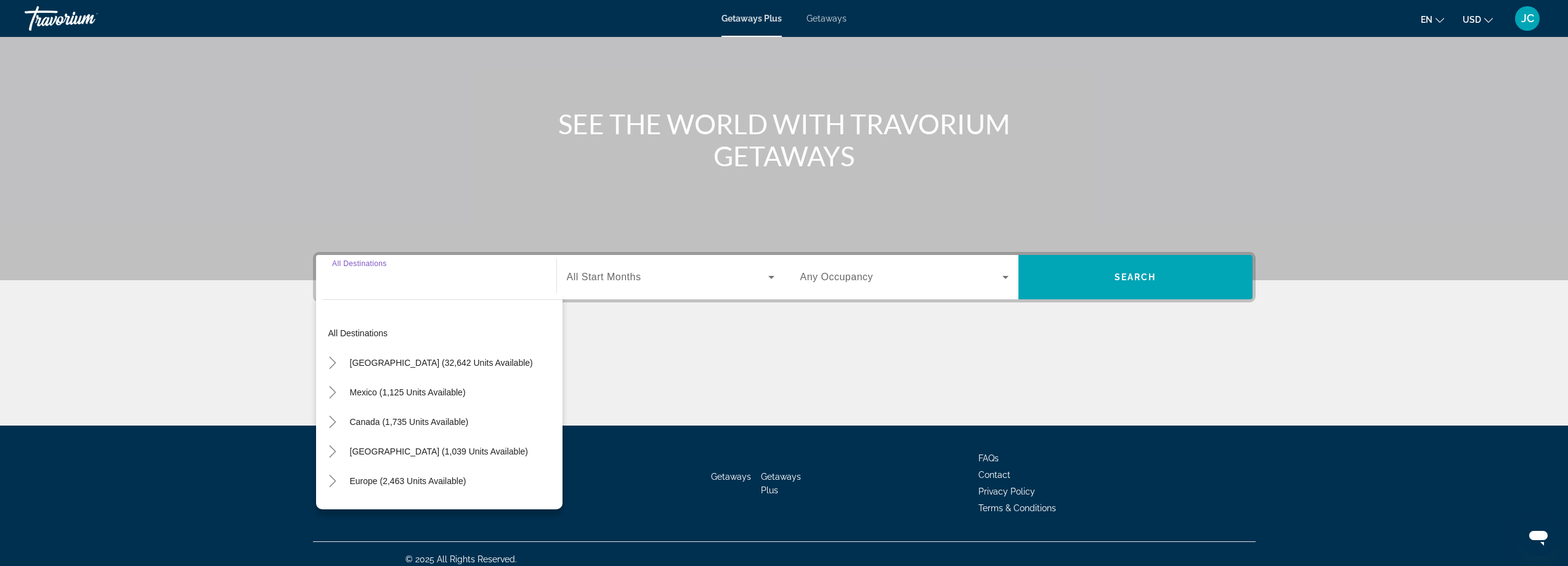
scroll to position [99, 0]
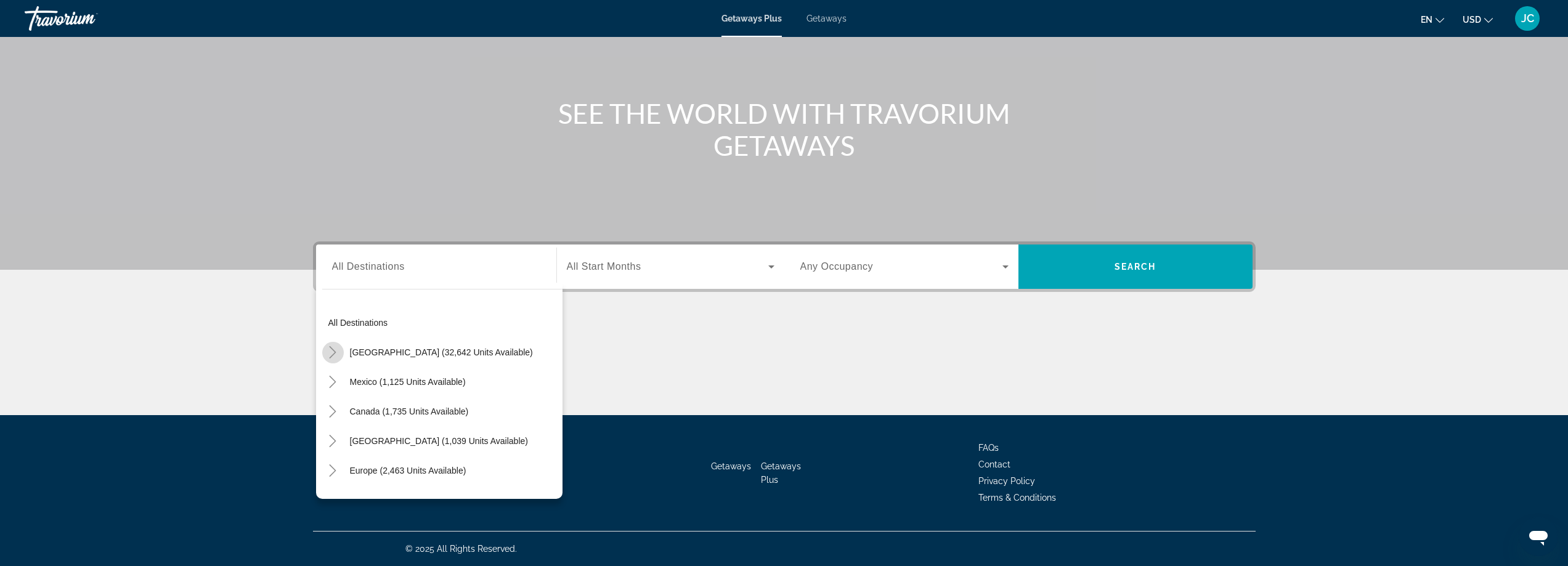
click at [335, 352] on icon "Toggle United States (32,642 units available)" at bounding box center [333, 352] width 7 height 12
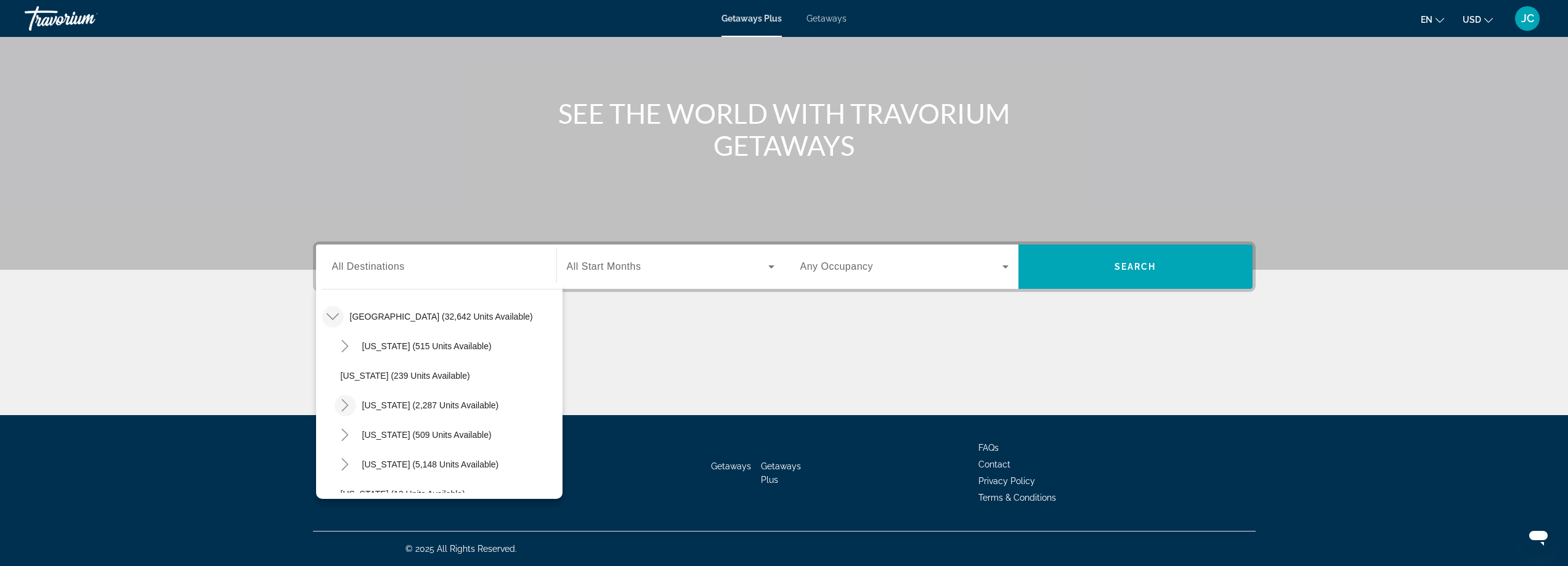
scroll to position [98, 0]
click at [342, 397] on icon "Toggle Florida (5,148 units available)" at bounding box center [345, 403] width 12 height 12
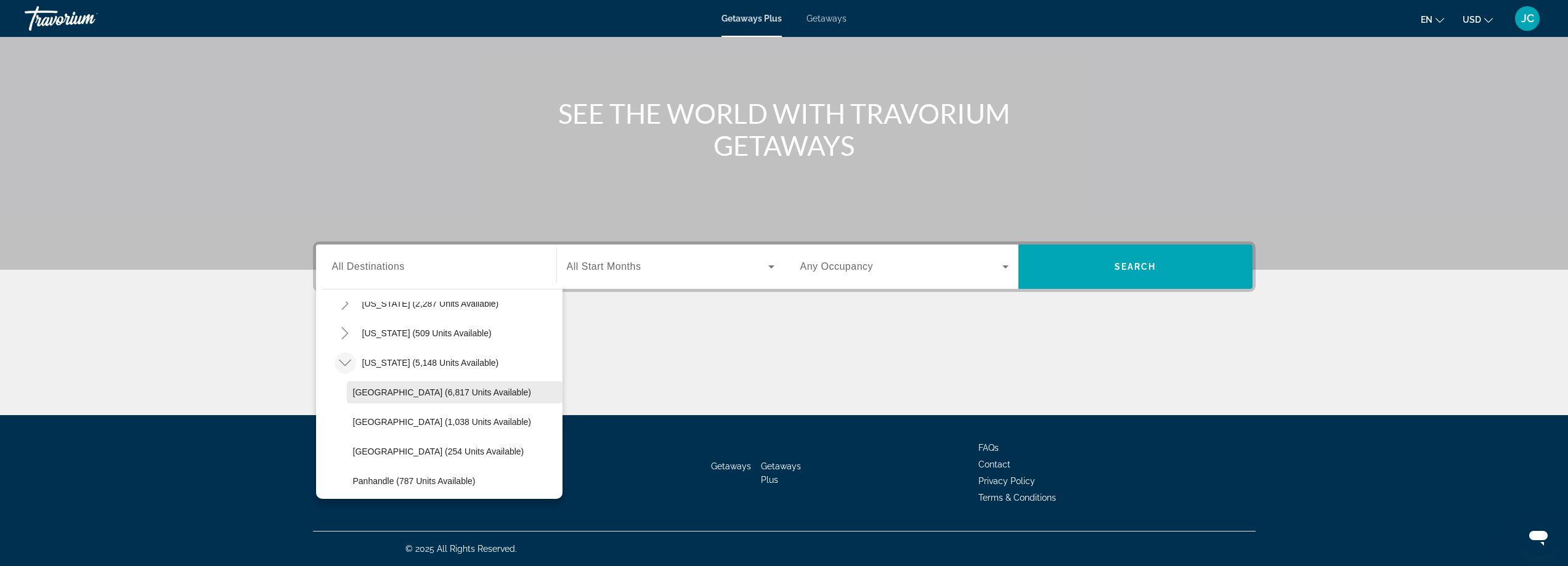
scroll to position [159, 0]
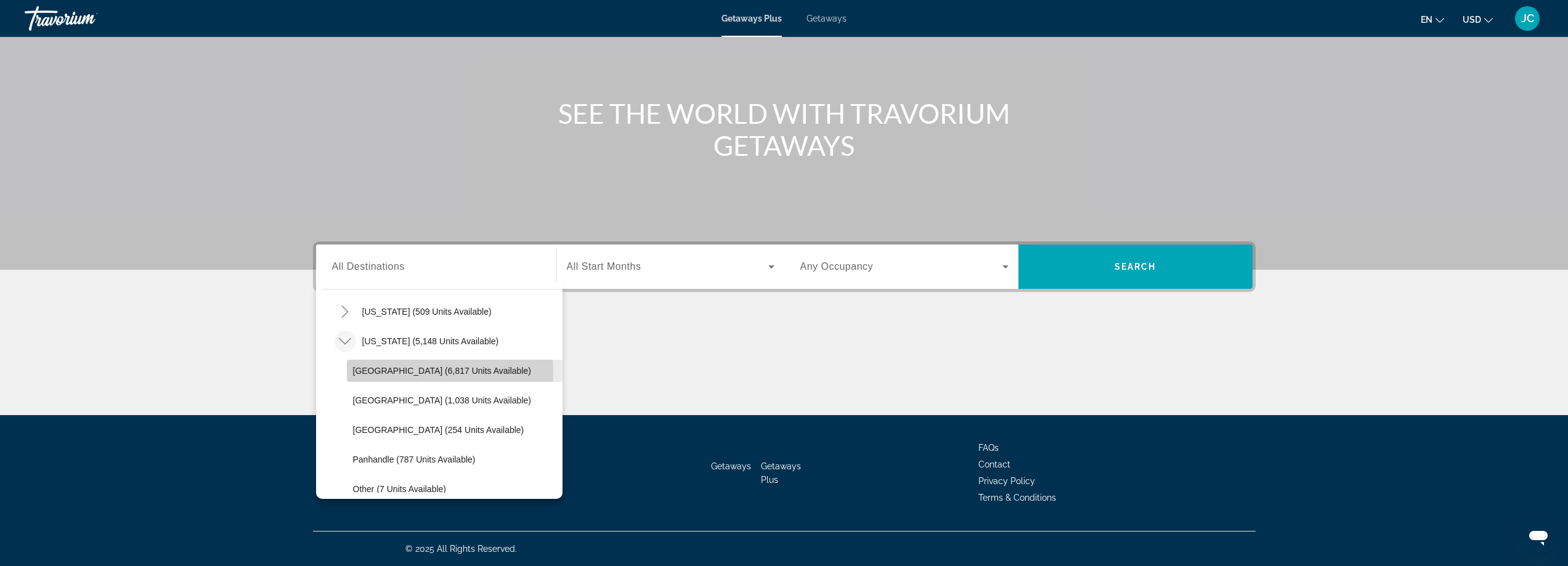
click at [374, 373] on span "Orlando & Disney Area (6,817 units available)" at bounding box center [443, 370] width 178 height 9
type input "**********"
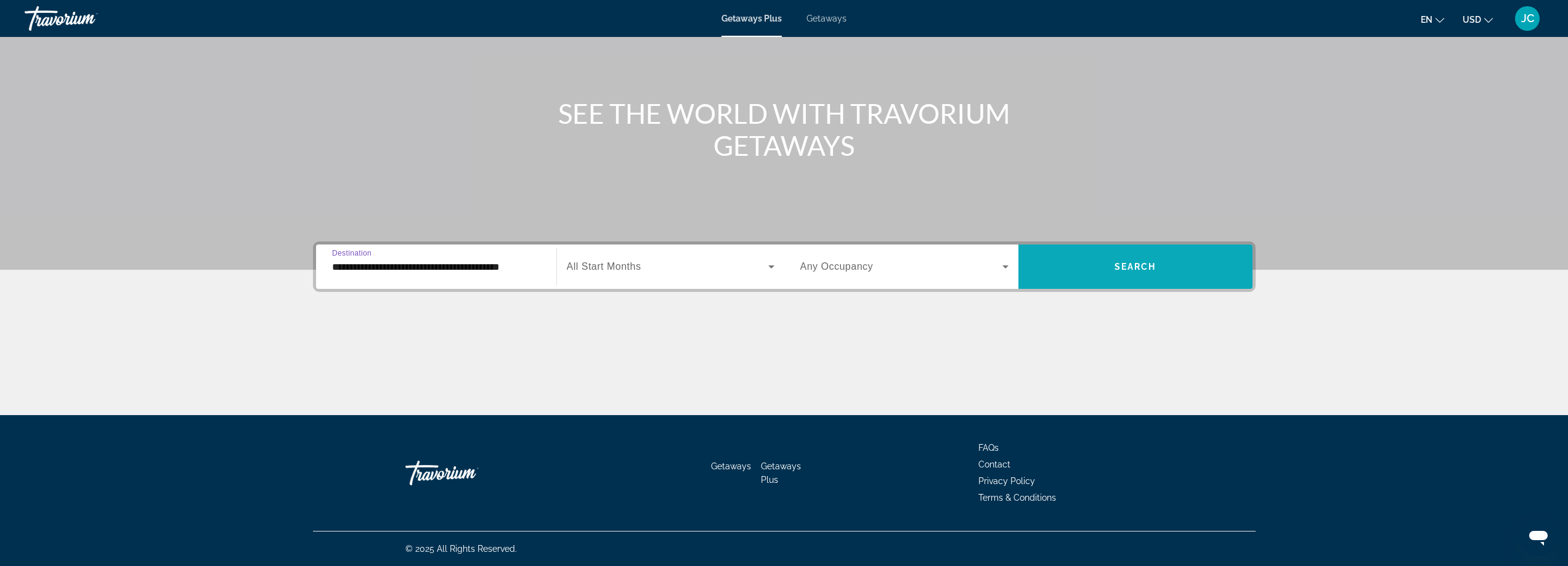
click at [1113, 274] on span "Search widget" at bounding box center [1135, 267] width 234 height 29
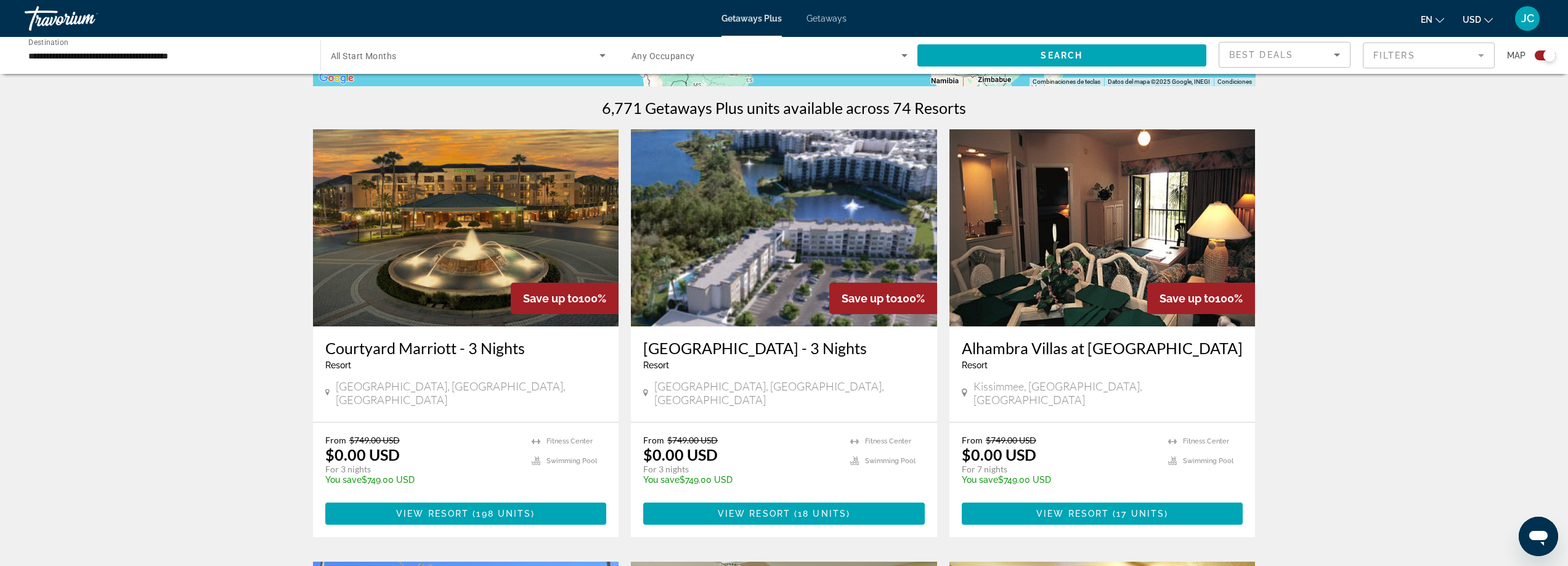
scroll to position [431, 0]
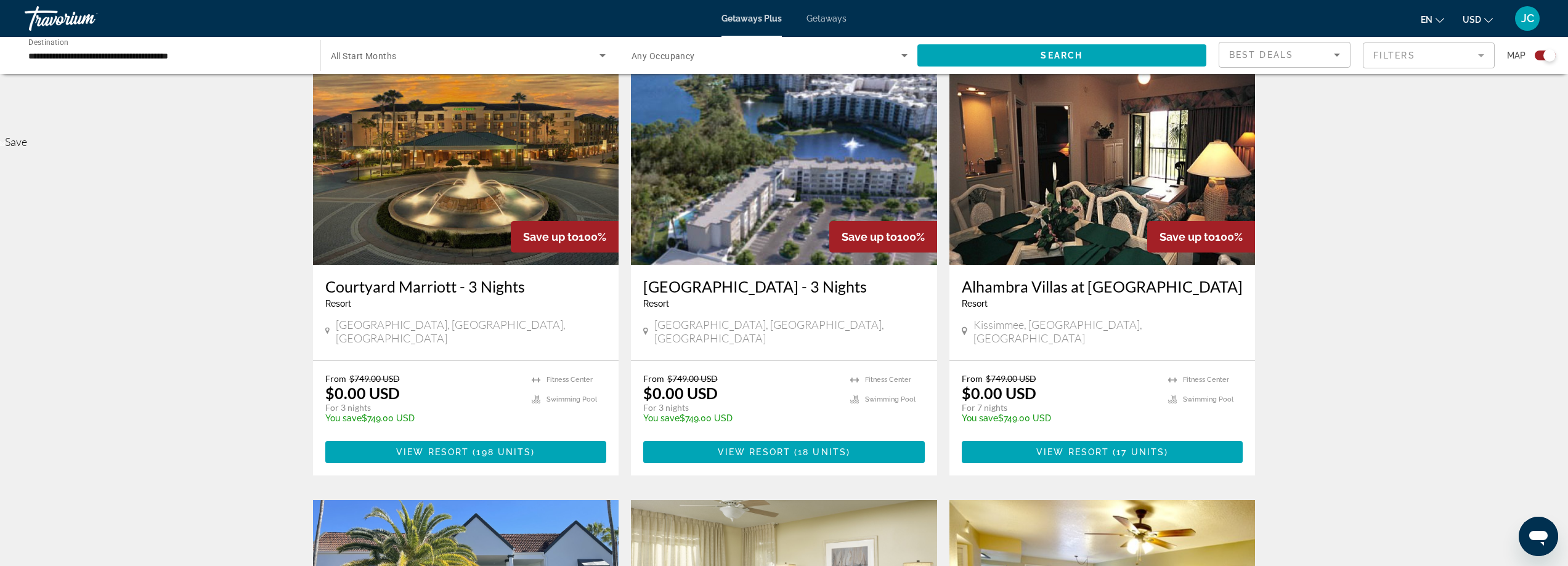
click at [787, 218] on img "Main content" at bounding box center [784, 166] width 306 height 197
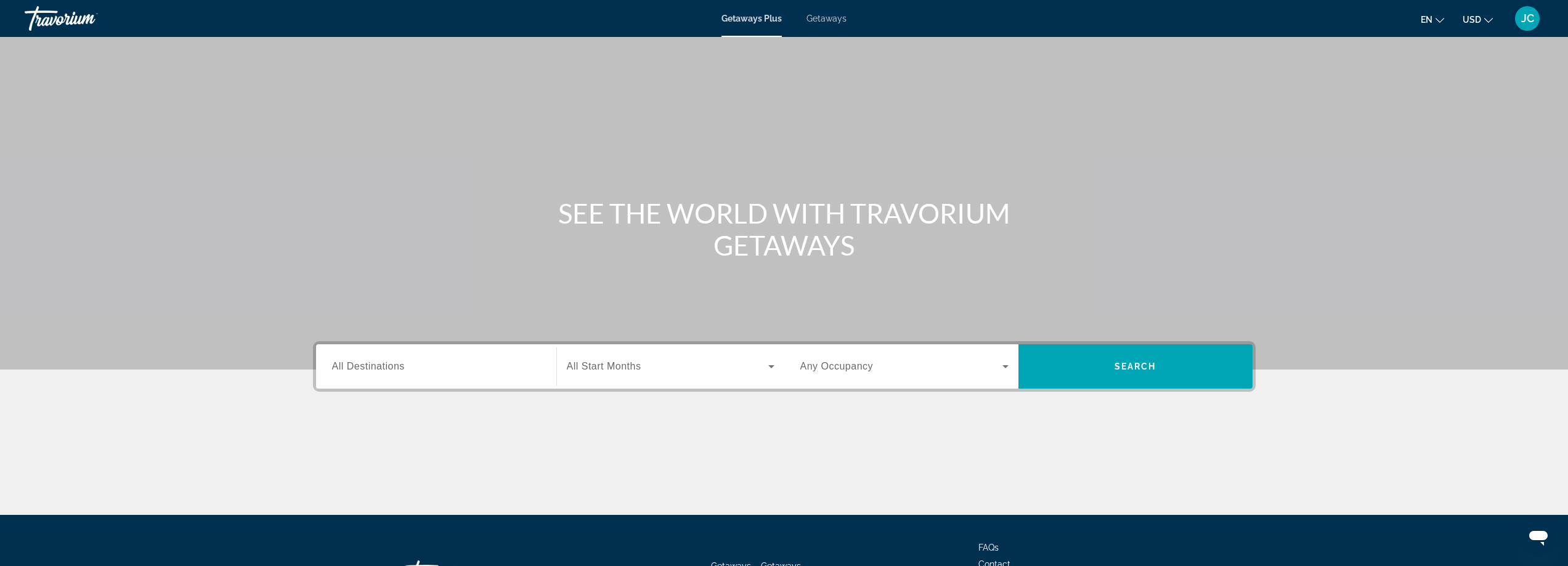
click at [323, 376] on app-map-destination-select "Destination All Destinations" at bounding box center [433, 367] width 234 height 45
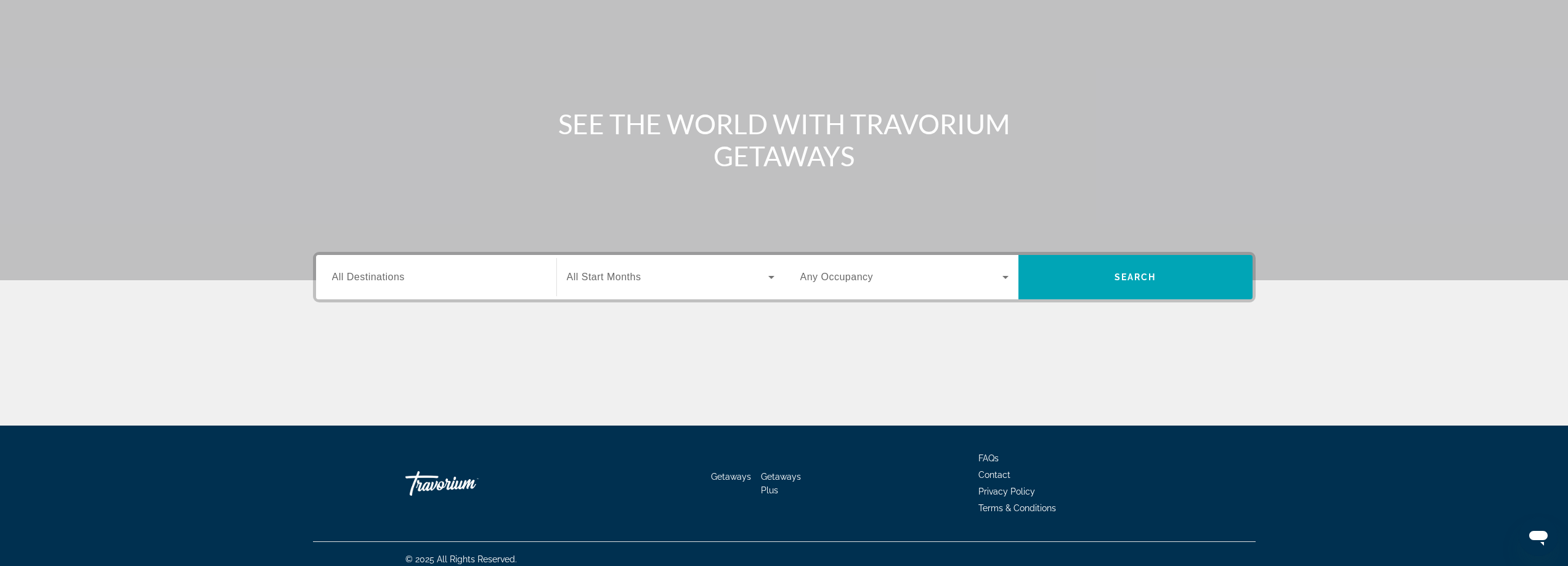
scroll to position [99, 0]
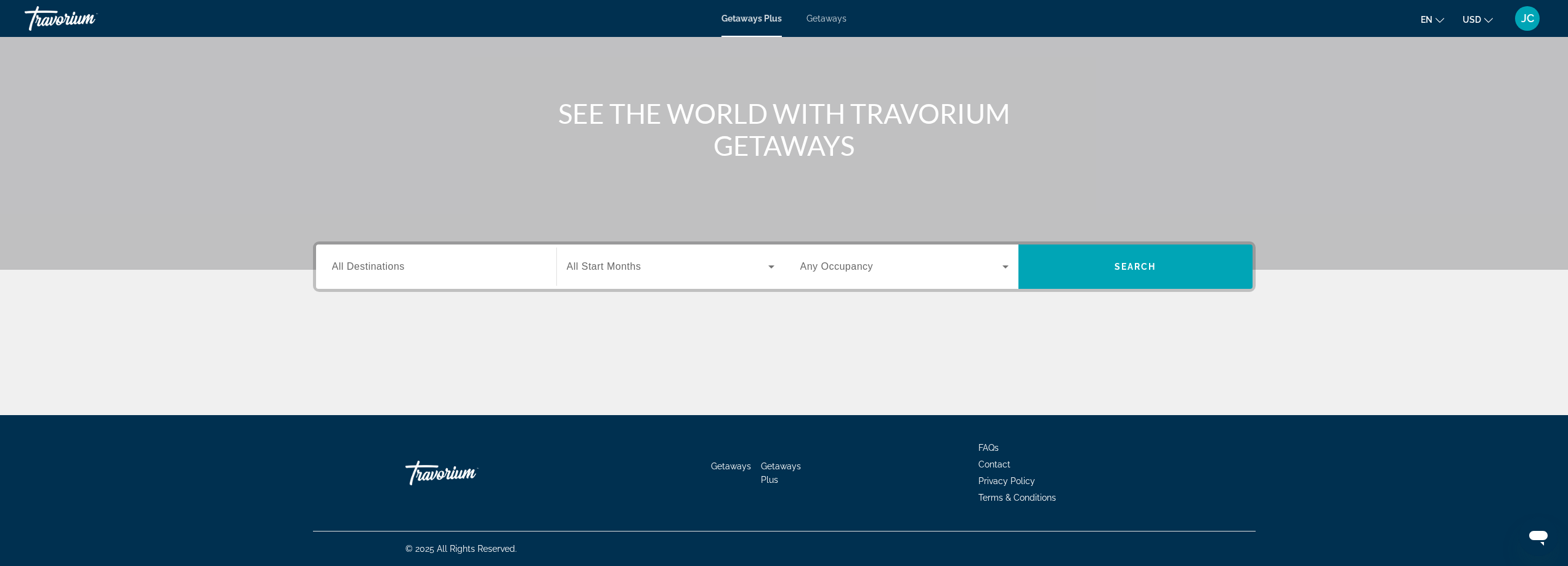
click at [362, 269] on span "All Destinations" at bounding box center [368, 267] width 73 height 10
click at [362, 269] on input "Destination All Destinations" at bounding box center [436, 267] width 208 height 15
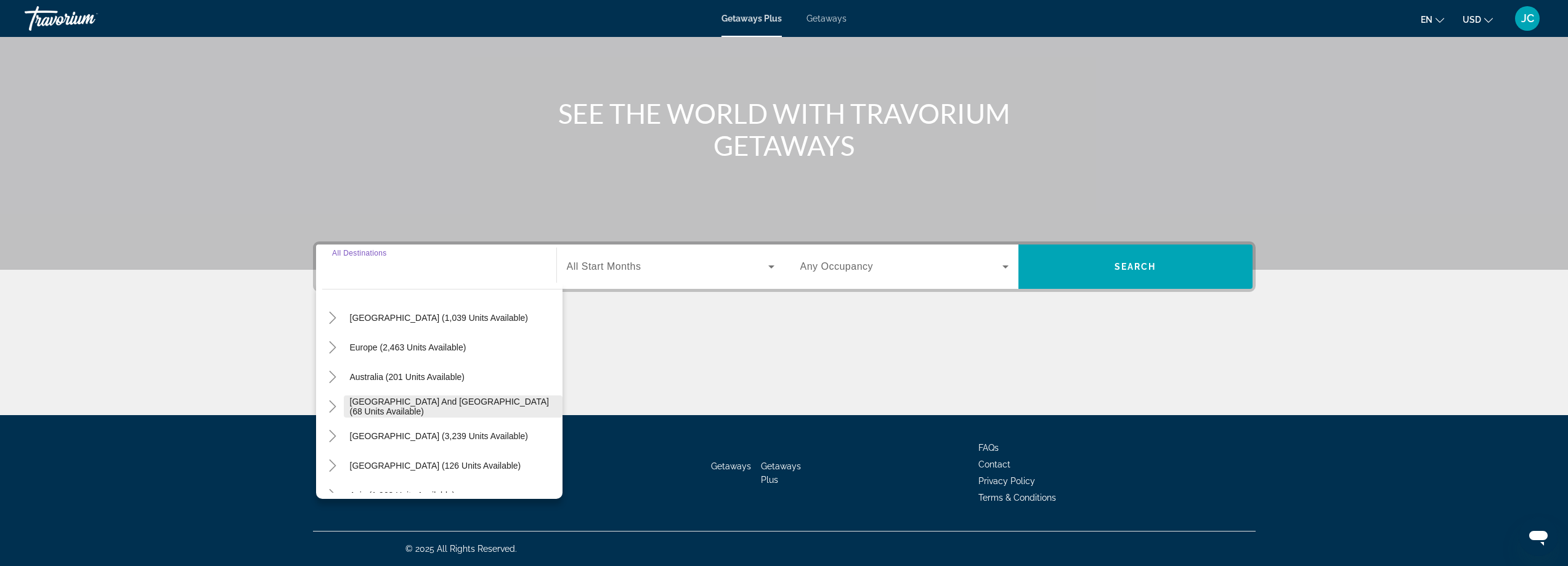
scroll to position [62, 0]
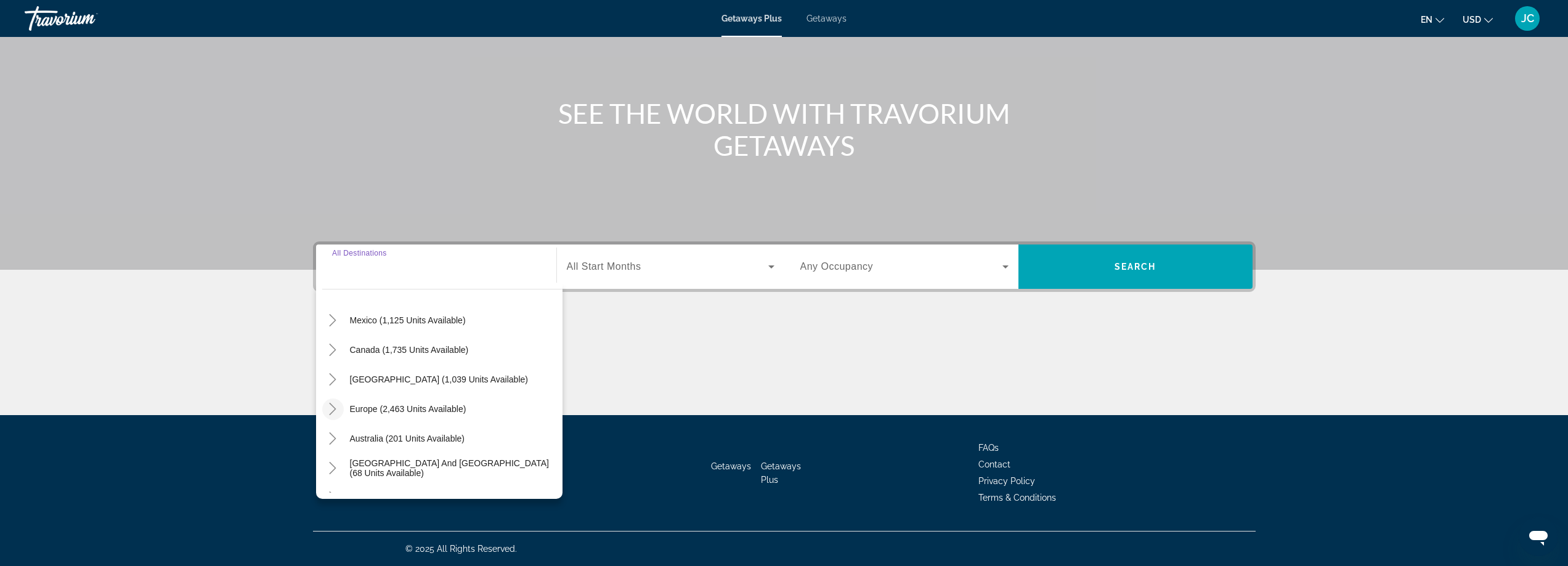
click at [330, 406] on icon "Toggle Europe (2,463 units available)" at bounding box center [333, 409] width 12 height 12
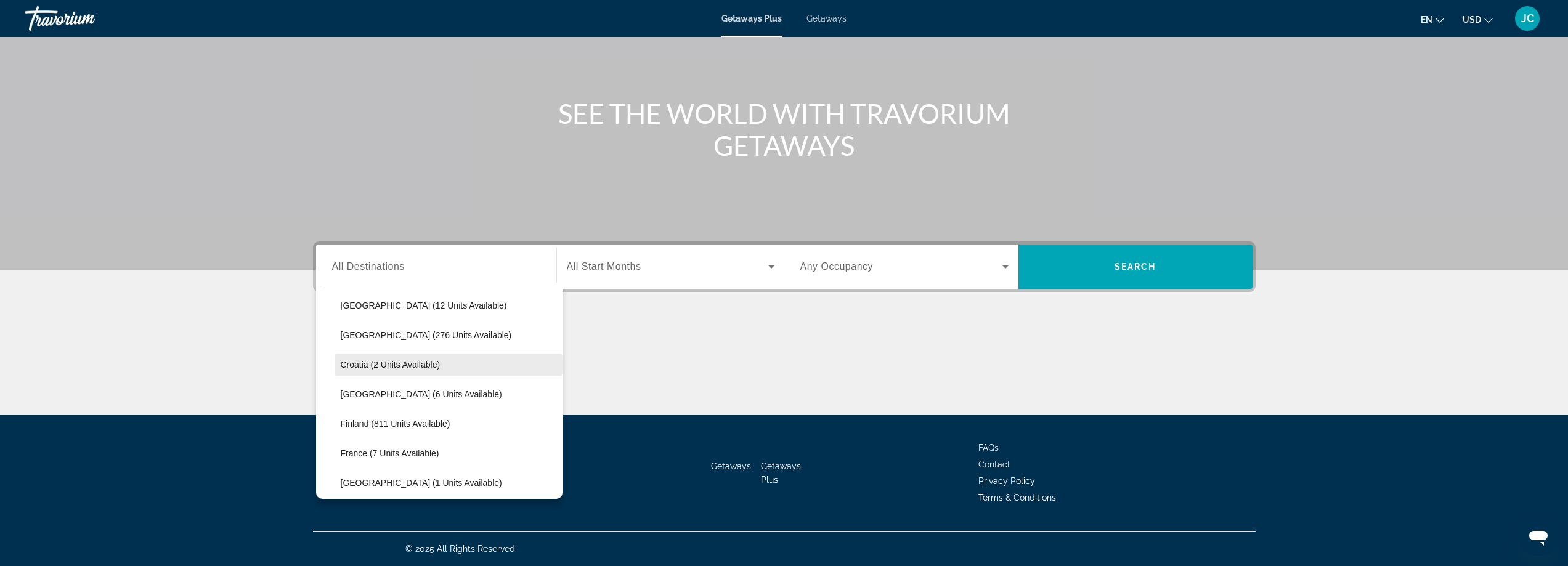
scroll to position [215, 0]
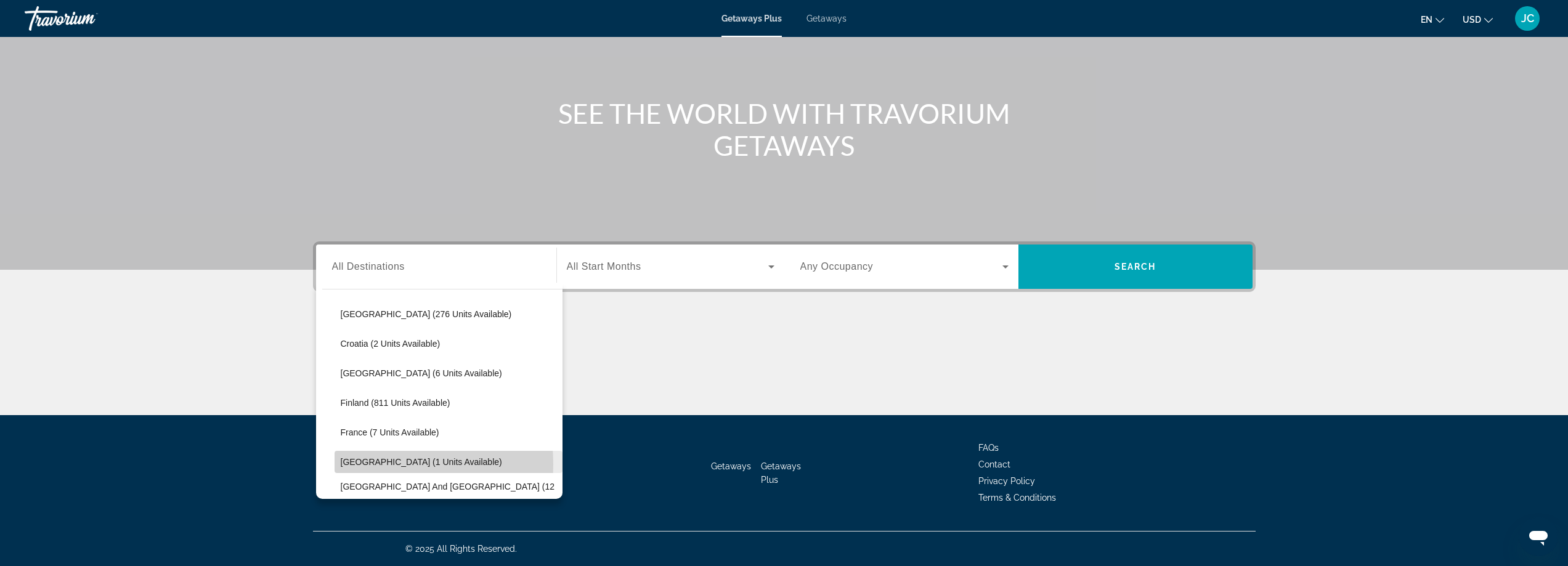
click at [355, 465] on span "[GEOGRAPHIC_DATA] (1 units available)" at bounding box center [421, 461] width 161 height 9
type input "**********"
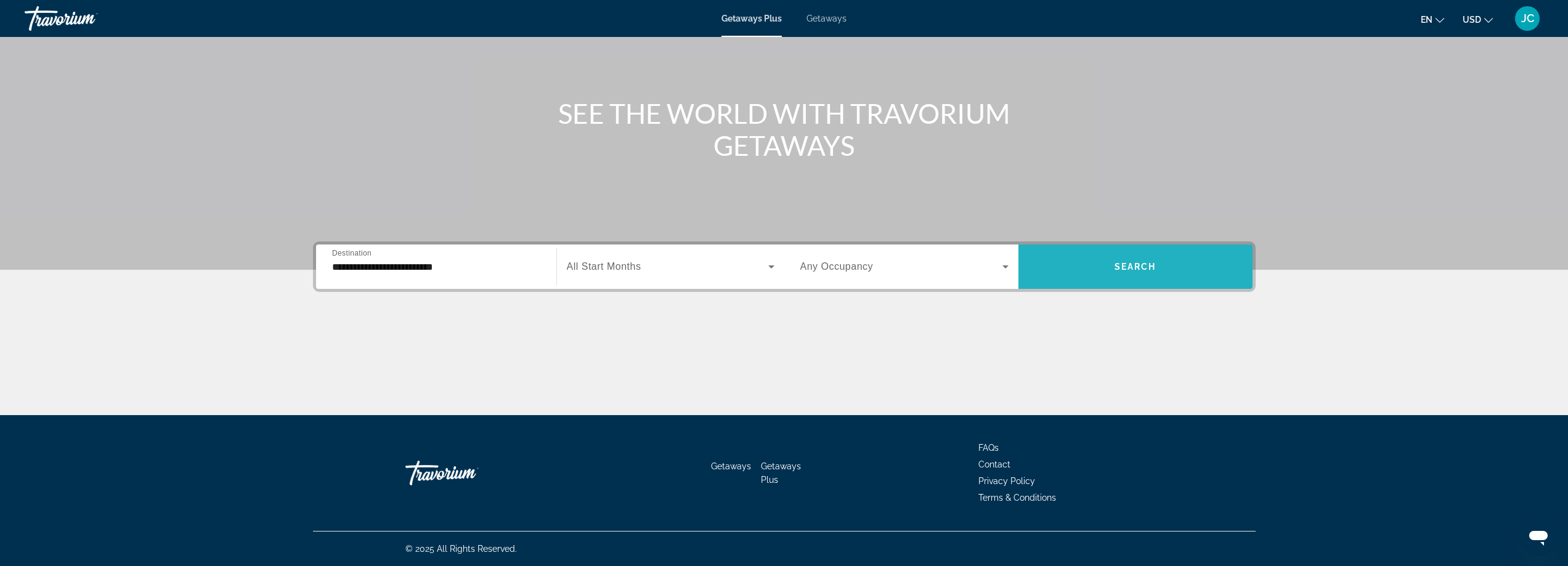
click at [1089, 277] on span "Search widget" at bounding box center [1135, 267] width 234 height 29
